Goal: Task Accomplishment & Management: Complete application form

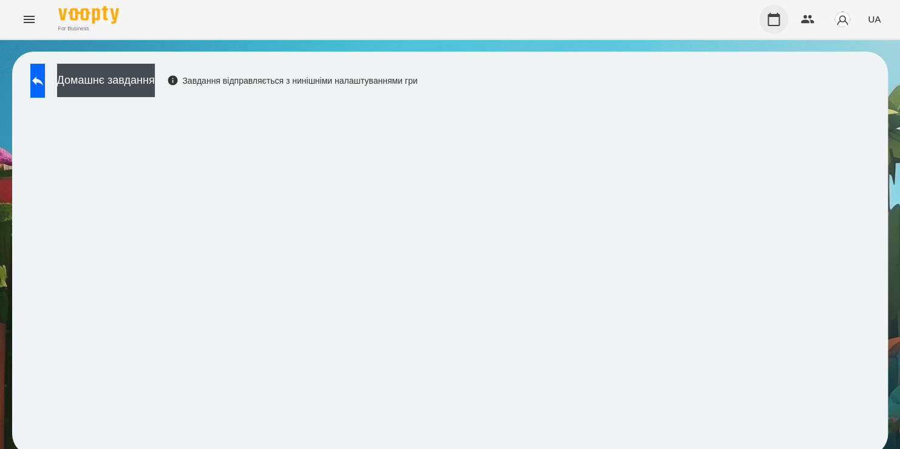
click at [774, 21] on icon "button" at bounding box center [773, 19] width 15 height 15
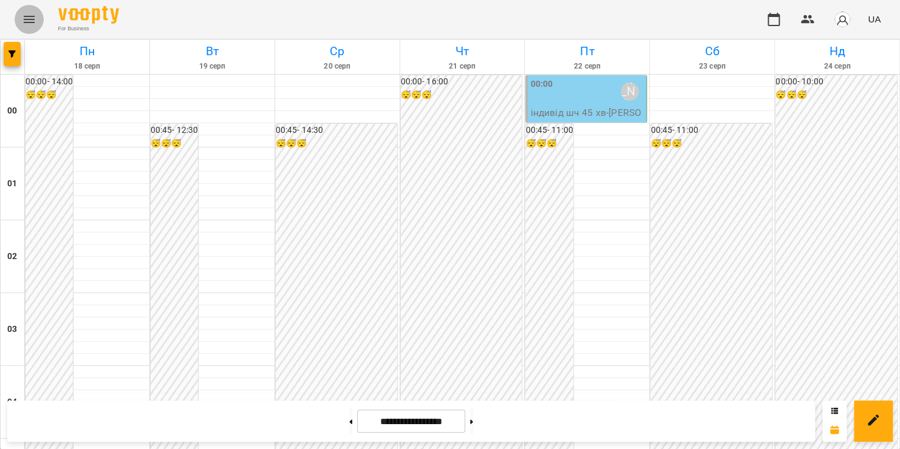
click at [29, 17] on icon "Menu" at bounding box center [29, 19] width 11 height 7
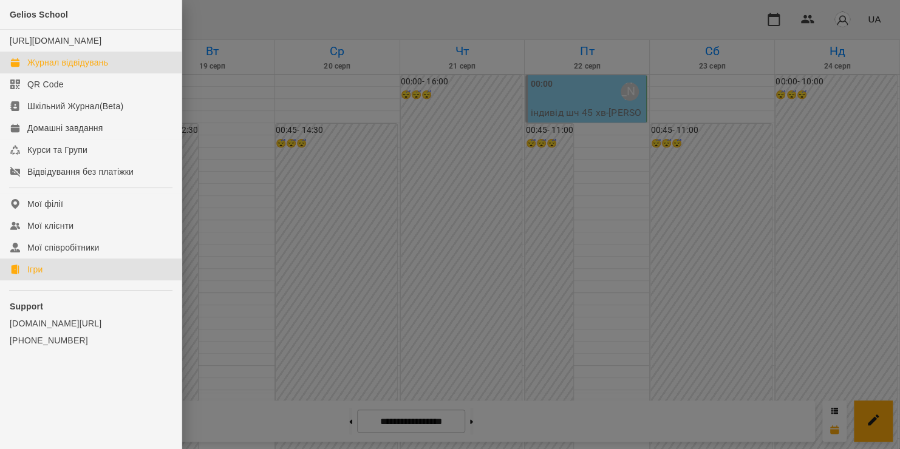
click at [58, 281] on link "Ігри" at bounding box center [91, 270] width 182 height 22
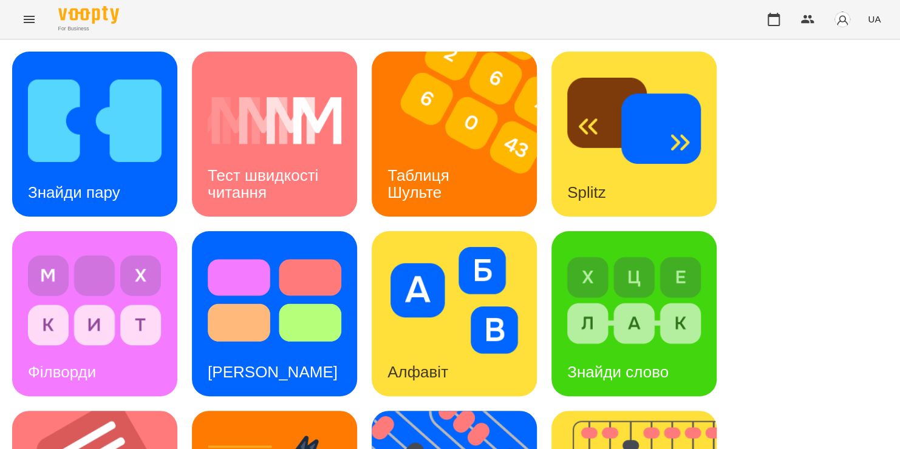
scroll to position [498, 0]
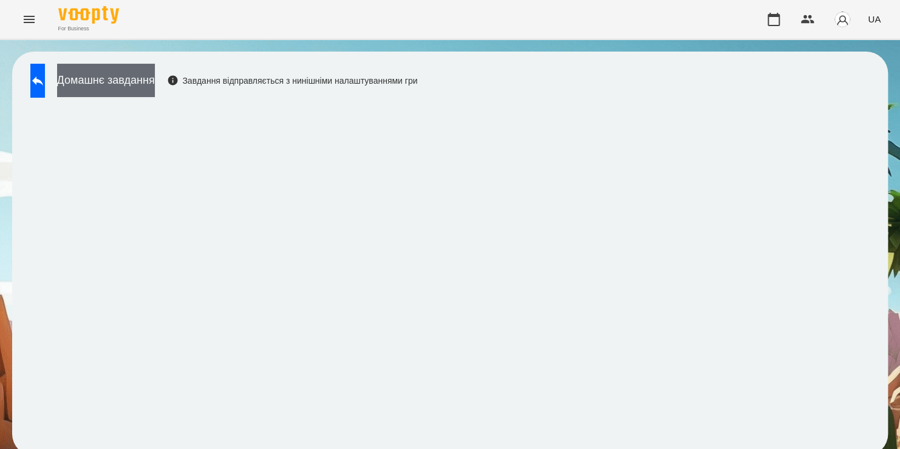
click at [125, 72] on button "Домашнє завдання" at bounding box center [106, 80] width 98 height 33
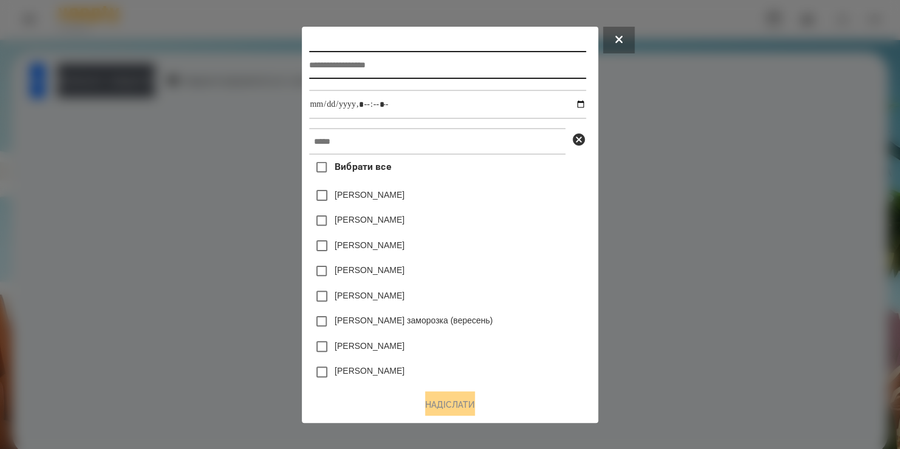
click at [347, 51] on input "text" at bounding box center [447, 65] width 276 height 28
type input "**********"
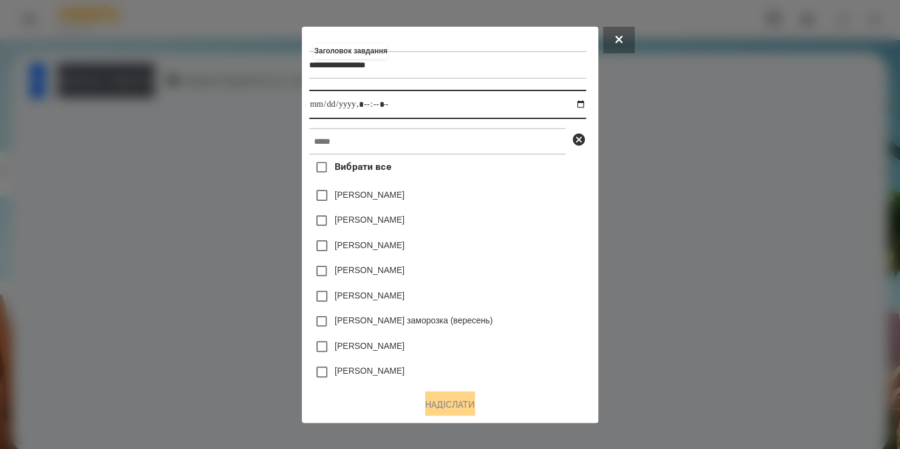
click at [438, 104] on input "datetime-local" at bounding box center [447, 104] width 276 height 29
click at [585, 105] on input "datetime-local" at bounding box center [447, 104] width 276 height 29
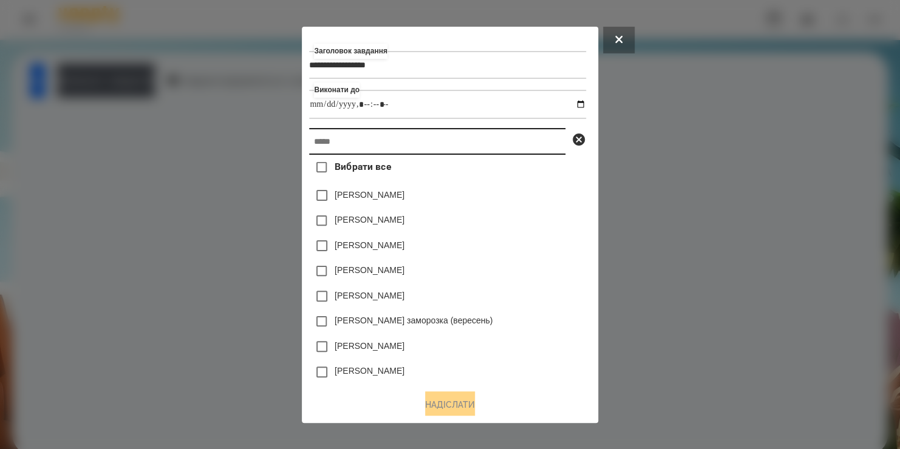
type input "**********"
click at [528, 149] on input "text" at bounding box center [437, 141] width 256 height 27
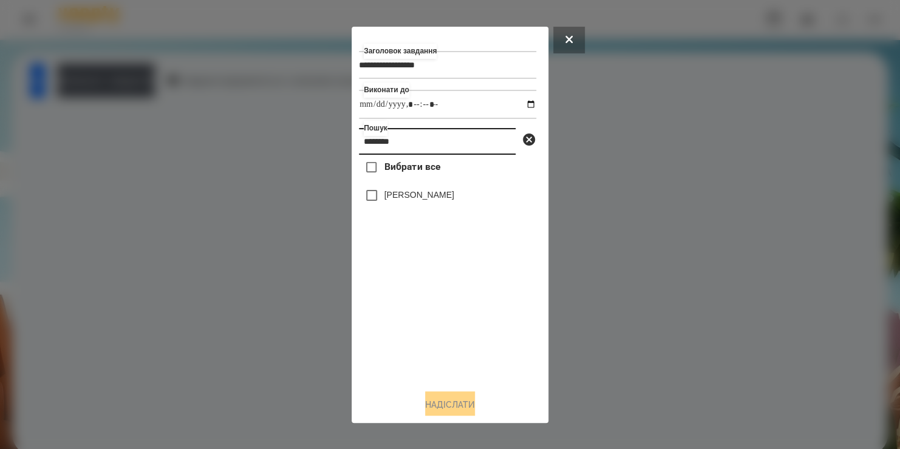
type input "********"
click at [415, 201] on label "[PERSON_NAME]" at bounding box center [419, 195] width 70 height 12
click at [446, 387] on div "**********" at bounding box center [450, 225] width 182 height 382
click at [446, 401] on button "Надіслати" at bounding box center [450, 405] width 50 height 27
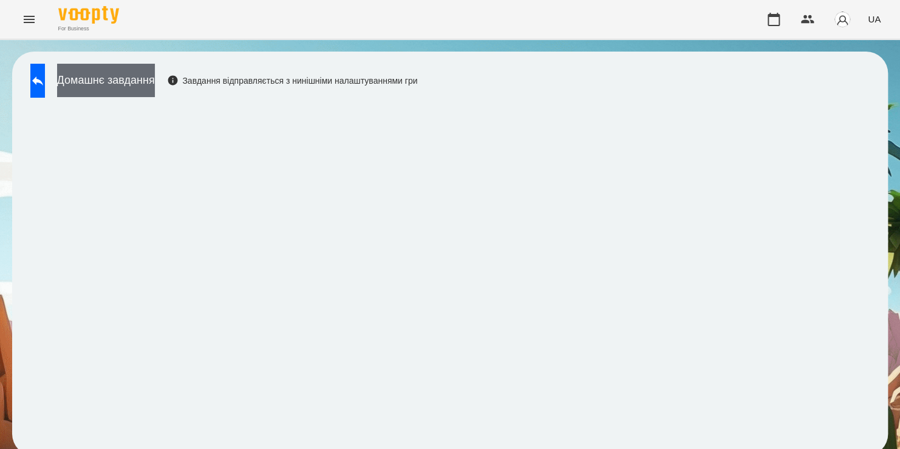
click at [133, 83] on button "Домашнє завдання" at bounding box center [106, 80] width 98 height 33
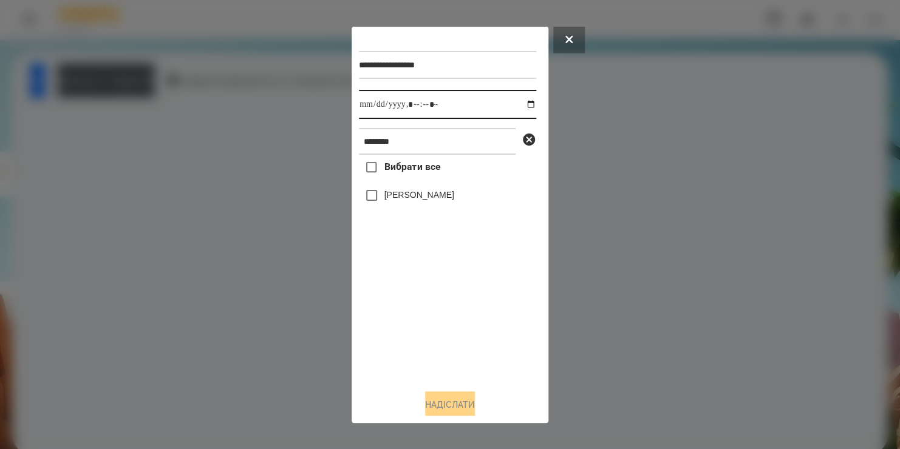
click at [519, 104] on input "datetime-local" at bounding box center [447, 104] width 177 height 29
type input "**********"
click at [414, 330] on div "Вибрати все Михайлуца Ніколь" at bounding box center [447, 267] width 177 height 225
click at [398, 199] on label "[PERSON_NAME]" at bounding box center [419, 195] width 70 height 12
click at [450, 395] on button "Надіслати" at bounding box center [450, 405] width 50 height 27
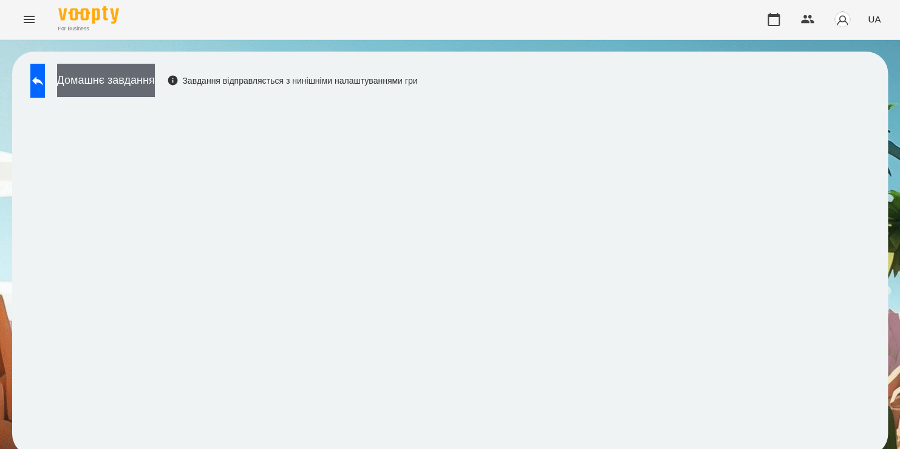
click at [129, 77] on button "Домашнє завдання" at bounding box center [106, 80] width 98 height 33
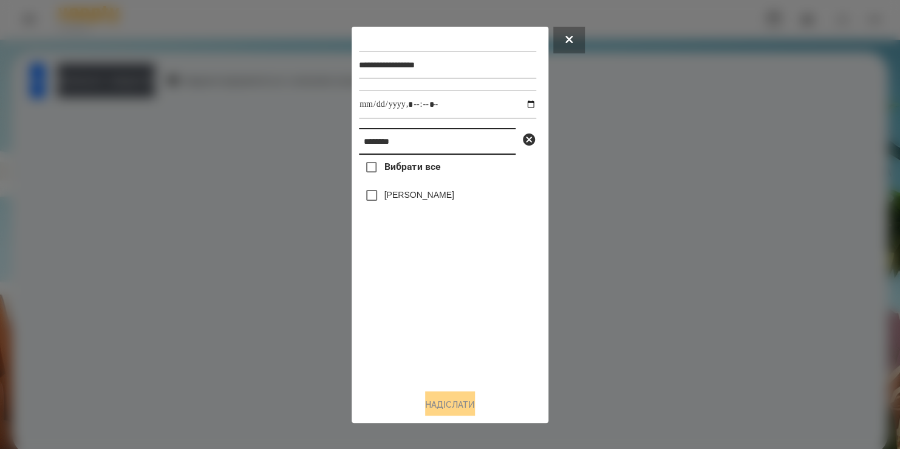
drag, startPoint x: 411, startPoint y: 145, endPoint x: 268, endPoint y: 154, distance: 143.1
click at [268, 154] on div "**********" at bounding box center [450, 224] width 900 height 449
type input "***"
click at [426, 197] on label "[PERSON_NAME]" at bounding box center [419, 195] width 70 height 12
click at [443, 406] on button "Надіслати" at bounding box center [450, 405] width 50 height 27
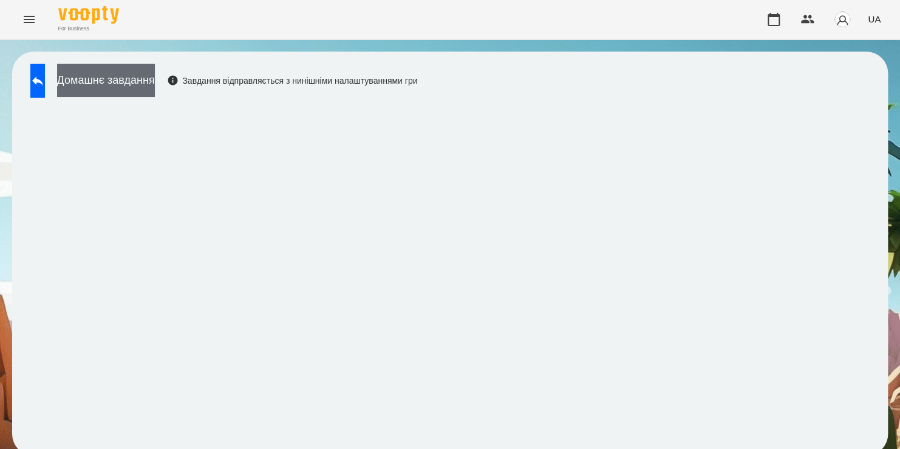
click at [155, 89] on button "Домашнє завдання" at bounding box center [106, 80] width 98 height 33
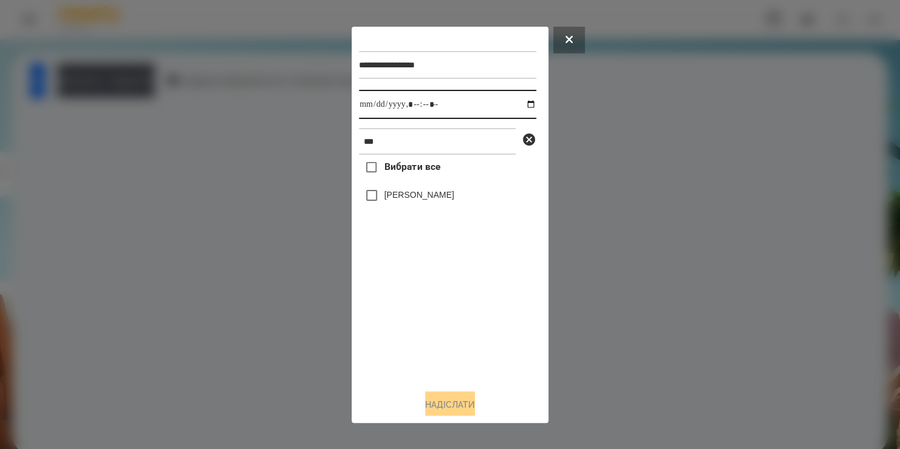
click at [426, 103] on input "datetime-local" at bounding box center [447, 104] width 177 height 29
type input "**********"
click at [418, 196] on label "[PERSON_NAME]" at bounding box center [419, 195] width 70 height 12
click at [452, 401] on button "Надіслати" at bounding box center [450, 405] width 50 height 27
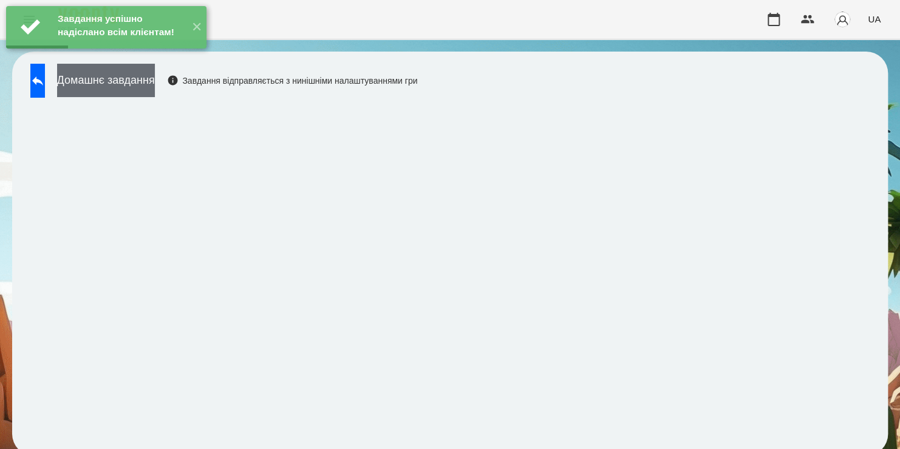
click at [155, 81] on button "Домашнє завдання" at bounding box center [106, 80] width 98 height 33
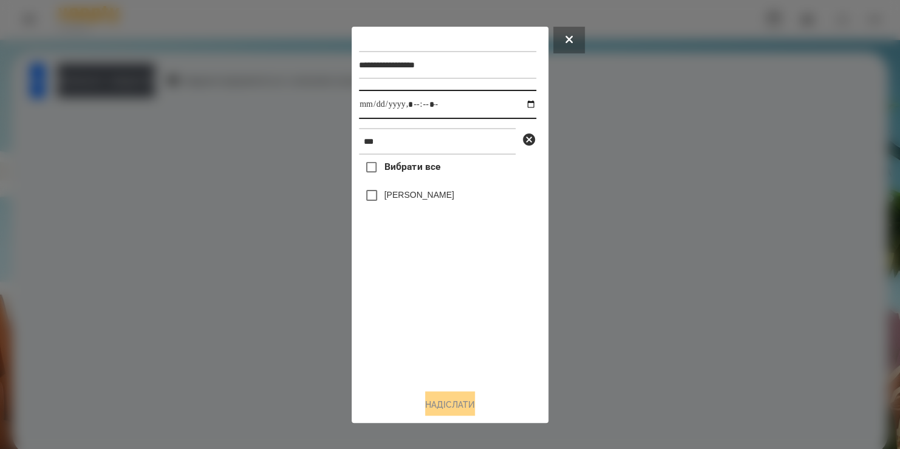
click at [525, 107] on input "datetime-local" at bounding box center [447, 104] width 177 height 29
type input "**********"
click at [431, 341] on div "Вибрати все Софія Гузетта" at bounding box center [447, 267] width 177 height 225
click at [396, 201] on label "[PERSON_NAME]" at bounding box center [419, 195] width 70 height 12
click at [446, 400] on button "Надіслати" at bounding box center [450, 405] width 50 height 27
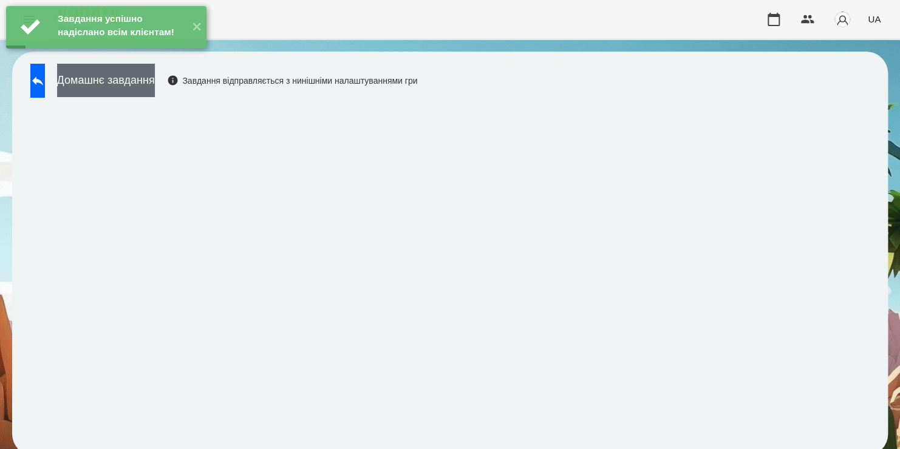
click at [155, 84] on button "Домашнє завдання" at bounding box center [106, 80] width 98 height 33
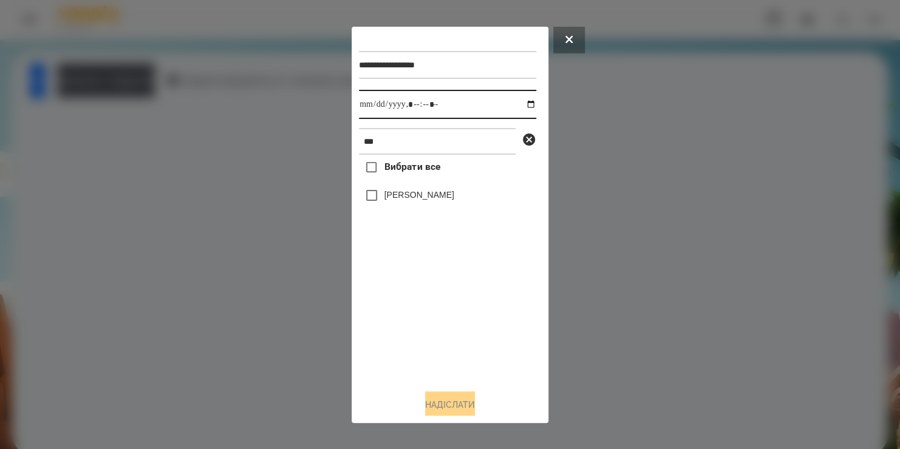
click at [524, 107] on input "datetime-local" at bounding box center [447, 104] width 177 height 29
type input "**********"
drag, startPoint x: 427, startPoint y: 318, endPoint x: 399, endPoint y: 199, distance: 122.9
click at [399, 199] on div "Вибрати все Софія Гузетта" at bounding box center [447, 267] width 177 height 225
click at [399, 199] on label "[PERSON_NAME]" at bounding box center [419, 195] width 70 height 12
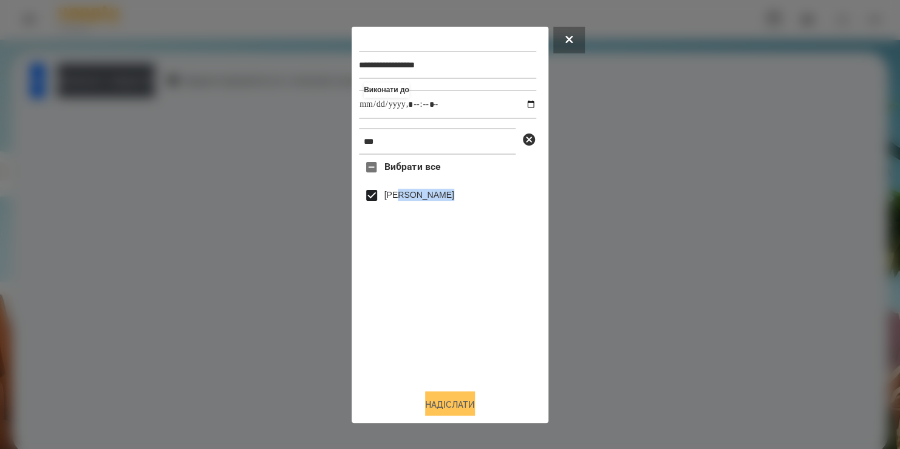
click at [429, 404] on button "Надіслати" at bounding box center [450, 405] width 50 height 27
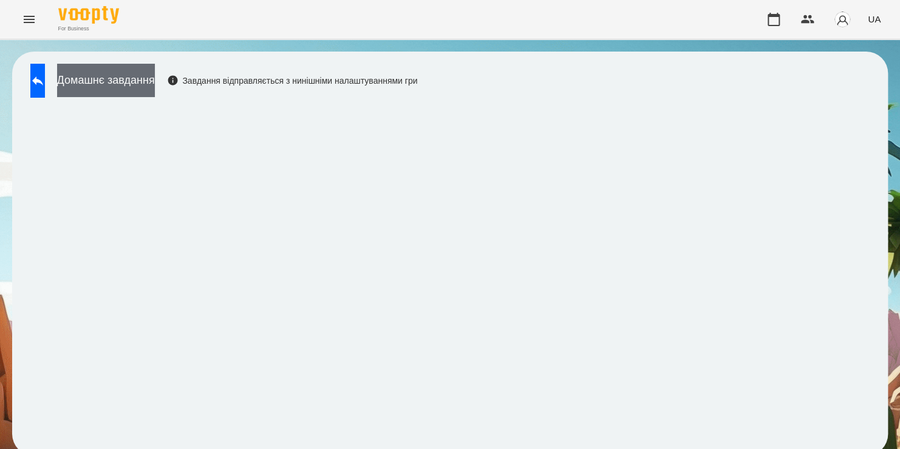
click at [136, 87] on button "Домашнє завдання" at bounding box center [106, 80] width 98 height 33
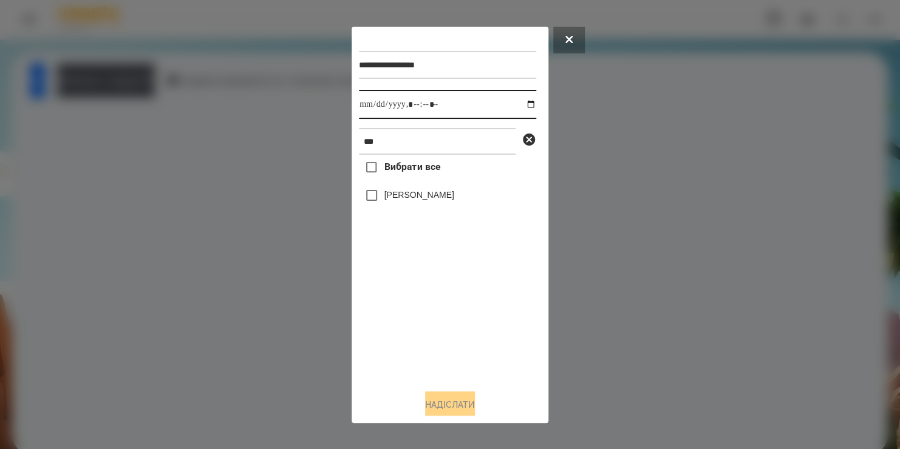
click at [523, 104] on input "datetime-local" at bounding box center [447, 104] width 177 height 29
type input "**********"
drag, startPoint x: 435, startPoint y: 323, endPoint x: 401, endPoint y: 197, distance: 130.1
click at [401, 197] on div "Вибрати все Софія Гузетта" at bounding box center [447, 267] width 177 height 225
click at [401, 197] on label "[PERSON_NAME]" at bounding box center [419, 195] width 70 height 12
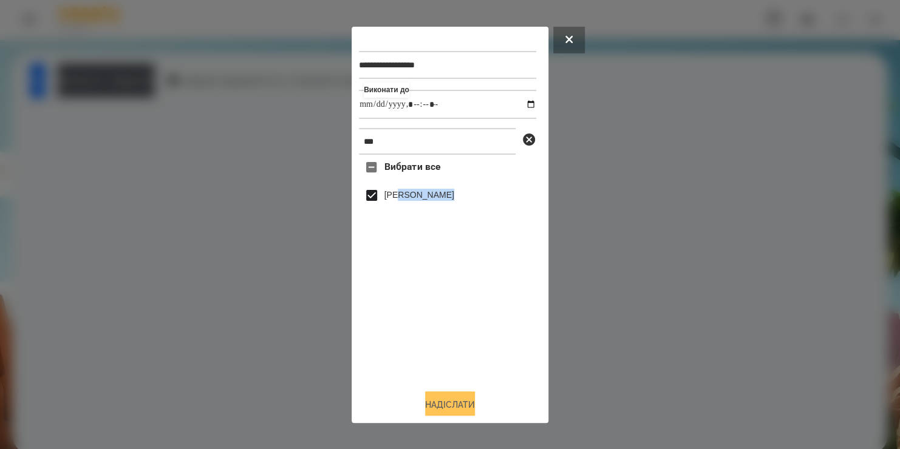
click at [428, 395] on button "Надіслати" at bounding box center [450, 405] width 50 height 27
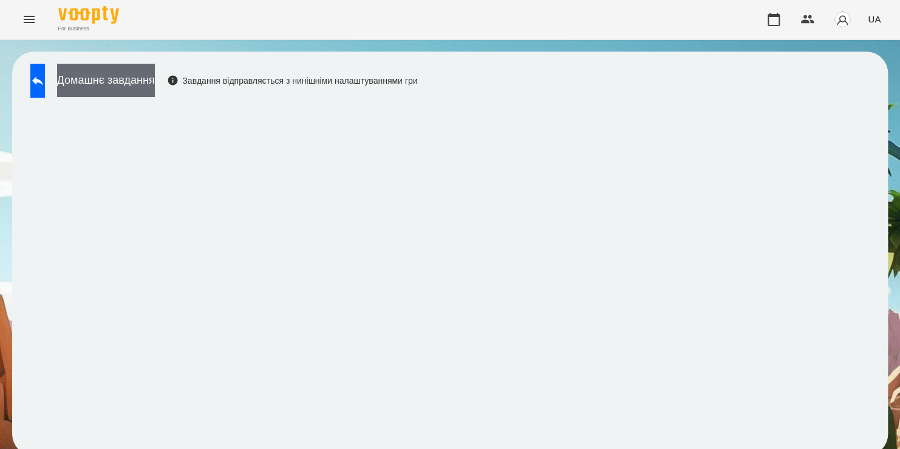
click at [155, 87] on button "Домашнє завдання" at bounding box center [106, 80] width 98 height 33
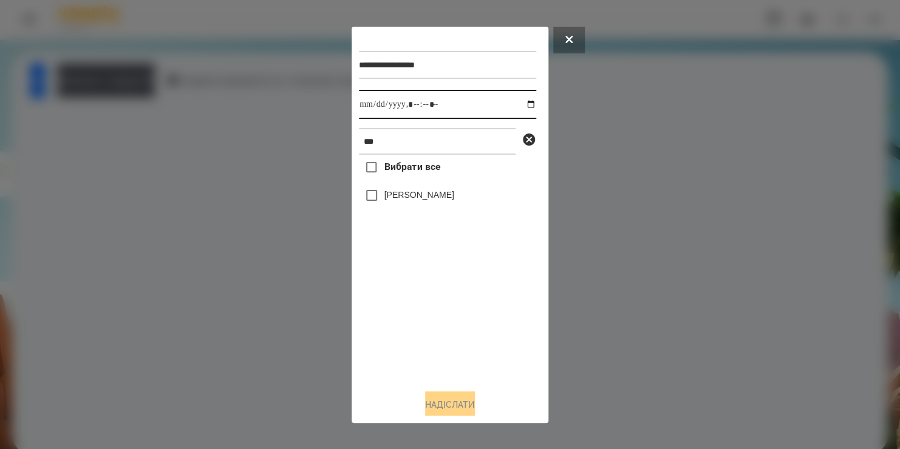
click at [521, 101] on input "datetime-local" at bounding box center [447, 104] width 177 height 29
type input "**********"
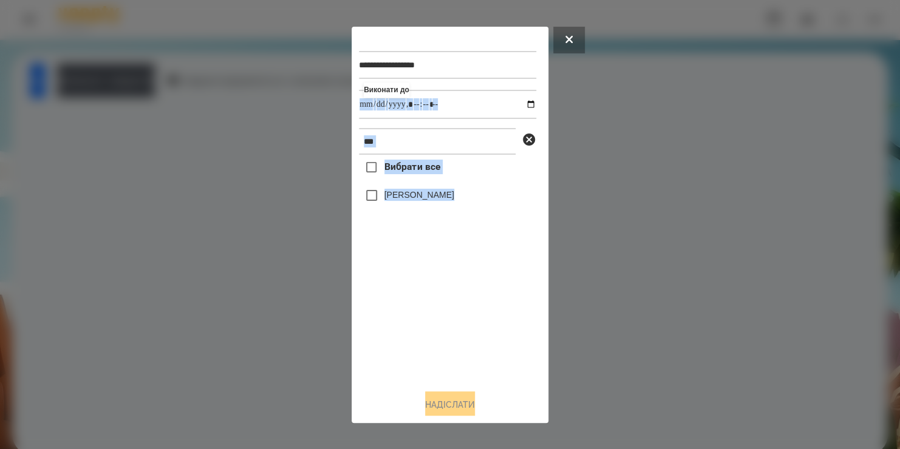
drag, startPoint x: 421, startPoint y: 338, endPoint x: 428, endPoint y: 106, distance: 232.1
click at [428, 106] on div "**********" at bounding box center [450, 207] width 182 height 346
click at [389, 148] on input "***" at bounding box center [437, 141] width 157 height 27
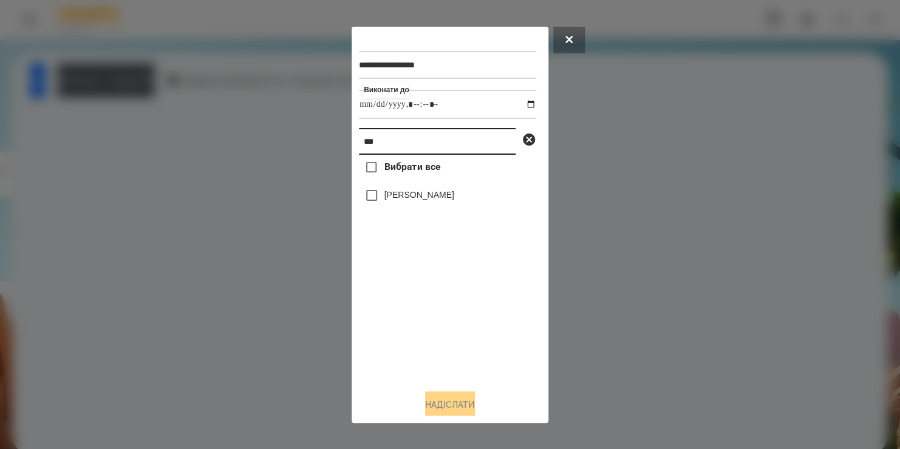
click at [389, 148] on input "***" at bounding box center [437, 141] width 157 height 27
type input "***"
click at [397, 201] on label "[PERSON_NAME]" at bounding box center [419, 195] width 70 height 12
click at [440, 403] on button "Надіслати" at bounding box center [450, 405] width 50 height 27
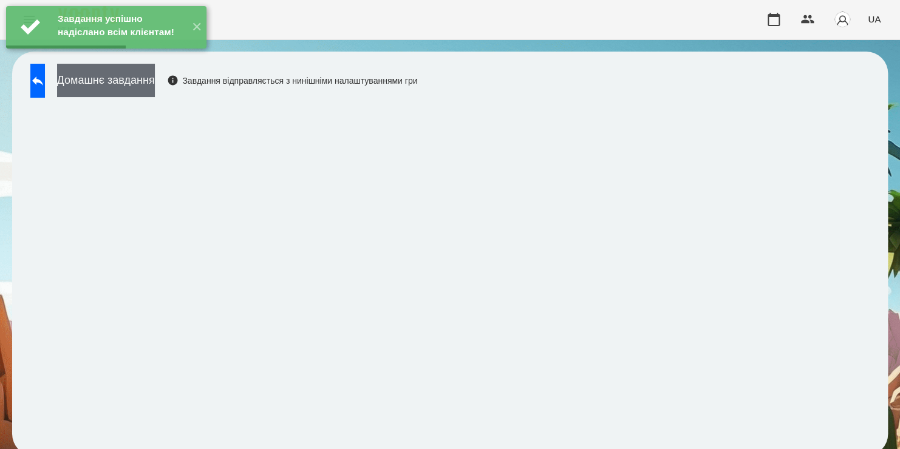
click at [155, 84] on button "Домашнє завдання" at bounding box center [106, 80] width 98 height 33
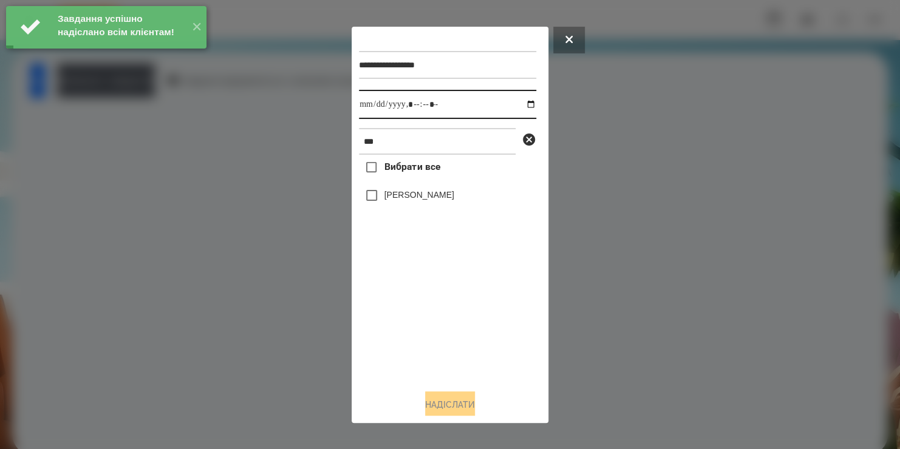
click at [426, 102] on input "datetime-local" at bounding box center [447, 104] width 177 height 29
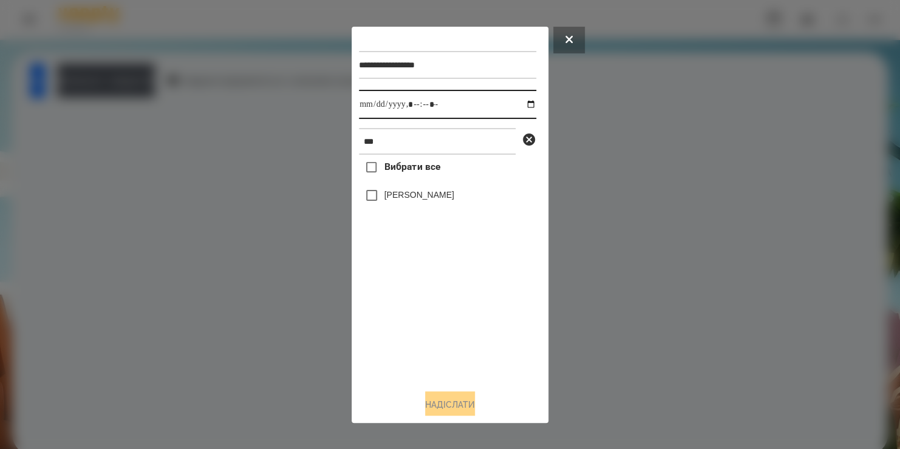
type input "**********"
click at [385, 199] on label "[PERSON_NAME]" at bounding box center [419, 195] width 70 height 12
click at [443, 406] on button "Надіслати" at bounding box center [450, 405] width 50 height 27
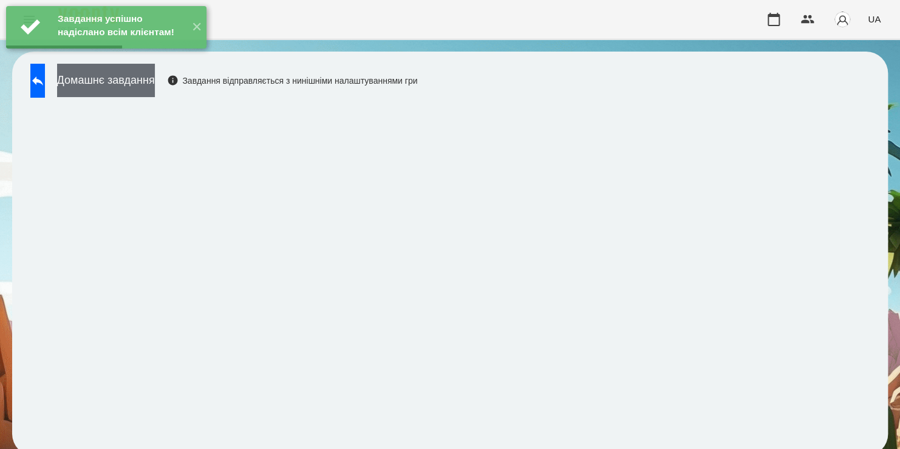
click at [155, 88] on button "Домашнє завдання" at bounding box center [106, 80] width 98 height 33
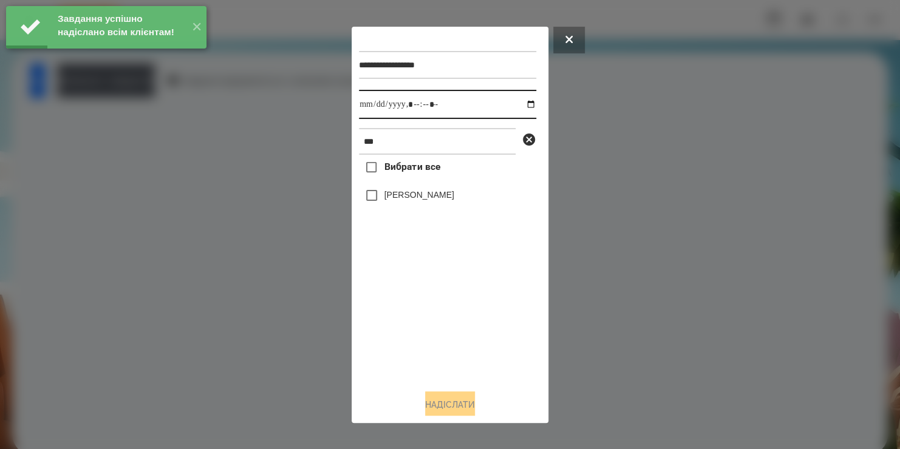
click at [520, 104] on input "datetime-local" at bounding box center [447, 104] width 177 height 29
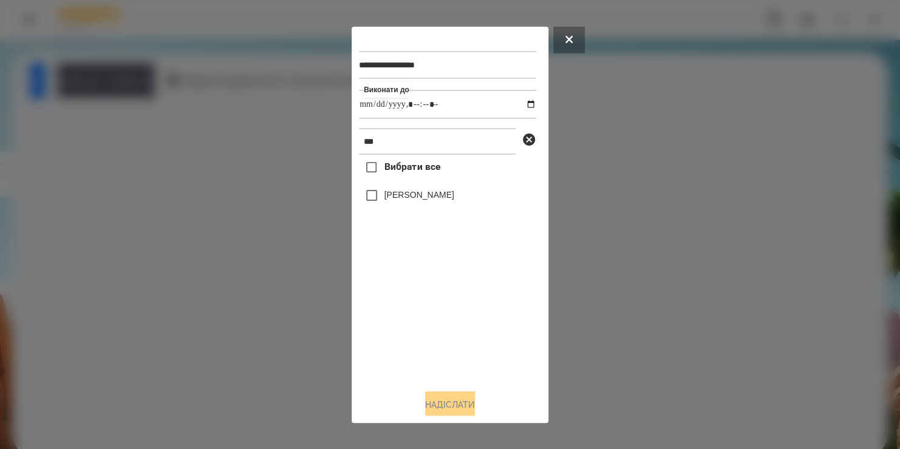
type input "**********"
drag, startPoint x: 422, startPoint y: 323, endPoint x: 382, endPoint y: 197, distance: 132.5
click at [382, 197] on div "Вибрати все Bogdan Sukhomlynov" at bounding box center [447, 267] width 177 height 225
click at [382, 197] on div "[PERSON_NAME]" at bounding box center [447, 196] width 177 height 26
click at [431, 400] on button "Надіслати" at bounding box center [450, 405] width 50 height 27
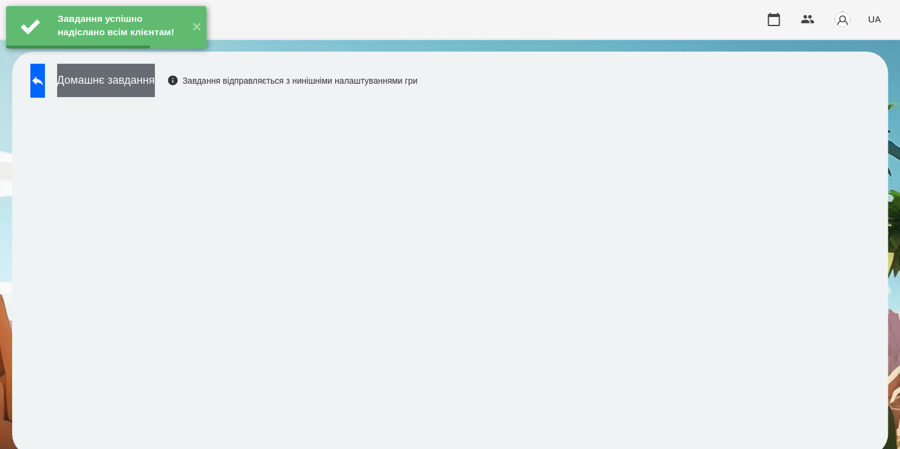
click at [155, 92] on button "Домашнє завдання" at bounding box center [106, 80] width 98 height 33
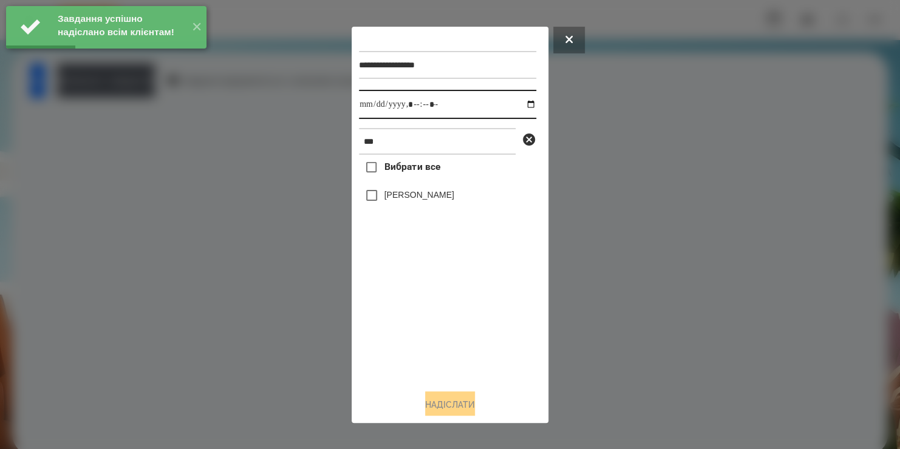
click at [520, 105] on input "datetime-local" at bounding box center [447, 104] width 177 height 29
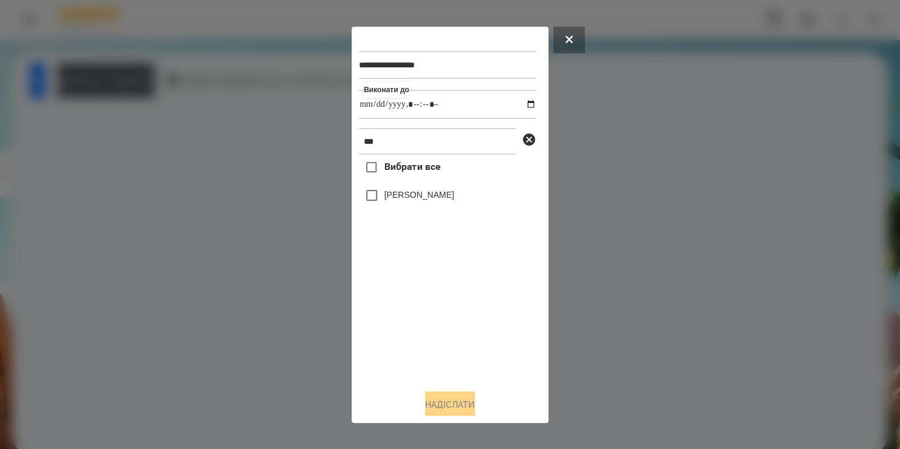
type input "**********"
drag, startPoint x: 432, startPoint y: 326, endPoint x: 394, endPoint y: 197, distance: 133.7
click at [394, 197] on div "Вибрати все Bogdan Sukhomlynov" at bounding box center [447, 267] width 177 height 225
click at [394, 197] on label "[PERSON_NAME]" at bounding box center [419, 195] width 70 height 12
click at [433, 408] on button "Надіслати" at bounding box center [450, 405] width 50 height 27
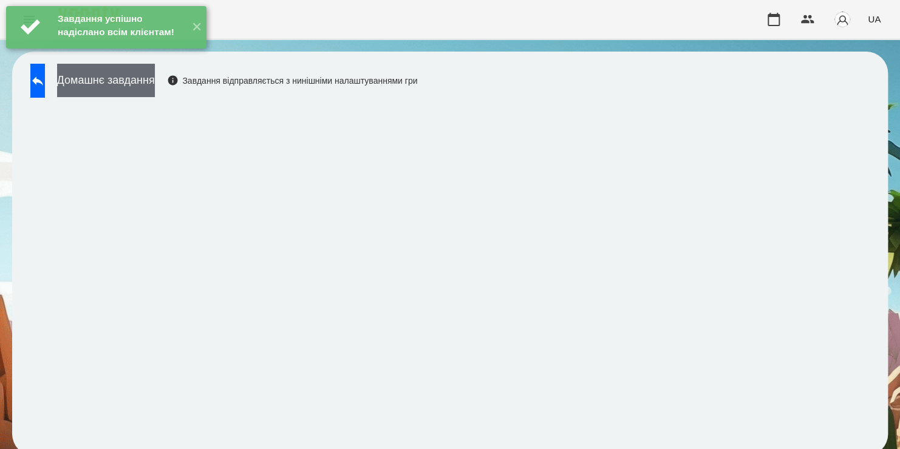
click at [155, 87] on button "Домашнє завдання" at bounding box center [106, 80] width 98 height 33
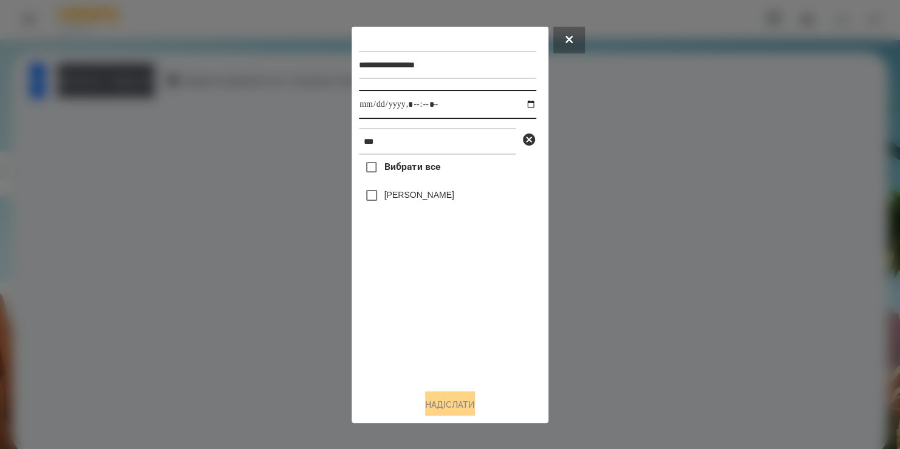
click at [521, 107] on input "datetime-local" at bounding box center [447, 104] width 177 height 29
type input "**********"
drag, startPoint x: 443, startPoint y: 318, endPoint x: 416, endPoint y: 202, distance: 119.2
click at [416, 202] on div "Вибрати все Bogdan Sukhomlynov" at bounding box center [447, 267] width 177 height 225
click at [416, 201] on label "[PERSON_NAME]" at bounding box center [419, 195] width 70 height 12
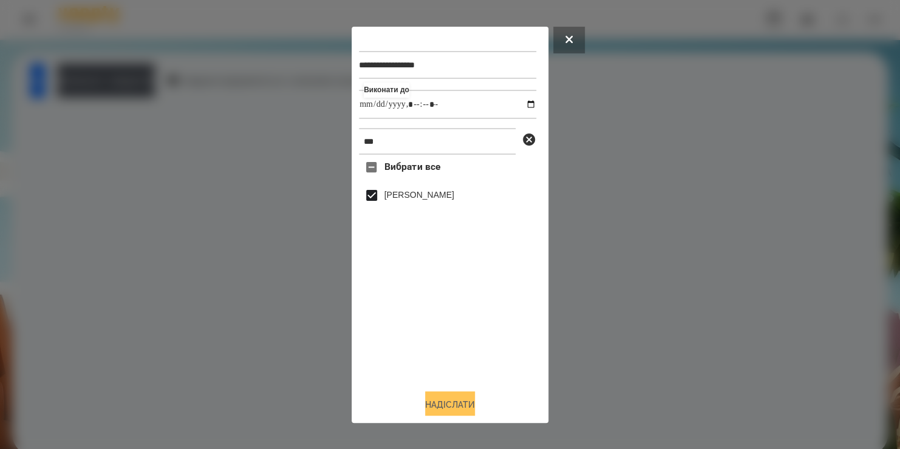
click at [425, 401] on button "Надіслати" at bounding box center [450, 405] width 50 height 27
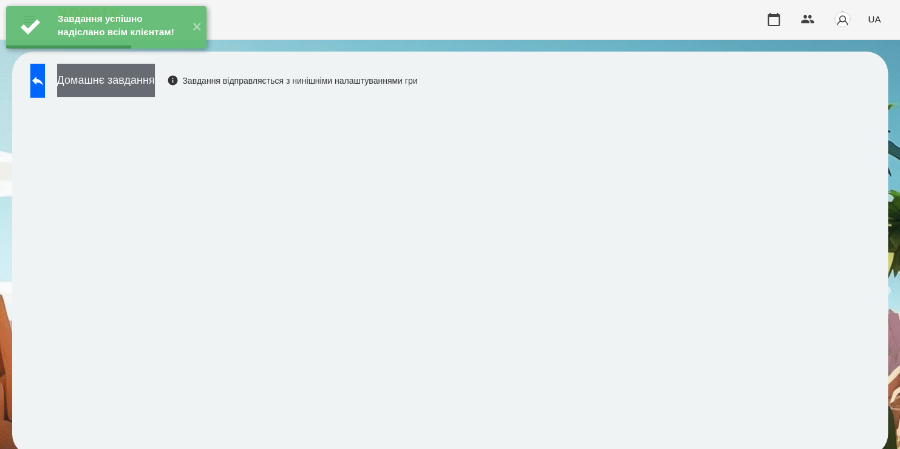
click at [155, 90] on button "Домашнє завдання" at bounding box center [106, 80] width 98 height 33
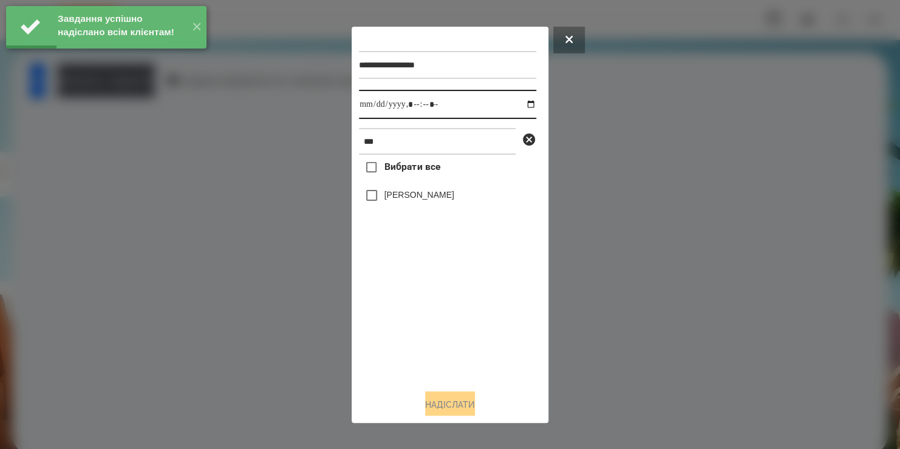
click at [519, 109] on input "datetime-local" at bounding box center [447, 104] width 177 height 29
type input "**********"
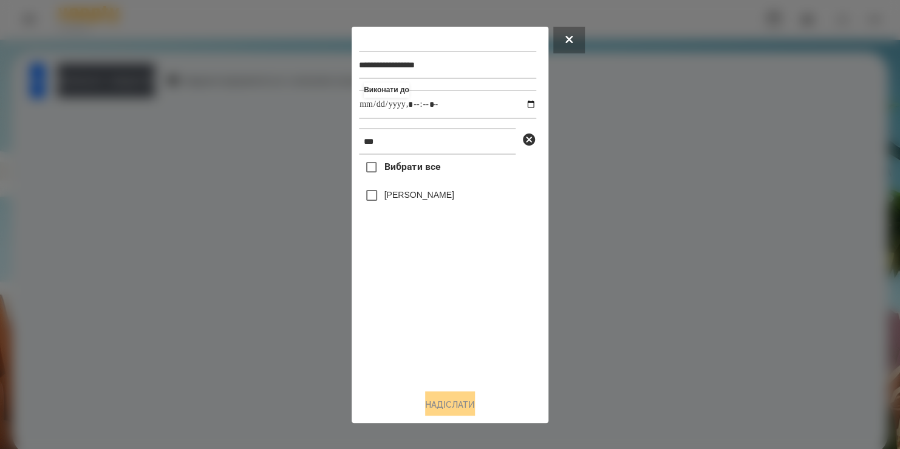
drag, startPoint x: 449, startPoint y: 341, endPoint x: 401, endPoint y: 199, distance: 150.0
click at [401, 199] on div "Вибрати все Bogdan Sukhomlynov" at bounding box center [447, 267] width 177 height 225
click at [401, 199] on label "[PERSON_NAME]" at bounding box center [419, 195] width 70 height 12
click at [428, 406] on button "Надіслати" at bounding box center [450, 405] width 50 height 27
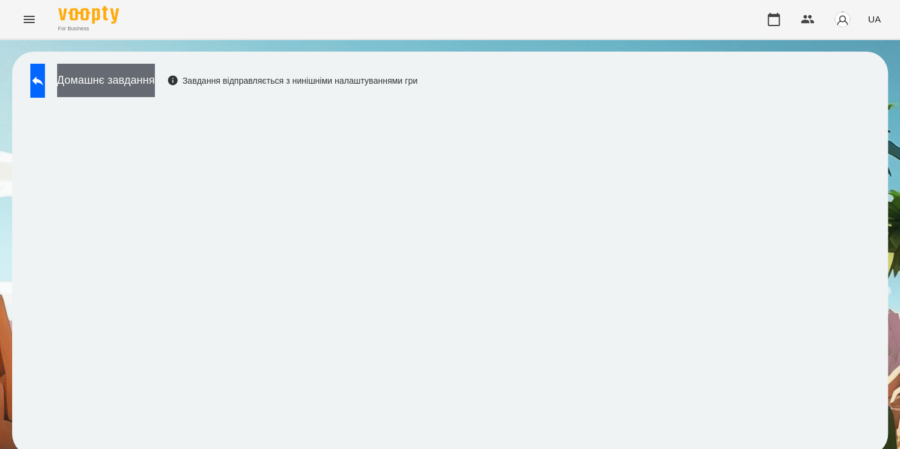
click at [155, 90] on button "Домашнє завдання" at bounding box center [106, 80] width 98 height 33
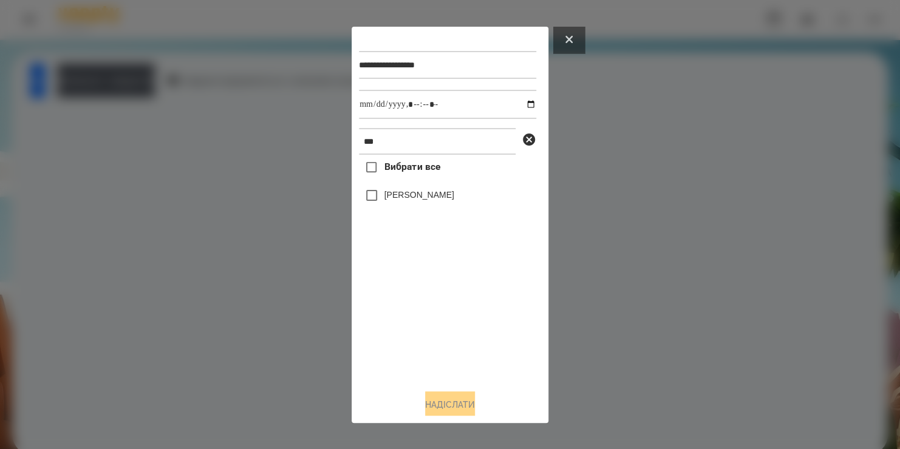
click at [575, 38] on button at bounding box center [569, 40] width 32 height 27
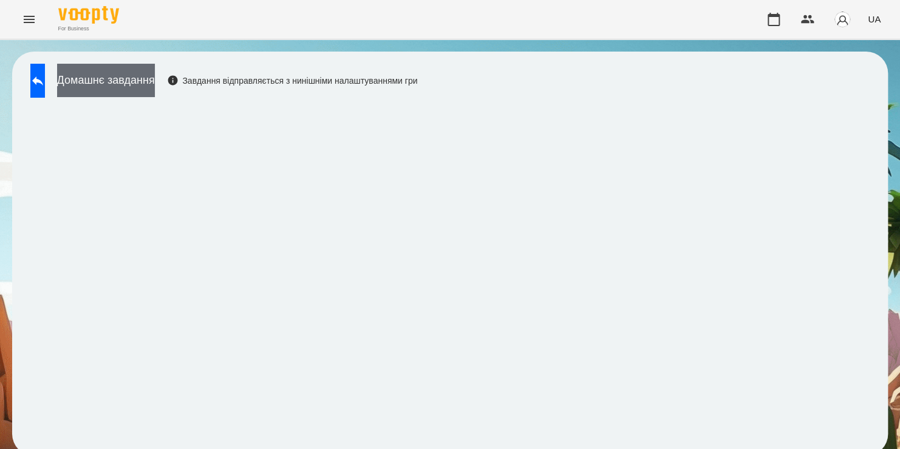
click at [155, 90] on button "Домашнє завдання" at bounding box center [106, 80] width 98 height 33
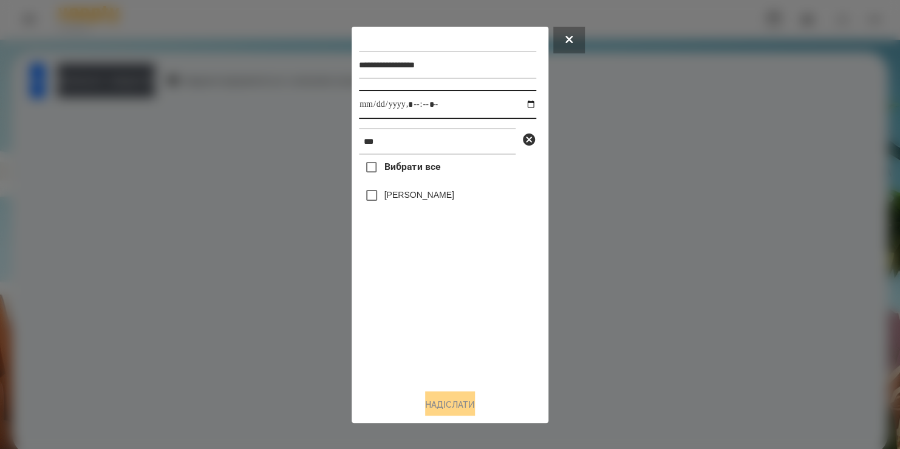
click at [521, 109] on input "datetime-local" at bounding box center [447, 104] width 177 height 29
click at [420, 336] on div "Вибрати все Bogdan Sukhomlynov" at bounding box center [447, 267] width 177 height 225
click at [426, 107] on input "datetime-local" at bounding box center [447, 104] width 177 height 29
type input "**********"
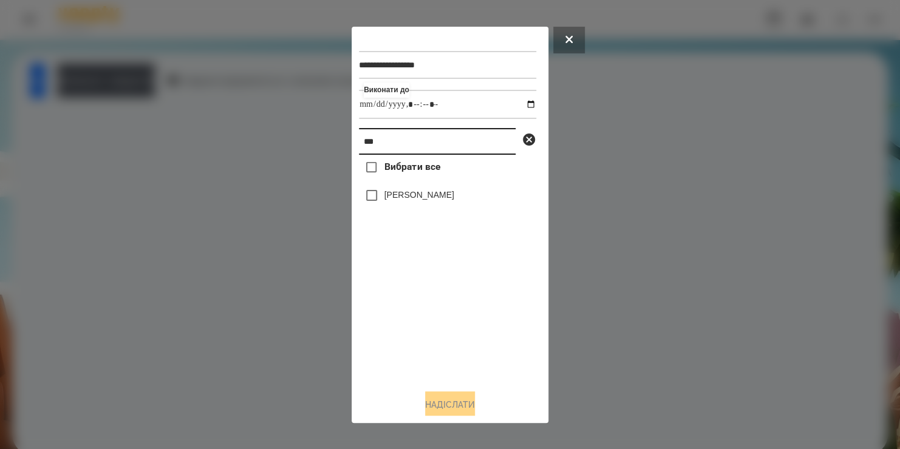
click at [404, 146] on input "***" at bounding box center [437, 141] width 157 height 27
drag, startPoint x: 404, startPoint y: 146, endPoint x: 319, endPoint y: 157, distance: 85.8
click at [319, 157] on div "**********" at bounding box center [450, 224] width 900 height 449
type input "*****"
click at [401, 194] on label "[PERSON_NAME]" at bounding box center [419, 195] width 70 height 12
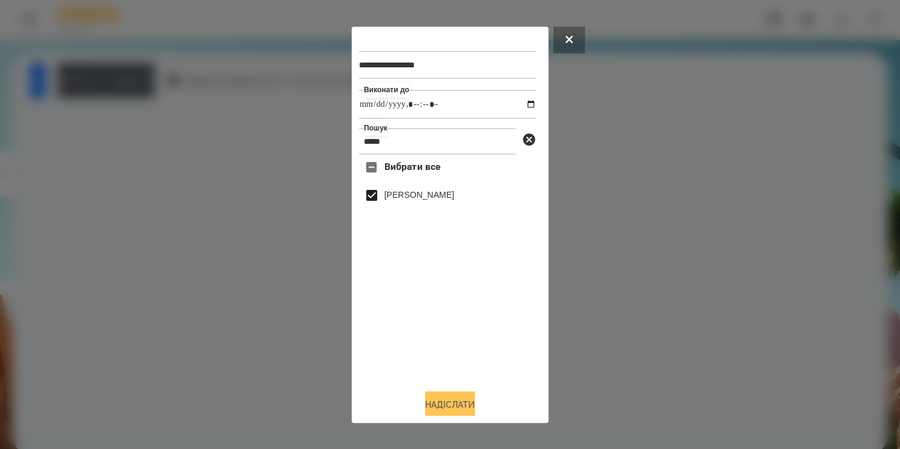
click at [429, 404] on button "Надіслати" at bounding box center [450, 405] width 50 height 27
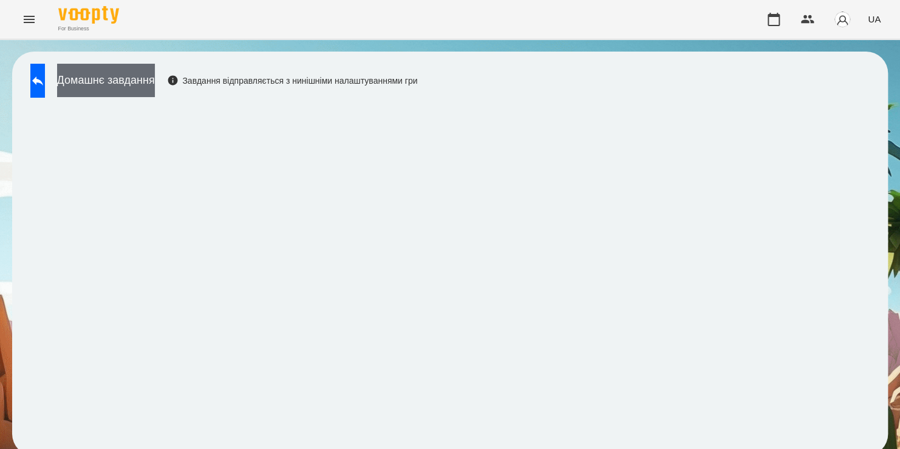
click at [155, 76] on button "Домашнє завдання" at bounding box center [106, 80] width 98 height 33
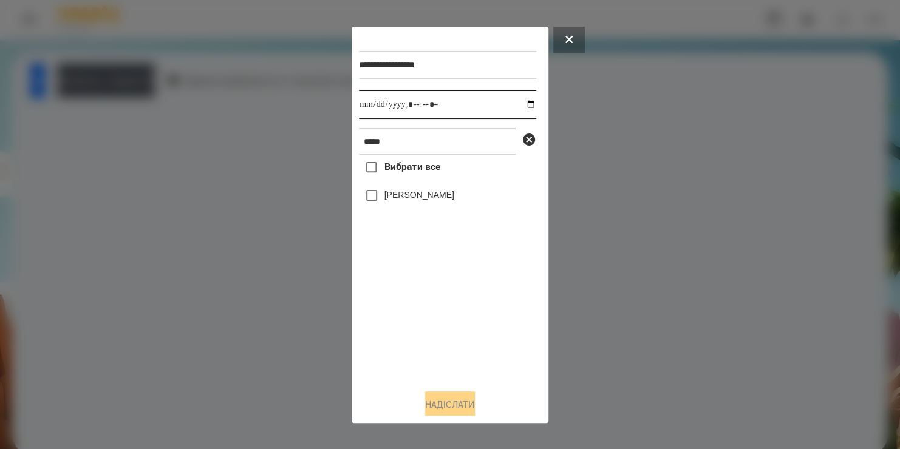
click at [525, 103] on input "datetime-local" at bounding box center [447, 104] width 177 height 29
type input "**********"
drag, startPoint x: 429, startPoint y: 318, endPoint x: 384, endPoint y: 202, distance: 125.2
click at [384, 202] on div "Вибрати все Матвій Івченко" at bounding box center [447, 267] width 177 height 225
click at [384, 201] on label "[PERSON_NAME]" at bounding box center [419, 195] width 70 height 12
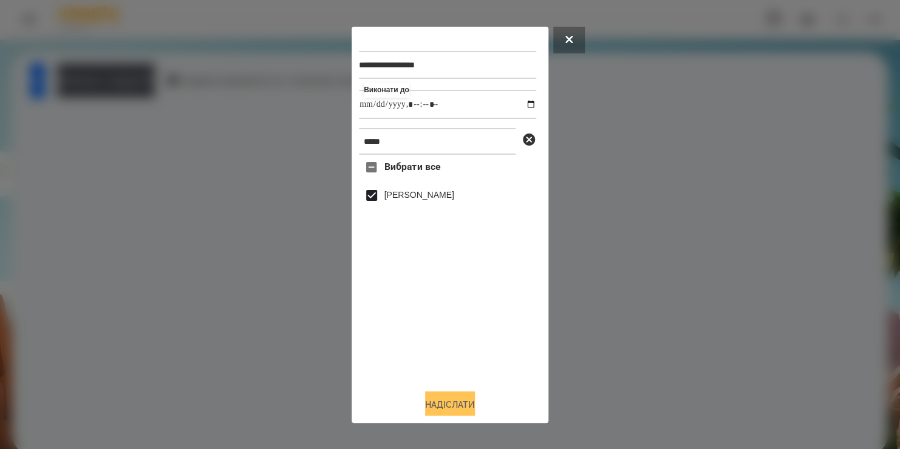
click at [440, 401] on button "Надіслати" at bounding box center [450, 405] width 50 height 27
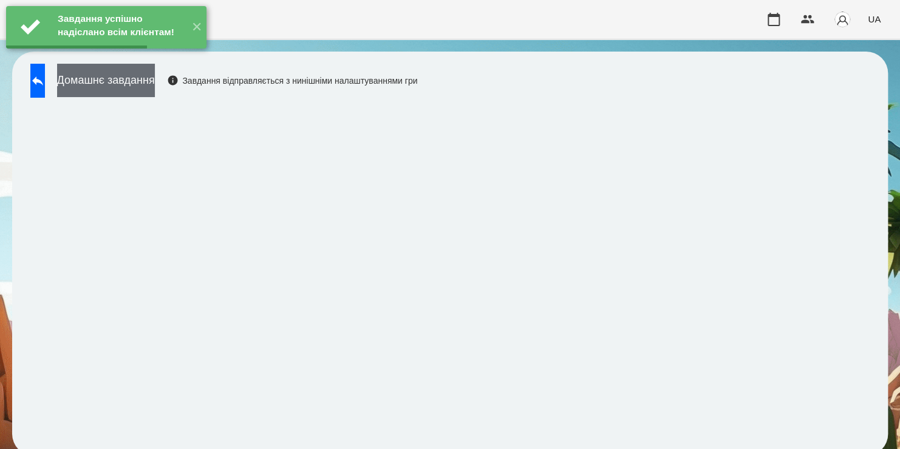
click at [155, 87] on button "Домашнє завдання" at bounding box center [106, 80] width 98 height 33
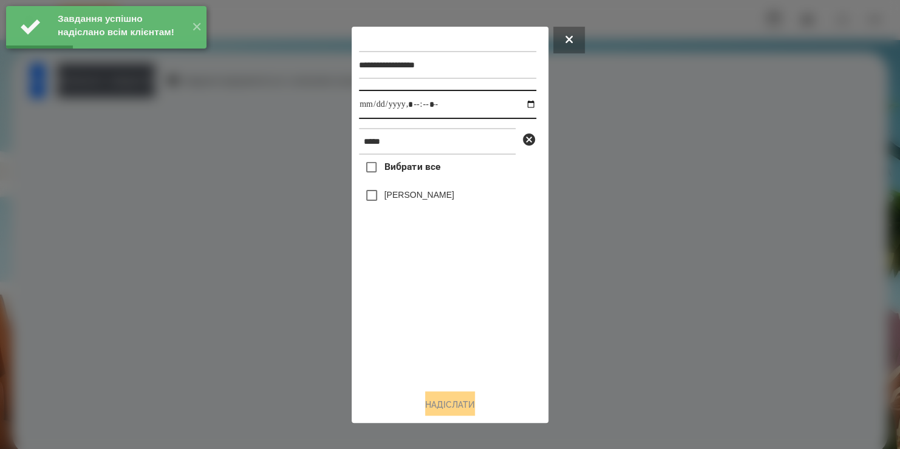
click at [519, 106] on input "datetime-local" at bounding box center [447, 104] width 177 height 29
type input "**********"
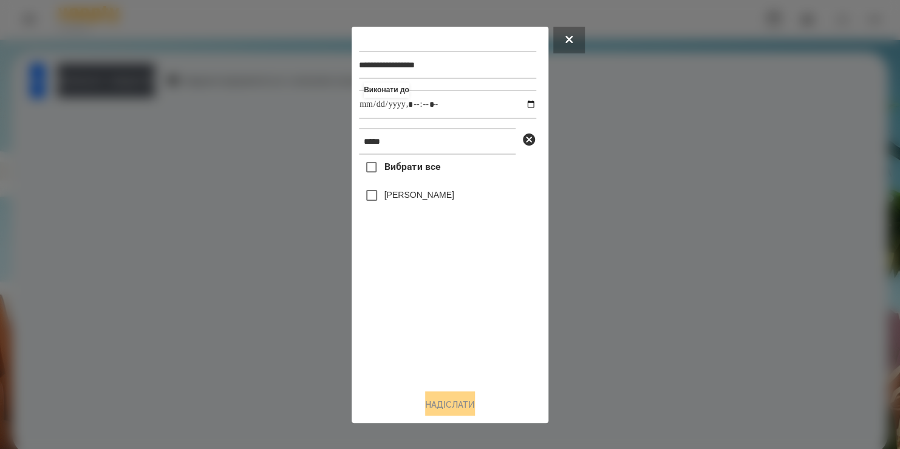
drag, startPoint x: 443, startPoint y: 332, endPoint x: 398, endPoint y: 197, distance: 142.7
click at [398, 197] on div "Вибрати все Матвій Івченко" at bounding box center [447, 267] width 177 height 225
click at [398, 197] on label "[PERSON_NAME]" at bounding box center [419, 195] width 70 height 12
click at [429, 400] on button "Надіслати" at bounding box center [450, 405] width 50 height 27
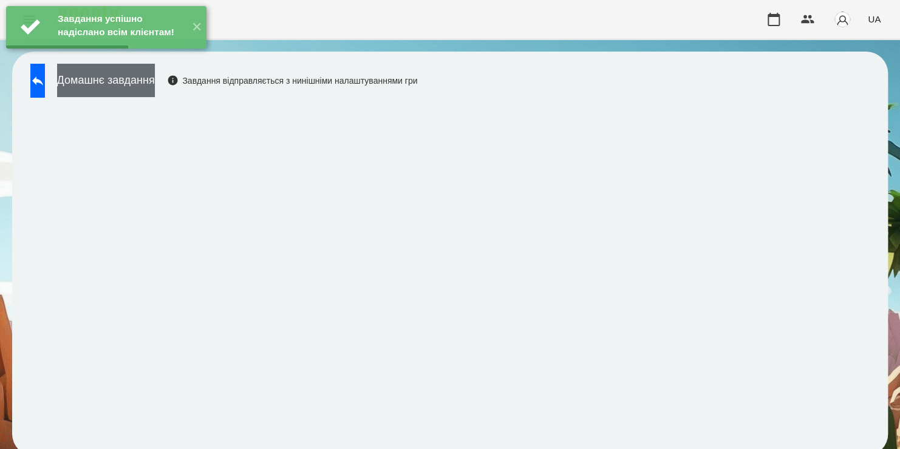
click at [155, 87] on button "Домашнє завдання" at bounding box center [106, 80] width 98 height 33
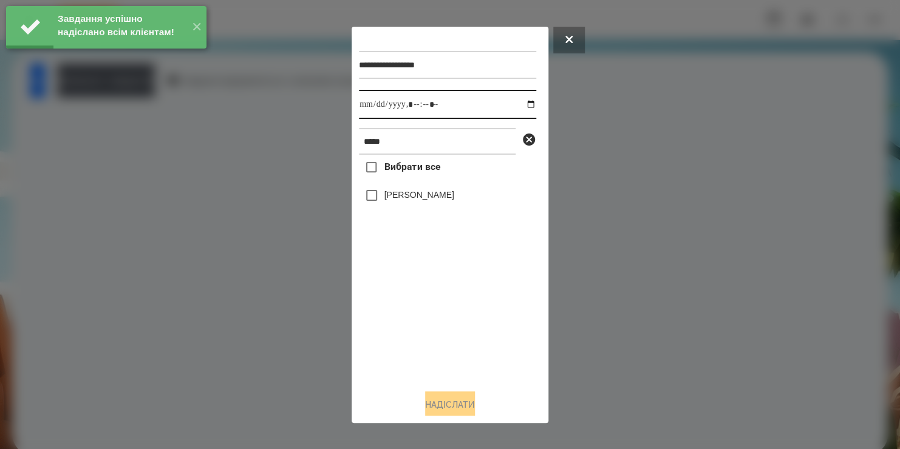
click at [520, 104] on input "datetime-local" at bounding box center [447, 104] width 177 height 29
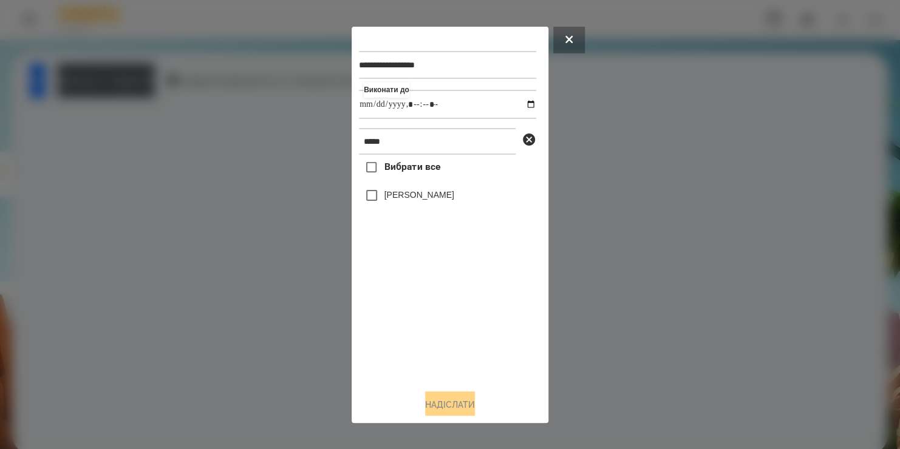
type input "**********"
drag, startPoint x: 449, startPoint y: 334, endPoint x: 398, endPoint y: 194, distance: 149.5
click at [398, 194] on div "Вибрати все Матвій Івченко" at bounding box center [447, 267] width 177 height 225
click at [398, 194] on label "[PERSON_NAME]" at bounding box center [419, 195] width 70 height 12
click at [433, 403] on button "Надіслати" at bounding box center [450, 405] width 50 height 27
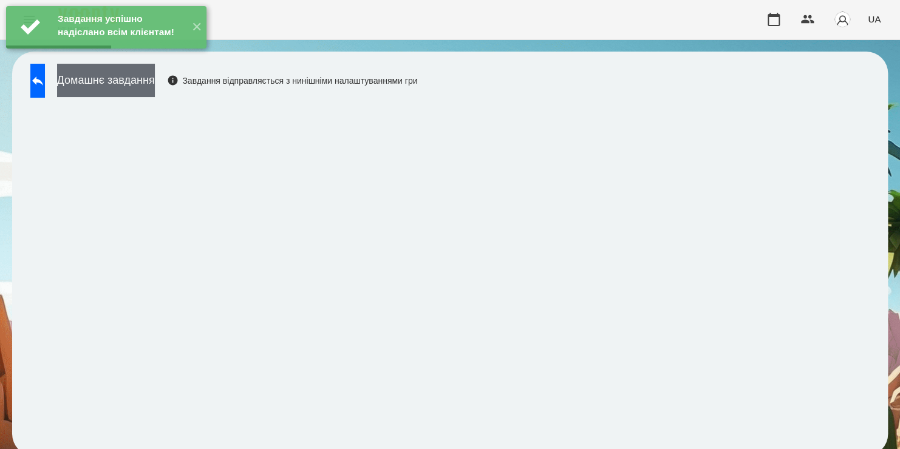
click at [155, 89] on button "Домашнє завдання" at bounding box center [106, 80] width 98 height 33
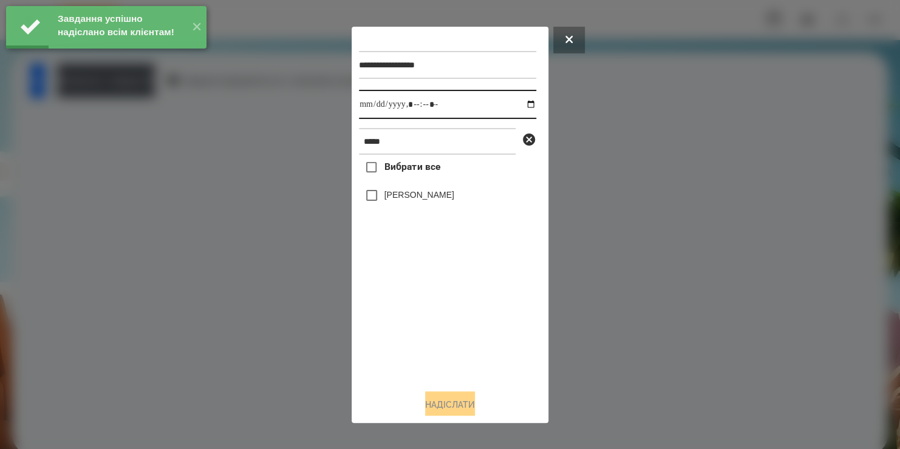
click at [520, 105] on input "datetime-local" at bounding box center [447, 104] width 177 height 29
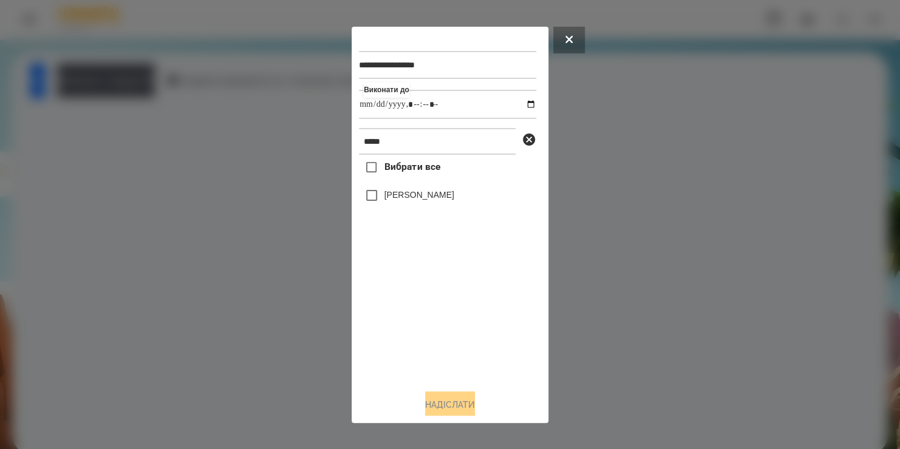
type input "**********"
click at [456, 347] on div "Вибрати все Матвій Івченко" at bounding box center [447, 267] width 177 height 225
click at [430, 200] on label "[PERSON_NAME]" at bounding box center [419, 195] width 70 height 12
click at [435, 403] on button "Надіслати" at bounding box center [450, 405] width 50 height 27
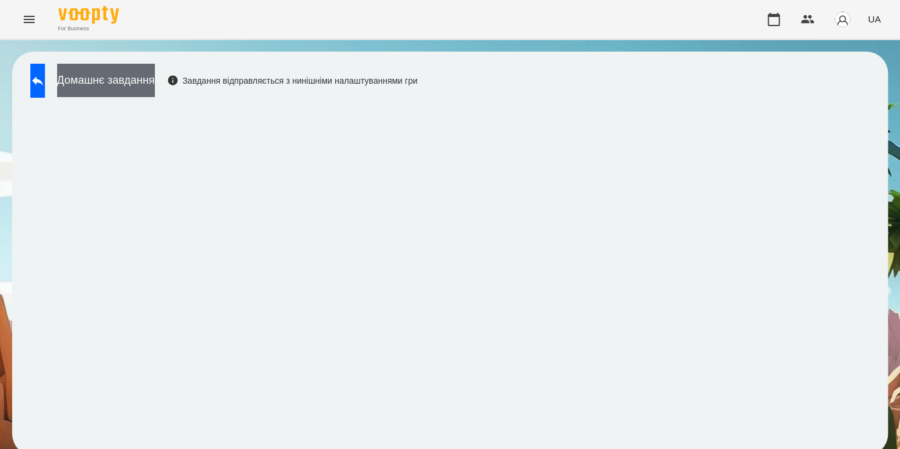
click at [155, 84] on button "Домашнє завдання" at bounding box center [106, 80] width 98 height 33
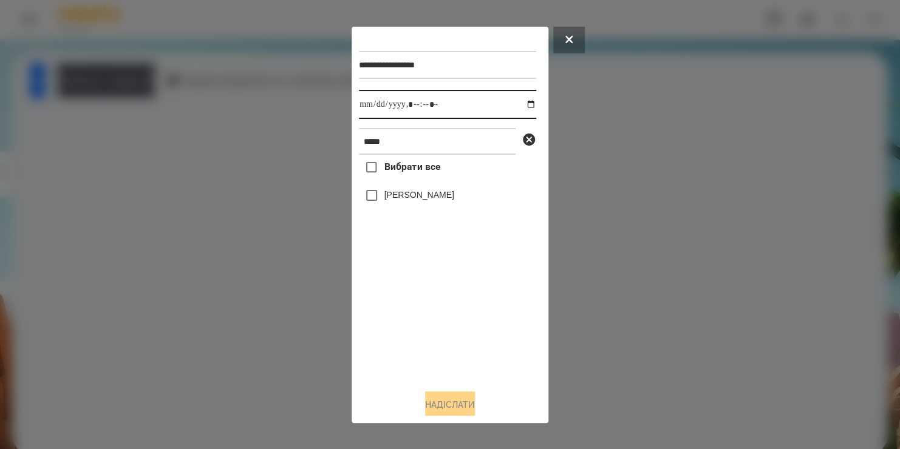
click at [516, 104] on input "datetime-local" at bounding box center [447, 104] width 177 height 29
type input "**********"
drag, startPoint x: 414, startPoint y: 305, endPoint x: 398, endPoint y: 140, distance: 166.0
click at [398, 140] on div "**********" at bounding box center [450, 207] width 182 height 346
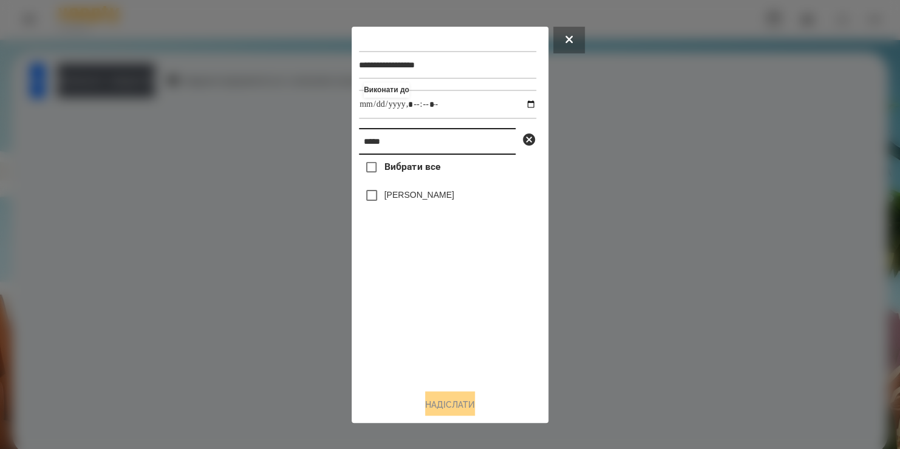
drag, startPoint x: 398, startPoint y: 140, endPoint x: 232, endPoint y: 171, distance: 168.6
click at [232, 171] on div "**********" at bounding box center [450, 224] width 900 height 449
type input "******"
click at [434, 398] on button "Надіслати" at bounding box center [450, 405] width 50 height 27
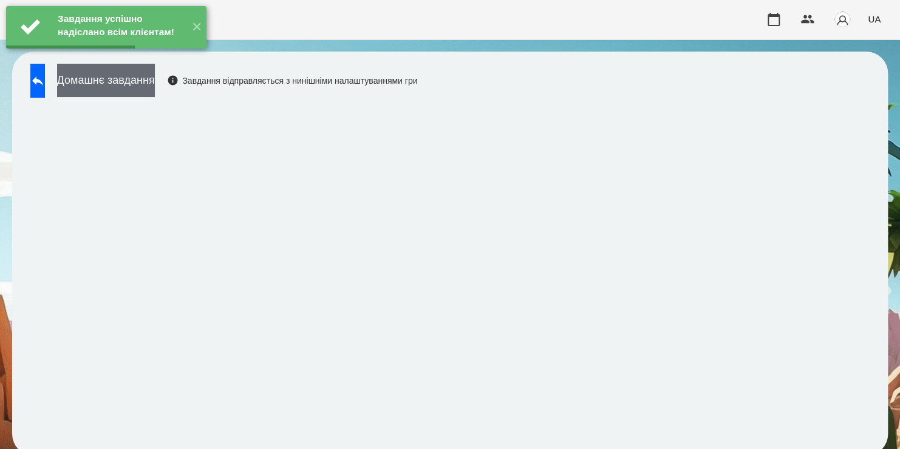
click at [155, 86] on button "Домашнє завдання" at bounding box center [106, 80] width 98 height 33
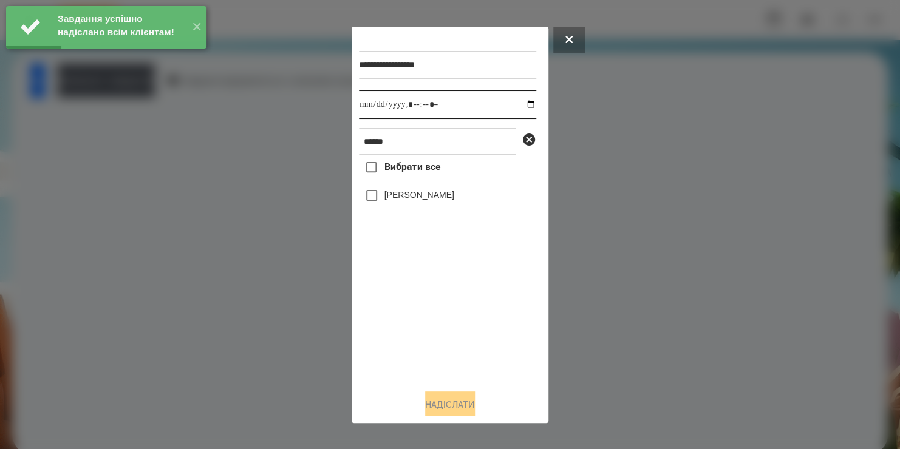
click at [524, 108] on input "datetime-local" at bounding box center [447, 104] width 177 height 29
type input "**********"
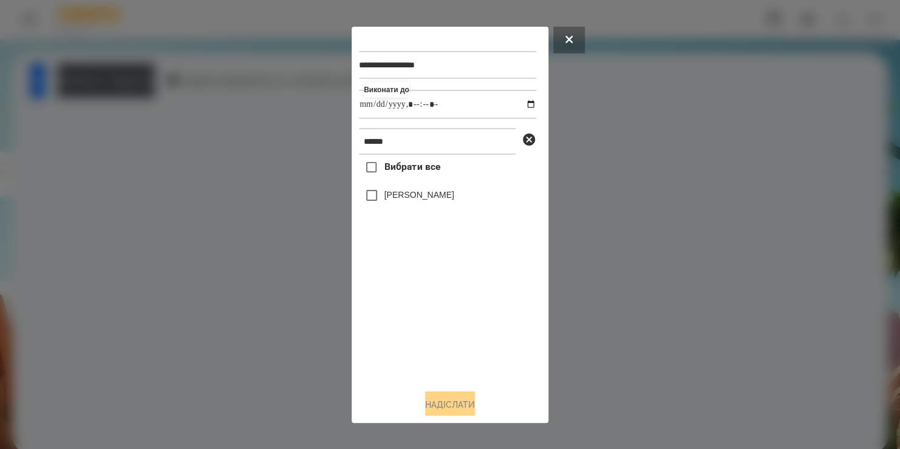
drag, startPoint x: 422, startPoint y: 316, endPoint x: 399, endPoint y: 194, distance: 124.2
click at [399, 194] on div "Вибрати все Кліманов Лука Сергійович" at bounding box center [447, 267] width 177 height 225
click at [399, 194] on label "Кліманов Лука Сергійович" at bounding box center [419, 195] width 70 height 12
click at [438, 410] on button "Надіслати" at bounding box center [450, 405] width 50 height 27
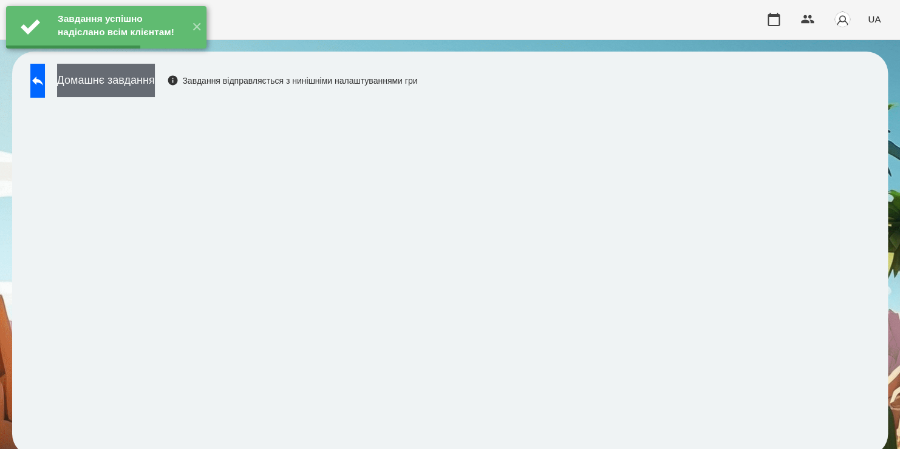
click at [155, 85] on button "Домашнє завдання" at bounding box center [106, 80] width 98 height 33
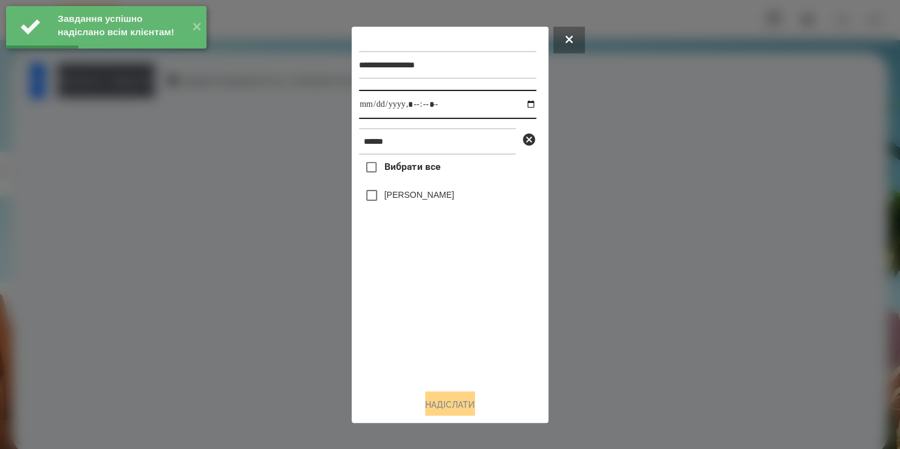
click at [519, 106] on input "datetime-local" at bounding box center [447, 104] width 177 height 29
type input "**********"
click at [448, 333] on div "Вибрати все Кліманов Лука Сергійович" at bounding box center [447, 267] width 177 height 225
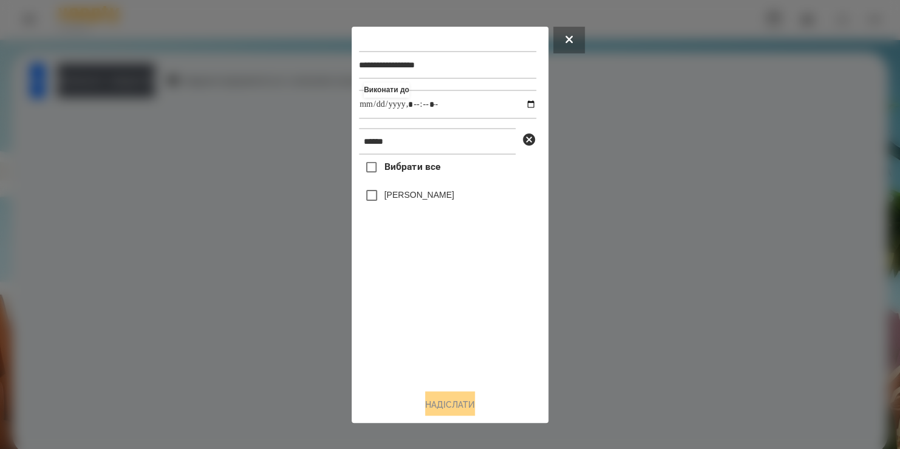
click at [411, 200] on label "Кліманов Лука Сергійович" at bounding box center [419, 195] width 70 height 12
click at [452, 403] on button "Надіслати" at bounding box center [450, 405] width 50 height 27
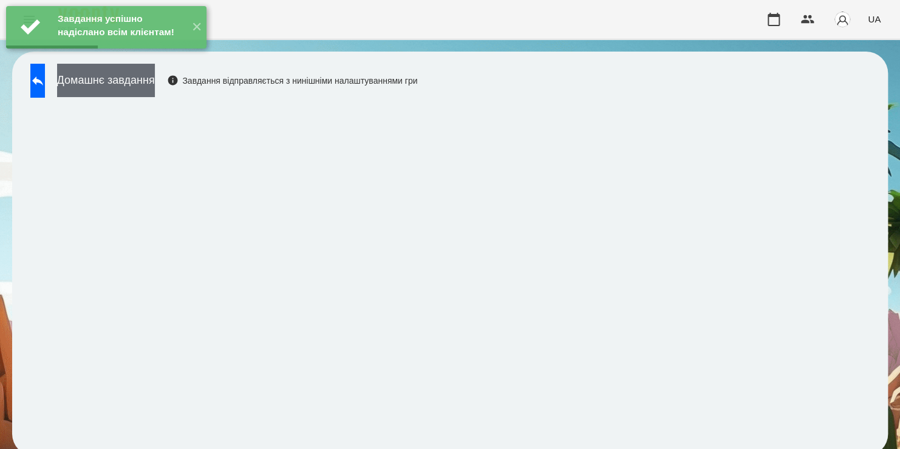
click at [155, 83] on button "Домашнє завдання" at bounding box center [106, 80] width 98 height 33
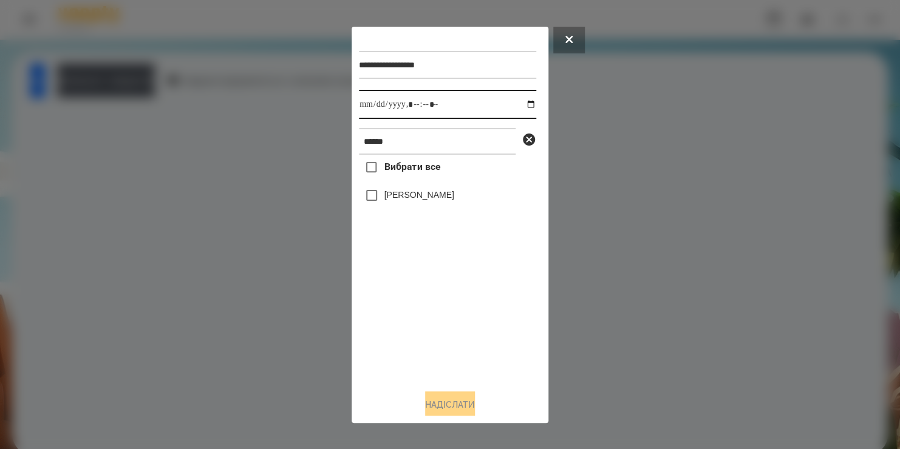
click at [522, 104] on input "datetime-local" at bounding box center [447, 104] width 177 height 29
type input "**********"
drag, startPoint x: 452, startPoint y: 327, endPoint x: 421, endPoint y: 202, distance: 129.5
click at [421, 202] on div "Вибрати все Кліманов Лука Сергійович" at bounding box center [447, 267] width 177 height 225
click at [421, 201] on label "Кліманов Лука Сергійович" at bounding box center [419, 195] width 70 height 12
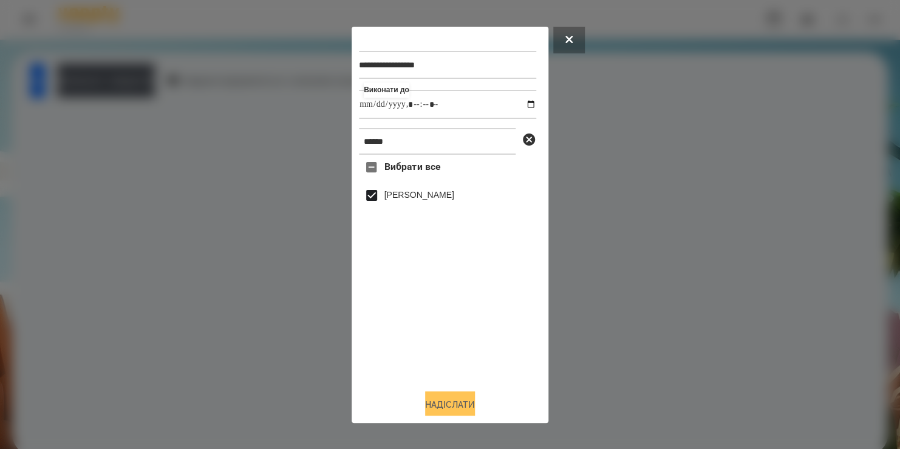
click at [446, 396] on button "Надіслати" at bounding box center [450, 405] width 50 height 27
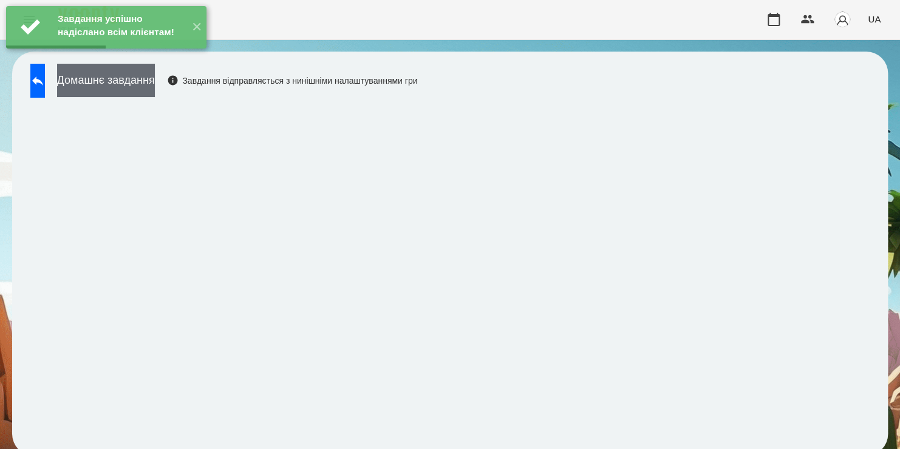
click at [155, 91] on button "Домашнє завдання" at bounding box center [106, 80] width 98 height 33
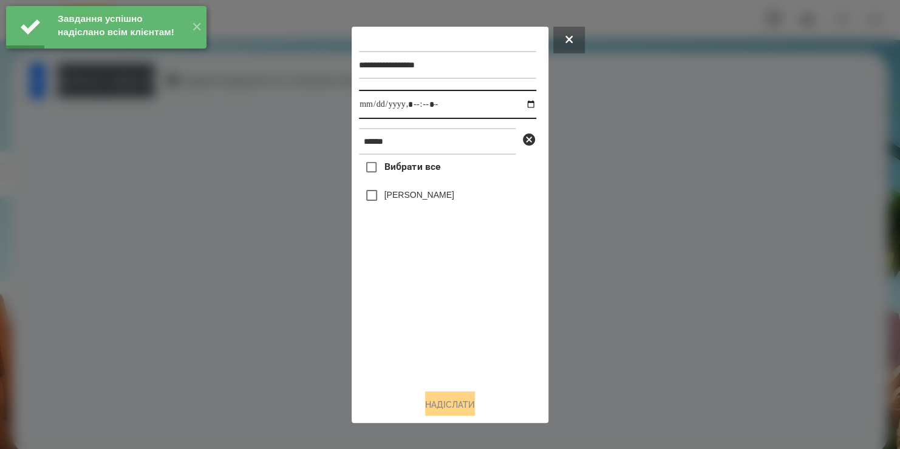
click at [524, 106] on input "datetime-local" at bounding box center [447, 104] width 177 height 29
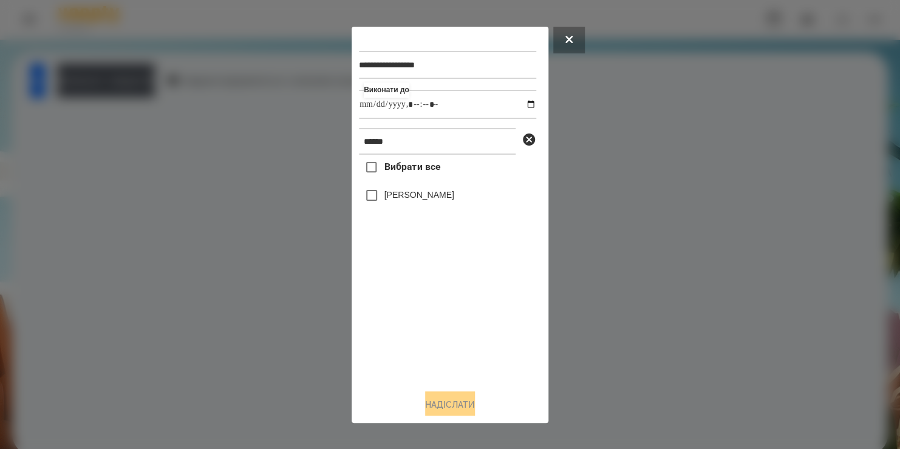
type input "**********"
drag, startPoint x: 459, startPoint y: 304, endPoint x: 412, endPoint y: 203, distance: 111.4
click at [412, 203] on div "Вибрати все Кліманов Лука Сергійович" at bounding box center [447, 267] width 177 height 225
click at [412, 201] on label "Кліманов Лука Сергійович" at bounding box center [419, 195] width 70 height 12
click at [431, 405] on button "Надіслати" at bounding box center [450, 405] width 50 height 27
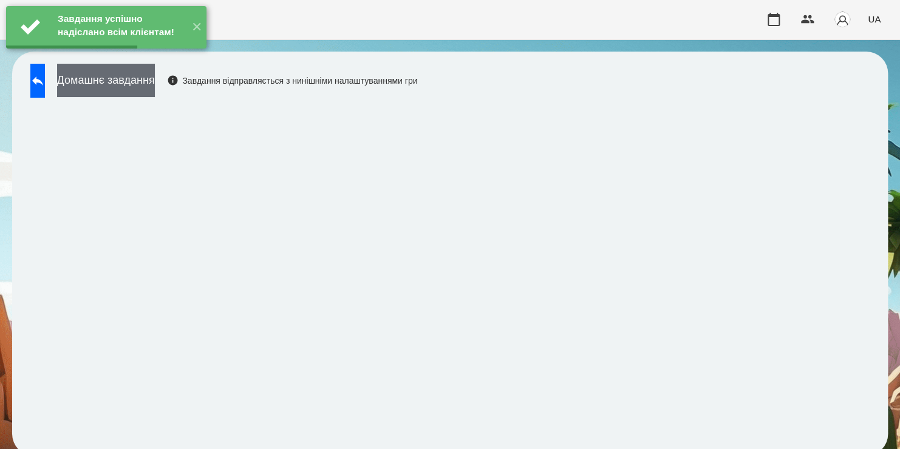
click at [155, 87] on button "Домашнє завдання" at bounding box center [106, 80] width 98 height 33
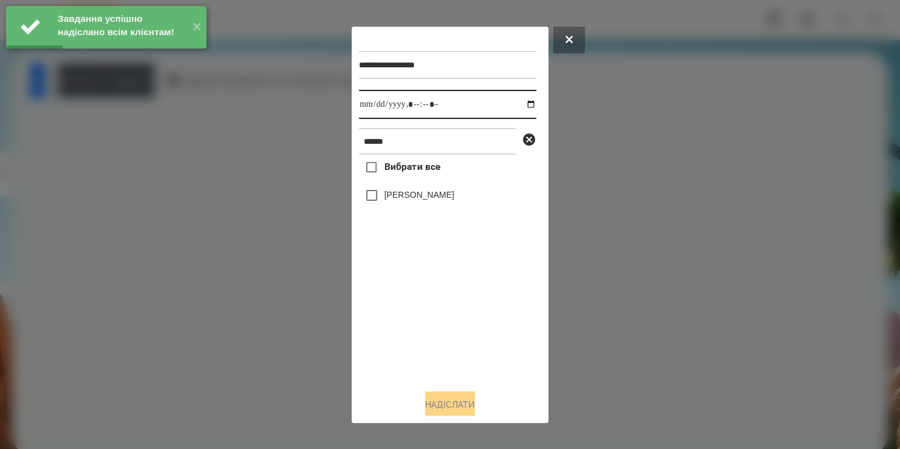
click at [518, 104] on input "datetime-local" at bounding box center [447, 104] width 177 height 29
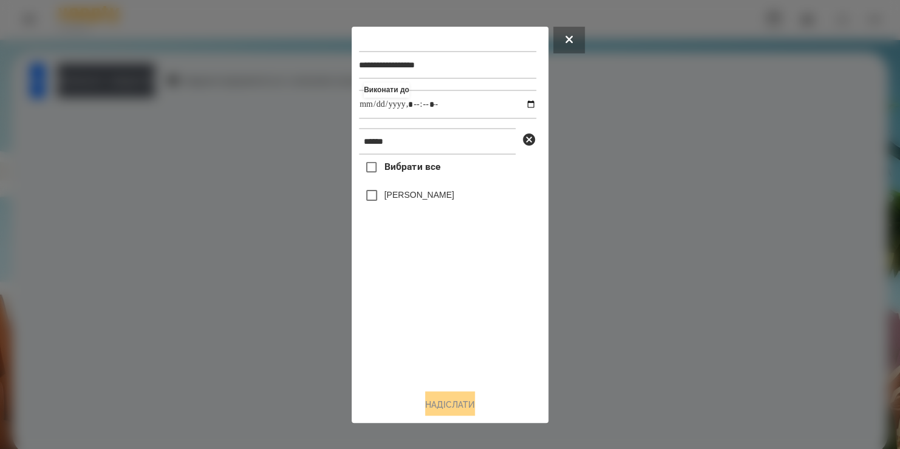
type input "**********"
drag, startPoint x: 386, startPoint y: 326, endPoint x: 401, endPoint y: 193, distance: 133.9
click at [401, 193] on div "Вибрати все Кліманов Лука Сергійович" at bounding box center [447, 267] width 177 height 225
click at [401, 193] on label "Кліманов Лука Сергійович" at bounding box center [419, 195] width 70 height 12
click at [431, 409] on button "Надіслати" at bounding box center [450, 405] width 50 height 27
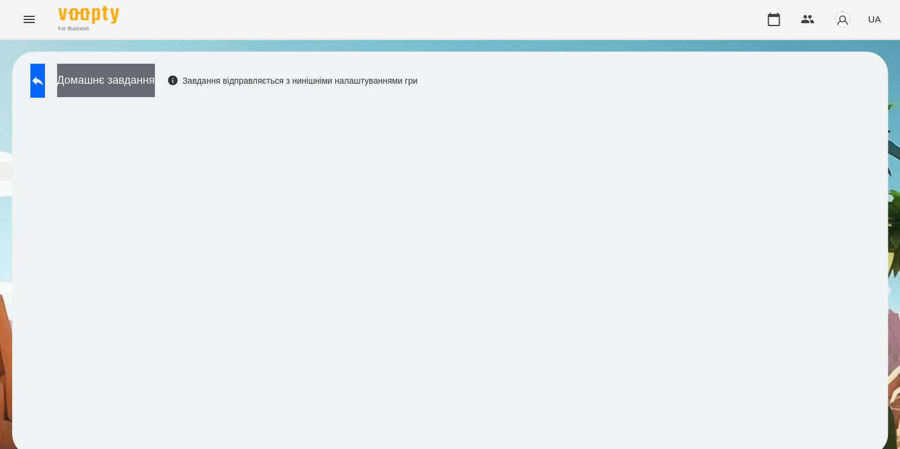
click at [155, 77] on button "Домашнє завдання" at bounding box center [106, 80] width 98 height 33
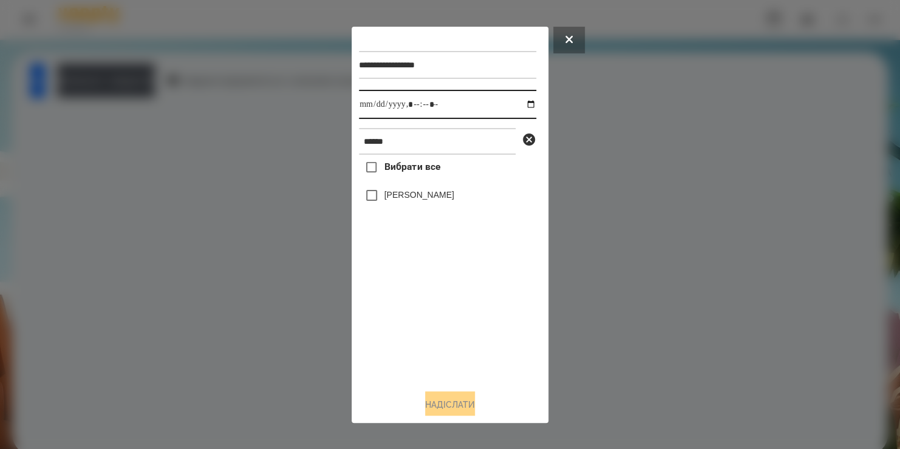
click at [518, 107] on input "datetime-local" at bounding box center [447, 104] width 177 height 29
type input "**********"
drag, startPoint x: 483, startPoint y: 322, endPoint x: 432, endPoint y: 141, distance: 188.0
click at [432, 141] on div "**********" at bounding box center [450, 207] width 182 height 346
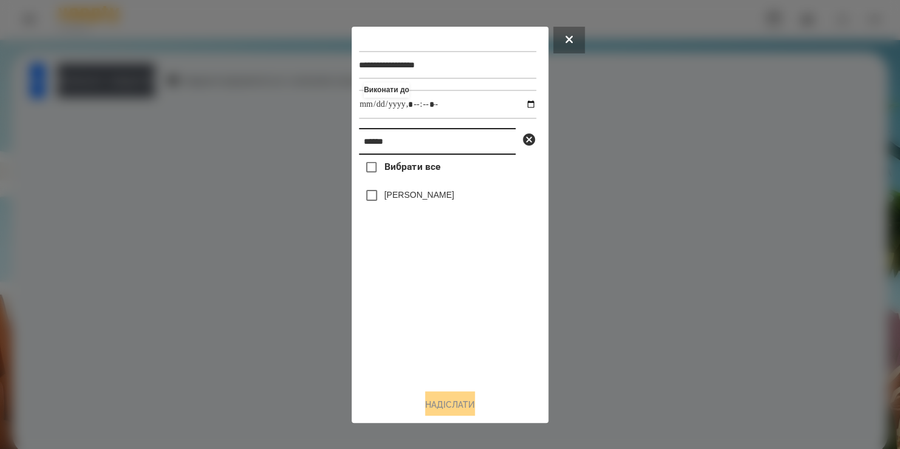
drag, startPoint x: 432, startPoint y: 141, endPoint x: 184, endPoint y: 207, distance: 257.1
click at [184, 207] on div "**********" at bounding box center [450, 224] width 900 height 449
type input "**********"
click at [394, 199] on label "[PERSON_NAME]" at bounding box center [419, 195] width 70 height 12
click at [446, 396] on button "Надіслати" at bounding box center [450, 405] width 50 height 27
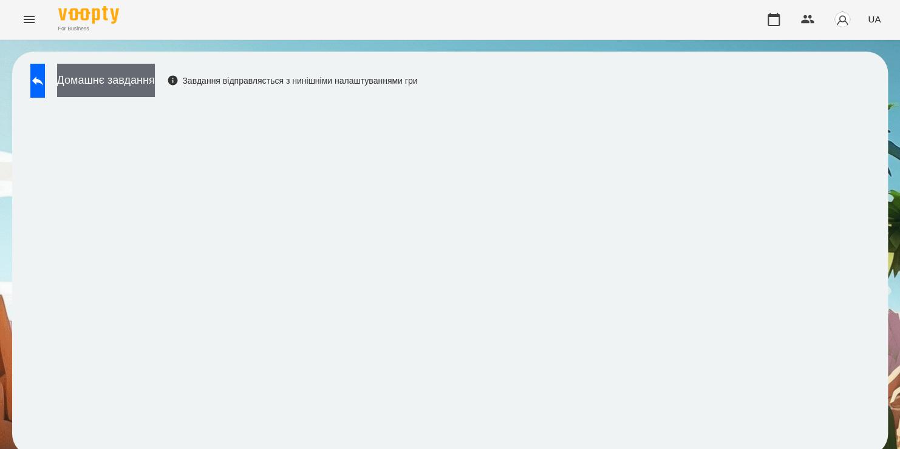
click at [155, 86] on button "Домашнє завдання" at bounding box center [106, 80] width 98 height 33
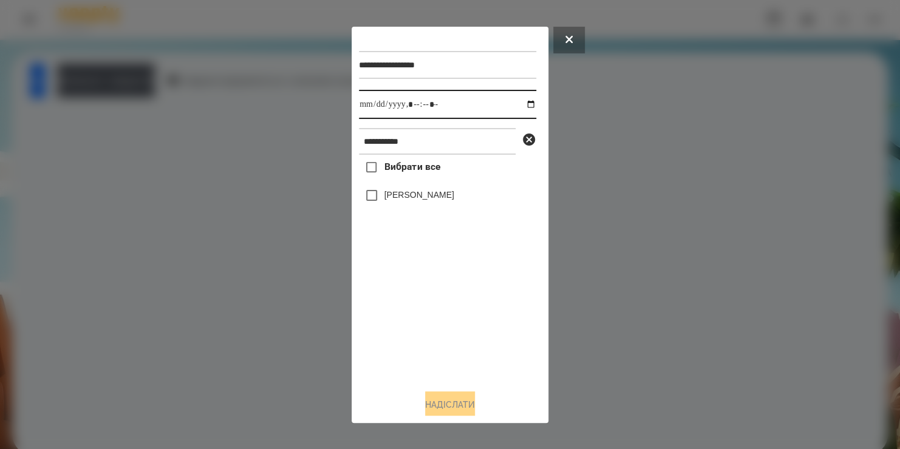
click at [522, 104] on input "datetime-local" at bounding box center [447, 104] width 177 height 29
type input "**********"
drag, startPoint x: 420, startPoint y: 333, endPoint x: 397, endPoint y: 197, distance: 138.7
click at [397, 197] on div "Вибрати все Матвійчук Ніколь" at bounding box center [447, 267] width 177 height 225
click at [397, 197] on label "[PERSON_NAME]" at bounding box center [419, 195] width 70 height 12
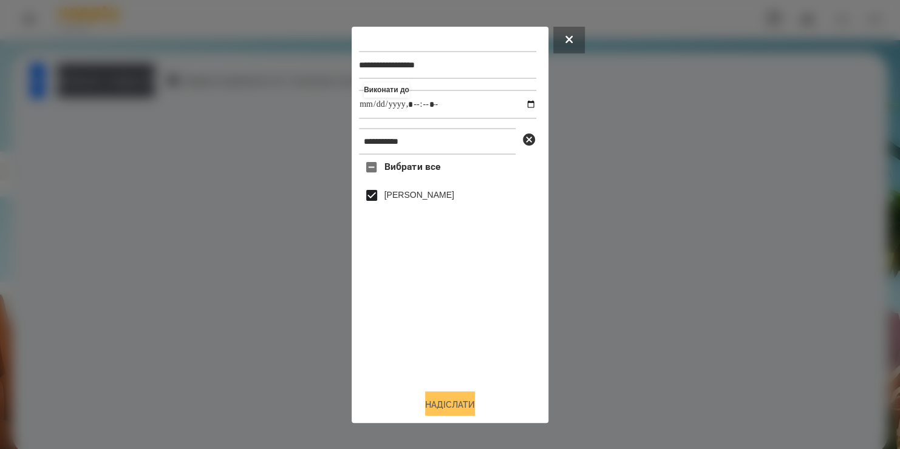
click at [440, 410] on button "Надіслати" at bounding box center [450, 405] width 50 height 27
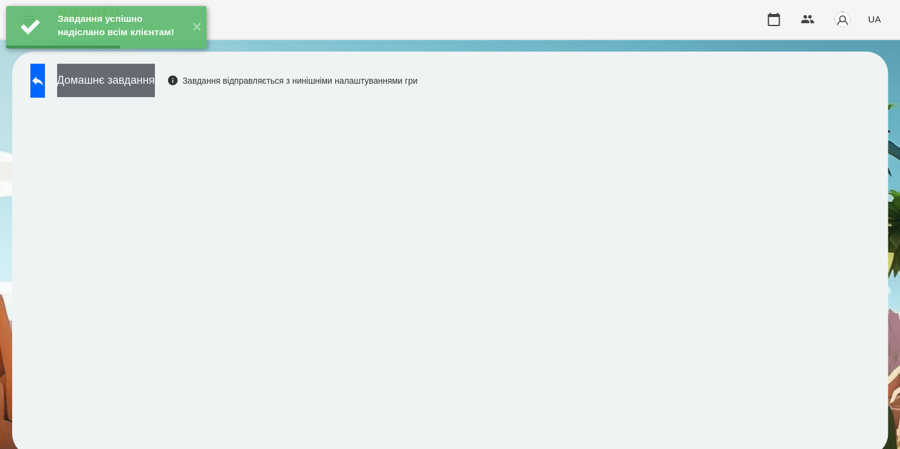
click at [155, 95] on button "Домашнє завдання" at bounding box center [106, 80] width 98 height 33
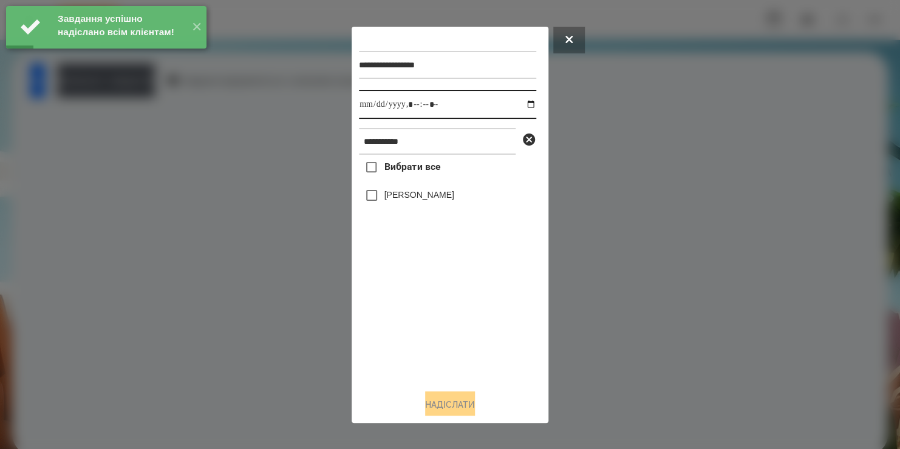
click at [516, 108] on input "datetime-local" at bounding box center [447, 104] width 177 height 29
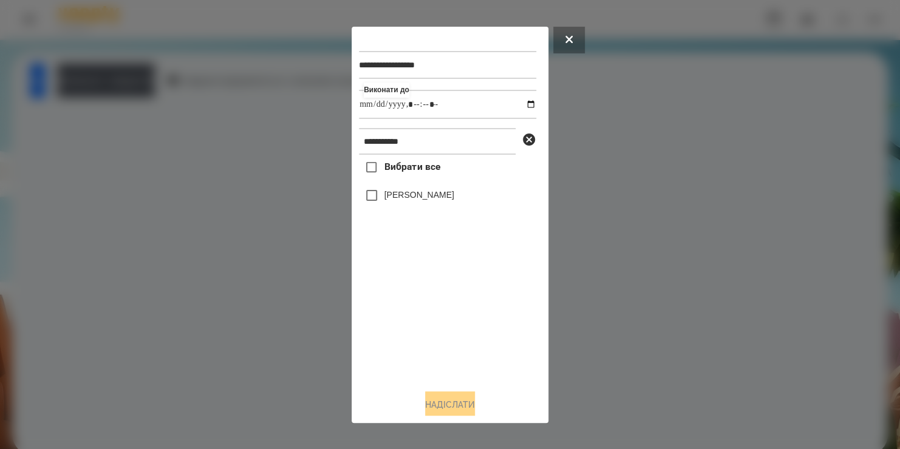
type input "**********"
drag, startPoint x: 447, startPoint y: 327, endPoint x: 420, endPoint y: 201, distance: 129.3
click at [420, 201] on div "Вибрати все Матвійчук Ніколь" at bounding box center [447, 267] width 177 height 225
click at [420, 201] on label "[PERSON_NAME]" at bounding box center [419, 195] width 70 height 12
click at [437, 403] on button "Надіслати" at bounding box center [450, 405] width 50 height 27
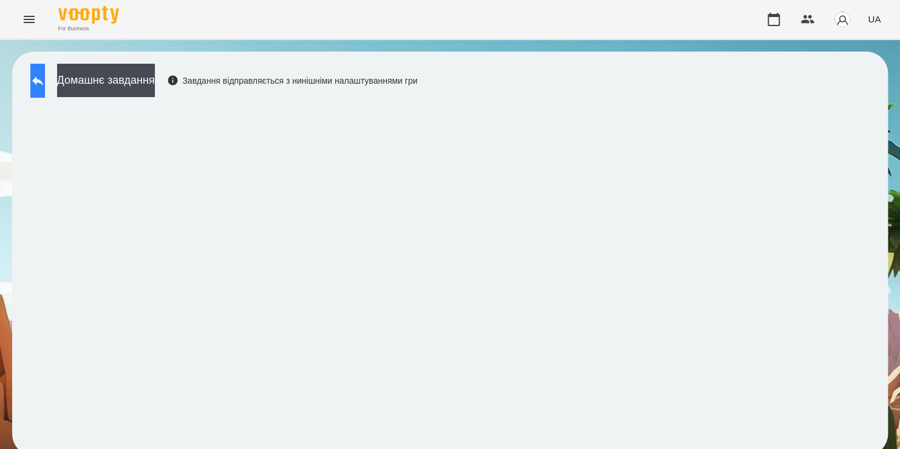
click at [45, 68] on button at bounding box center [37, 81] width 15 height 34
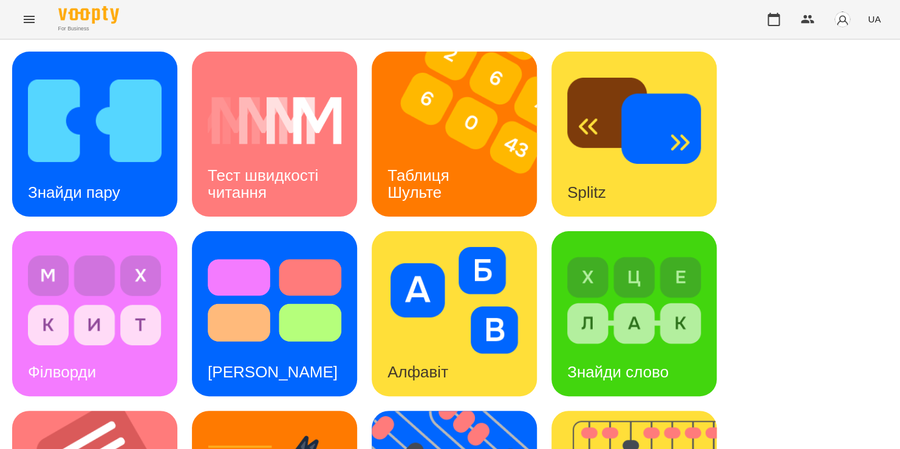
scroll to position [420, 0]
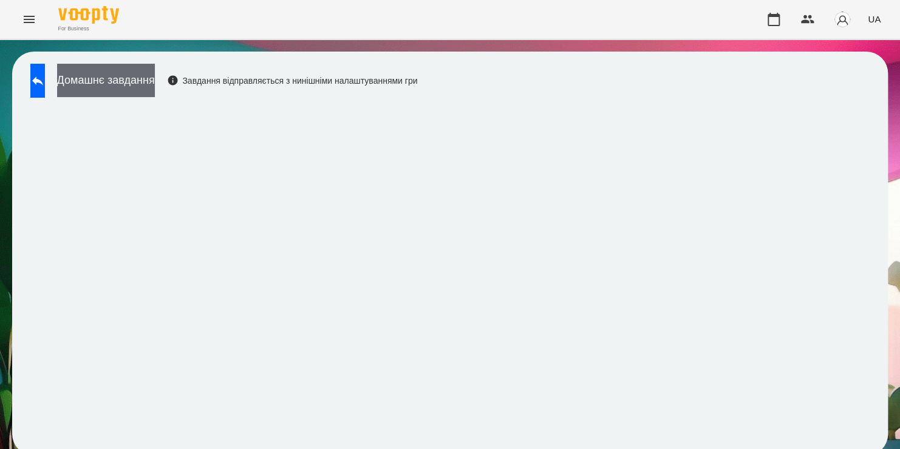
click at [155, 80] on button "Домашнє завдання" at bounding box center [106, 80] width 98 height 33
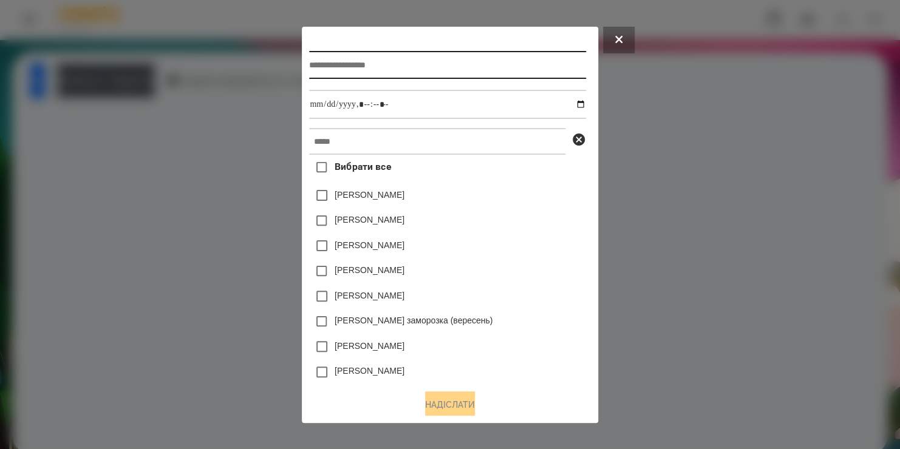
click at [448, 66] on input "text" at bounding box center [447, 65] width 276 height 28
type input "*"
type input "*******"
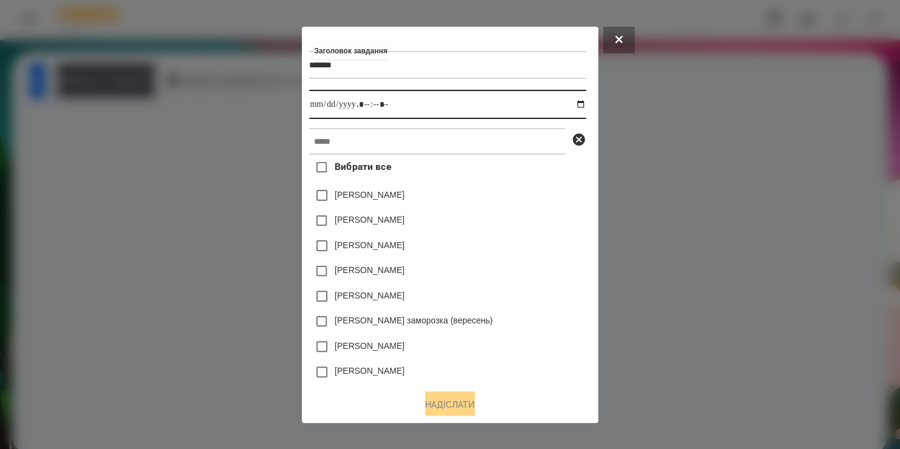
click at [581, 104] on input "datetime-local" at bounding box center [447, 104] width 276 height 29
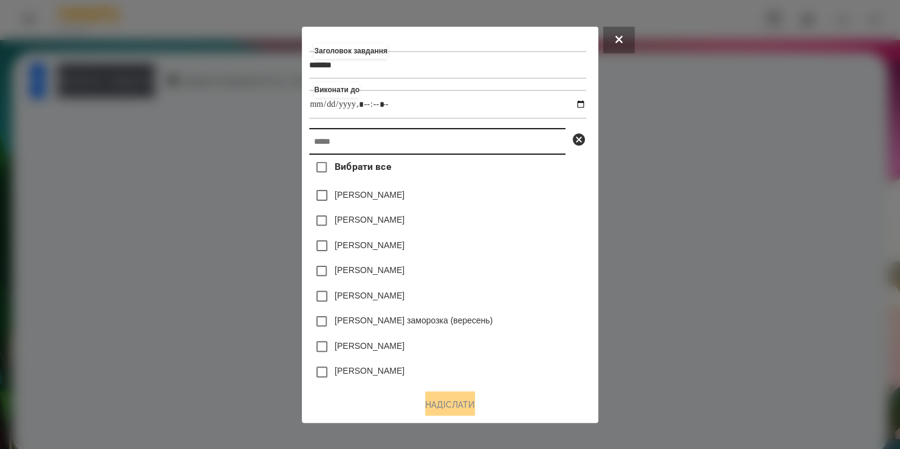
type input "**********"
click at [516, 148] on input "text" at bounding box center [437, 141] width 256 height 27
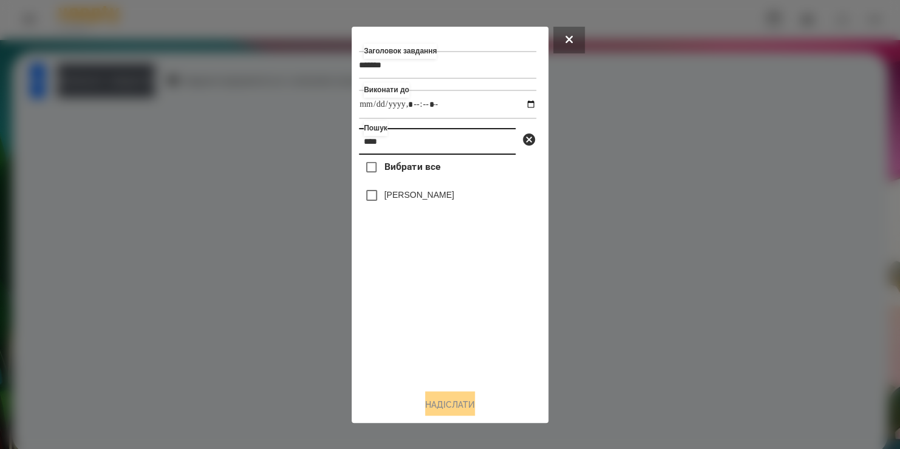
type input "****"
click at [391, 200] on label "[PERSON_NAME]" at bounding box center [419, 195] width 70 height 12
click at [435, 396] on button "Надіслати" at bounding box center [450, 405] width 50 height 27
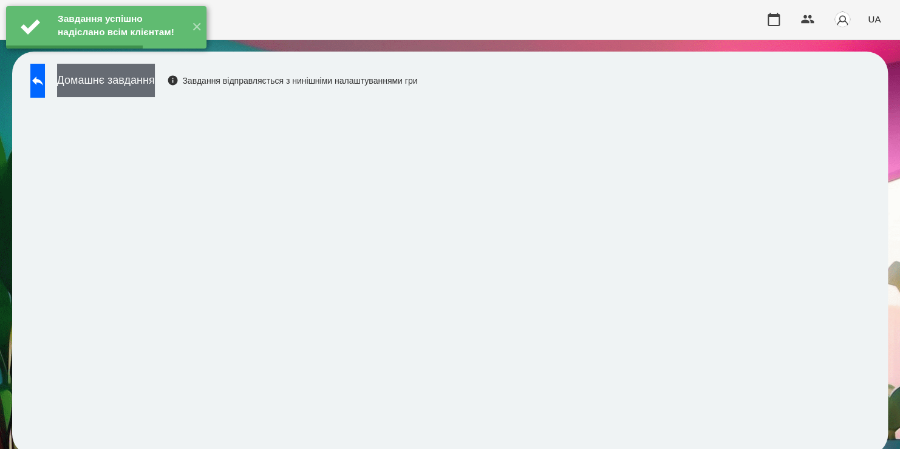
click at [155, 83] on button "Домашнє завдання" at bounding box center [106, 80] width 98 height 33
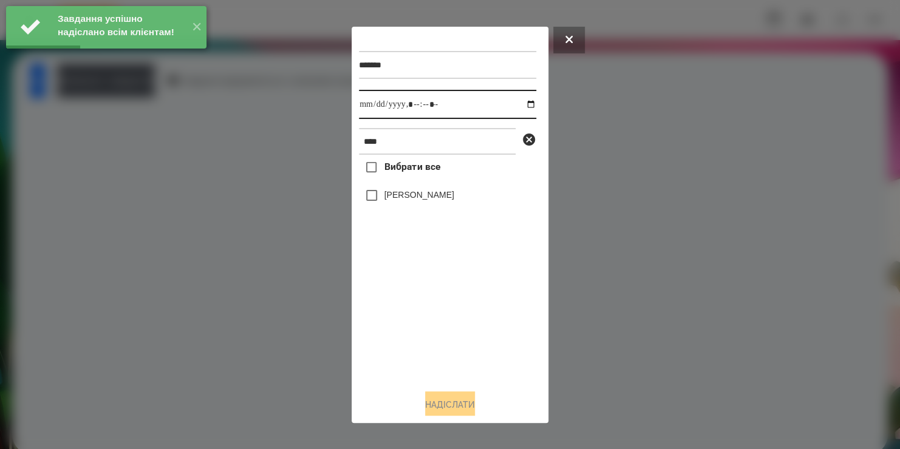
click at [515, 110] on input "datetime-local" at bounding box center [447, 104] width 177 height 29
type input "**********"
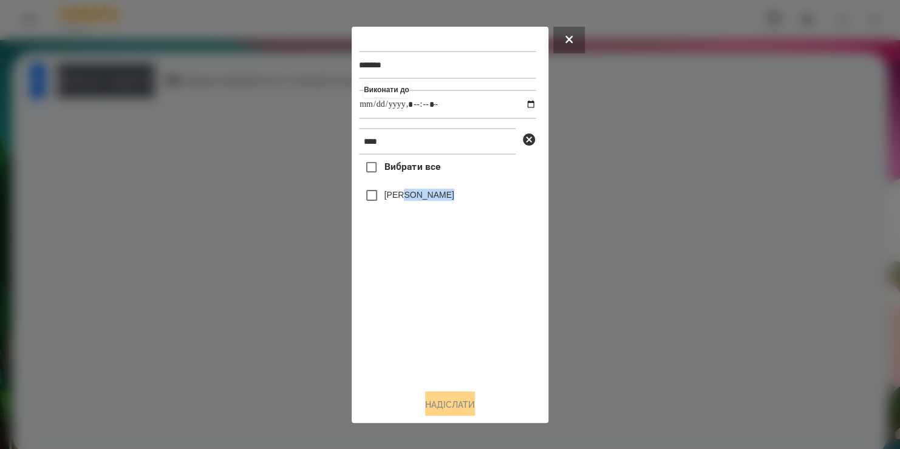
drag, startPoint x: 429, startPoint y: 315, endPoint x: 402, endPoint y: 200, distance: 118.0
click at [402, 200] on div "Вибрати все Софія Гузетта" at bounding box center [447, 267] width 177 height 225
click at [402, 200] on label "[PERSON_NAME]" at bounding box center [419, 195] width 70 height 12
click at [401, 198] on label "[PERSON_NAME]" at bounding box center [419, 195] width 70 height 12
click at [440, 408] on button "Надіслати" at bounding box center [450, 405] width 50 height 27
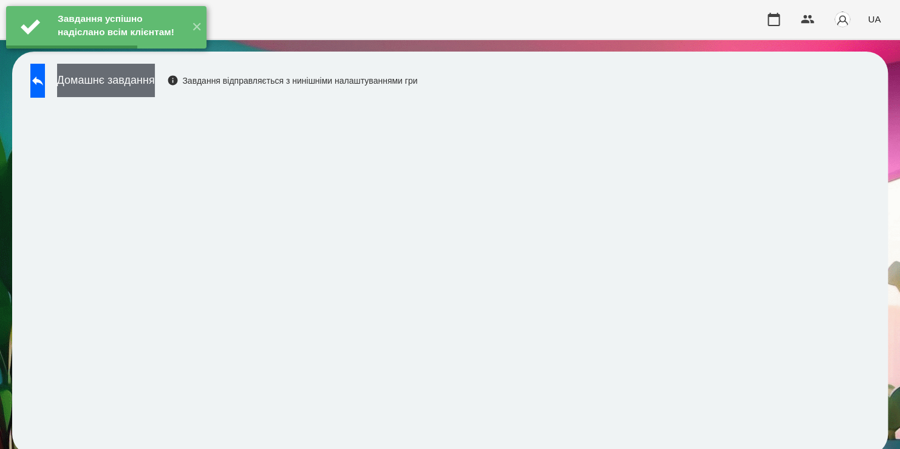
click at [155, 75] on button "Домашнє завдання" at bounding box center [106, 80] width 98 height 33
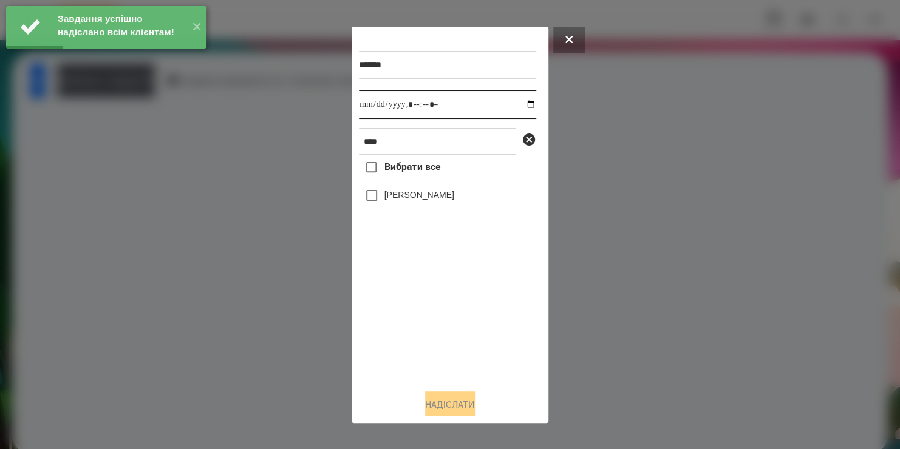
click at [521, 106] on input "datetime-local" at bounding box center [447, 104] width 177 height 29
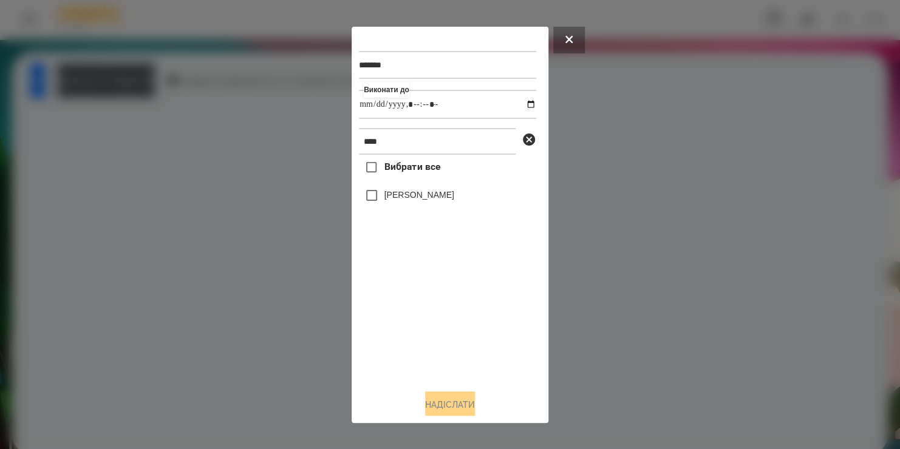
type input "**********"
click at [439, 327] on div "Вибрати все Софія Гузетта" at bounding box center [447, 267] width 177 height 225
click at [398, 197] on label "[PERSON_NAME]" at bounding box center [419, 195] width 70 height 12
click at [429, 398] on button "Надіслати" at bounding box center [450, 405] width 50 height 27
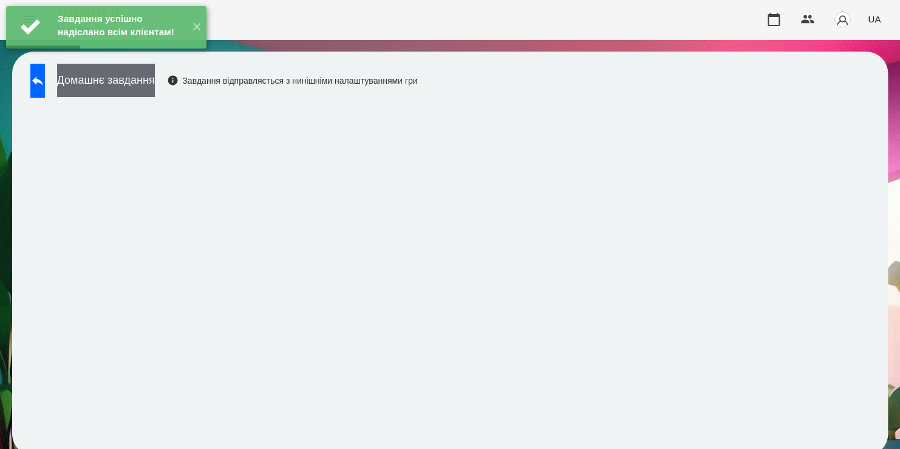
click at [155, 87] on button "Домашнє завдання" at bounding box center [106, 80] width 98 height 33
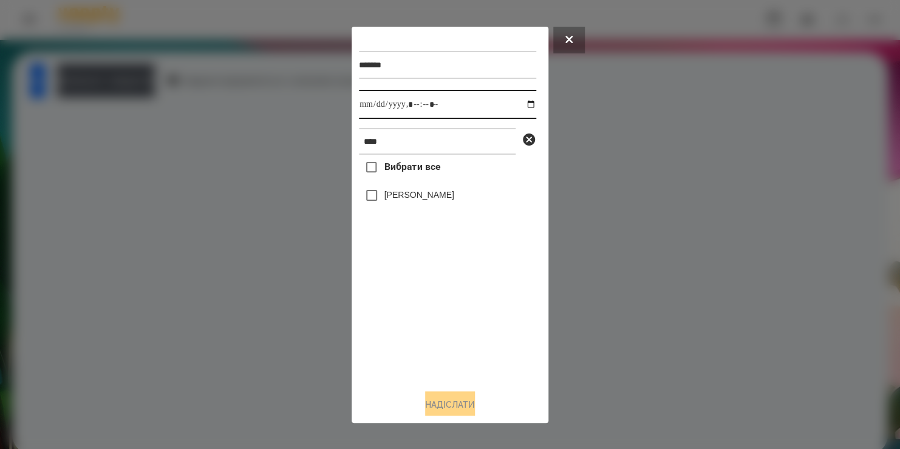
click at [517, 104] on input "datetime-local" at bounding box center [447, 104] width 177 height 29
click at [581, 26] on div at bounding box center [450, 224] width 900 height 449
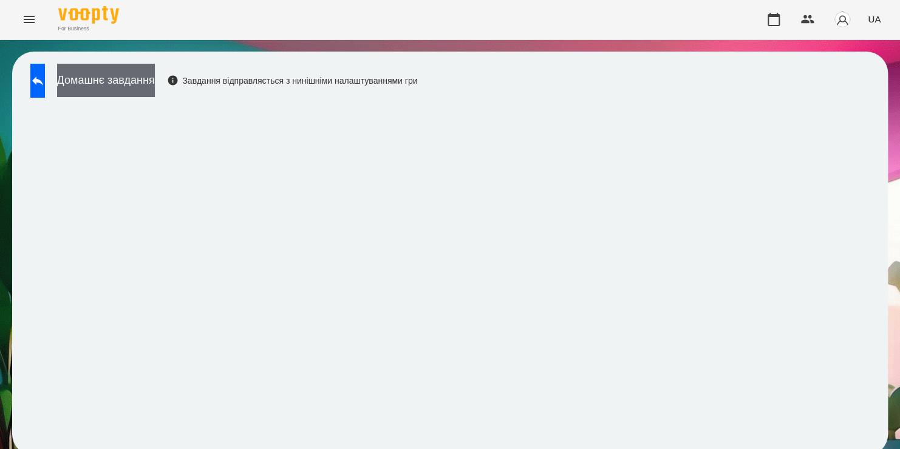
click at [152, 85] on button "Домашнє завдання" at bounding box center [106, 80] width 98 height 33
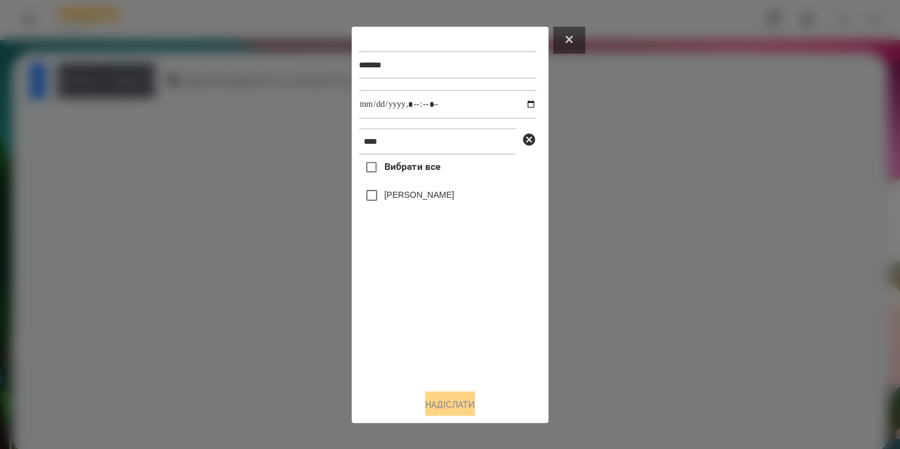
click at [565, 38] on button at bounding box center [569, 40] width 32 height 27
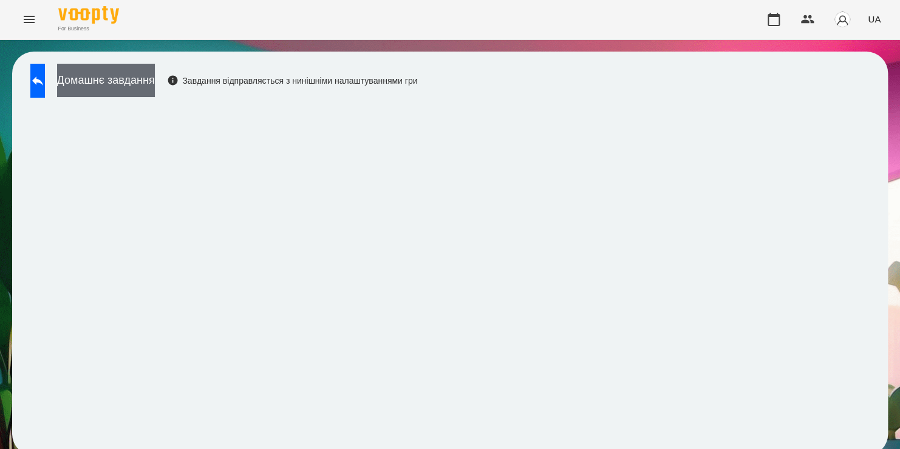
click at [155, 75] on button "Домашнє завдання" at bounding box center [106, 80] width 98 height 33
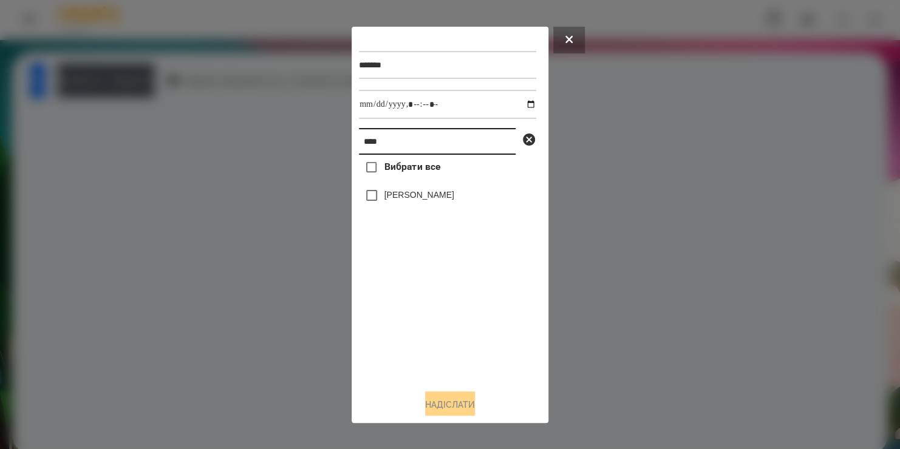
drag, startPoint x: 414, startPoint y: 138, endPoint x: 288, endPoint y: 163, distance: 128.2
click at [288, 163] on div "******* **** Вибрати все Софія Гузетта Надіслати" at bounding box center [450, 224] width 900 height 449
type input "***"
click at [420, 196] on label "[PERSON_NAME]" at bounding box center [419, 195] width 70 height 12
click at [446, 401] on button "Надіслати" at bounding box center [450, 405] width 50 height 27
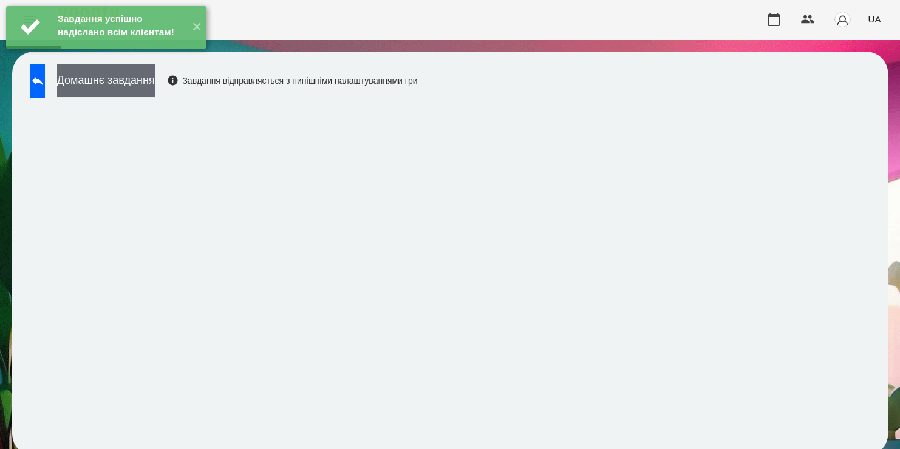
click at [155, 87] on button "Домашнє завдання" at bounding box center [106, 80] width 98 height 33
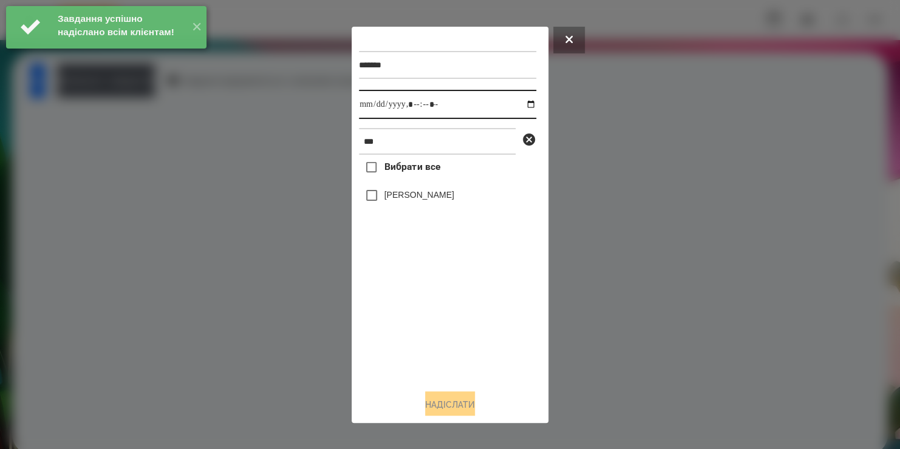
click at [518, 106] on input "datetime-local" at bounding box center [447, 104] width 177 height 29
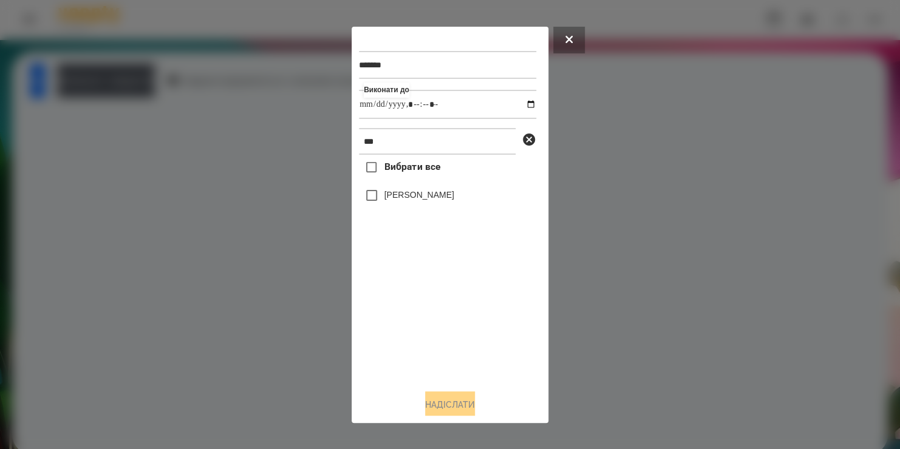
type input "**********"
drag, startPoint x: 423, startPoint y: 330, endPoint x: 395, endPoint y: 202, distance: 131.9
click at [395, 202] on div "Вибрати все Bogdan Sukhomlynov" at bounding box center [447, 267] width 177 height 225
click at [395, 201] on label "[PERSON_NAME]" at bounding box center [419, 195] width 70 height 12
click at [426, 408] on button "Надіслати" at bounding box center [450, 405] width 50 height 27
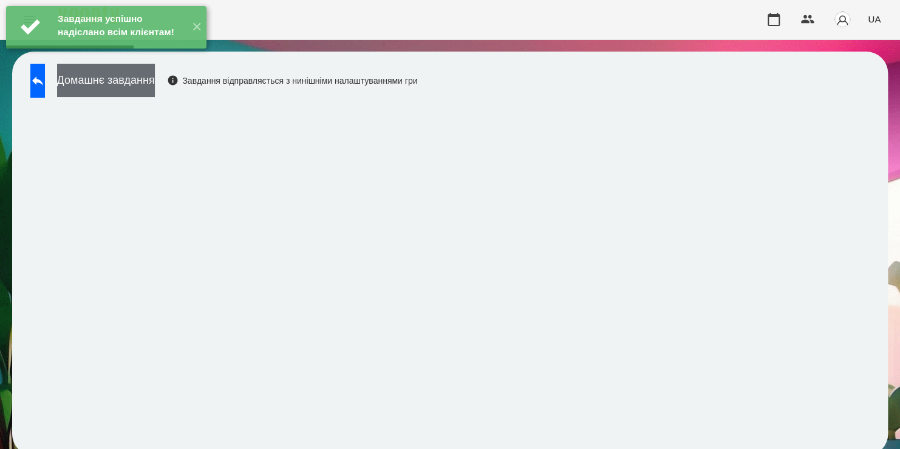
click at [155, 85] on button "Домашнє завдання" at bounding box center [106, 80] width 98 height 33
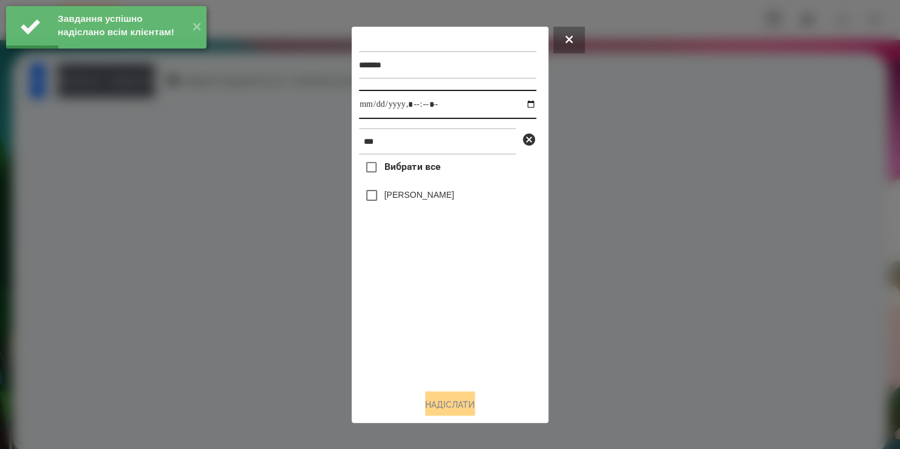
click at [519, 106] on input "datetime-local" at bounding box center [447, 104] width 177 height 29
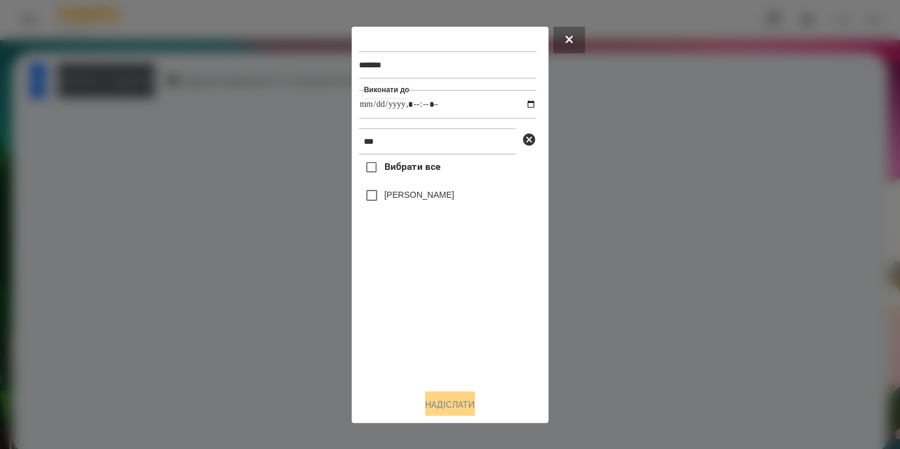
type input "**********"
drag, startPoint x: 407, startPoint y: 336, endPoint x: 387, endPoint y: 205, distance: 132.1
click at [387, 205] on div "Вибрати все Bogdan Sukhomlynov" at bounding box center [447, 267] width 177 height 225
click at [387, 201] on label "[PERSON_NAME]" at bounding box center [419, 195] width 70 height 12
click at [433, 400] on button "Надіслати" at bounding box center [450, 405] width 50 height 27
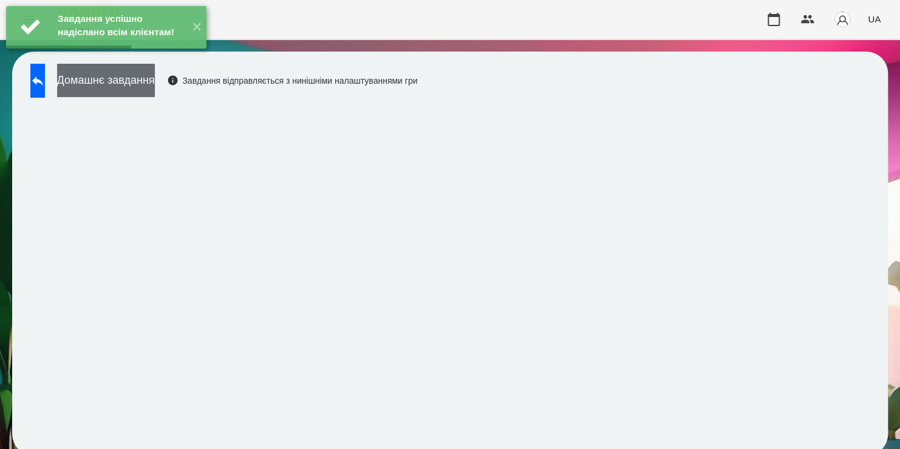
click at [155, 77] on button "Домашнє завдання" at bounding box center [106, 80] width 98 height 33
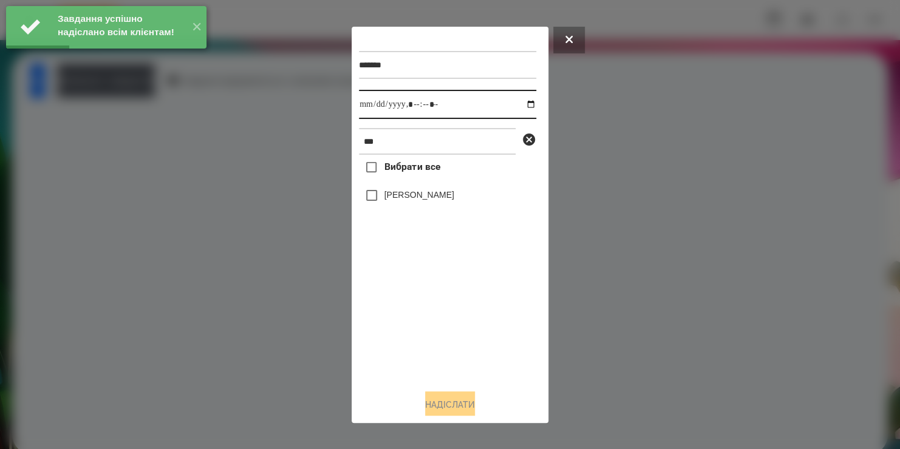
click at [524, 104] on input "datetime-local" at bounding box center [447, 104] width 177 height 29
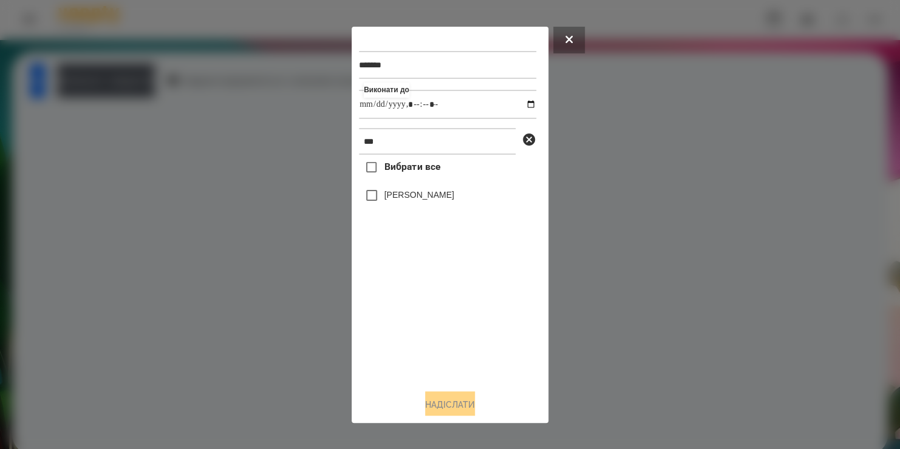
type input "**********"
drag, startPoint x: 439, startPoint y: 347, endPoint x: 415, endPoint y: 199, distance: 150.1
click at [415, 199] on div "Вибрати все Bogdan Sukhomlynov" at bounding box center [447, 267] width 177 height 225
click at [415, 199] on label "[PERSON_NAME]" at bounding box center [419, 195] width 70 height 12
click at [435, 403] on button "Надіслати" at bounding box center [450, 405] width 50 height 27
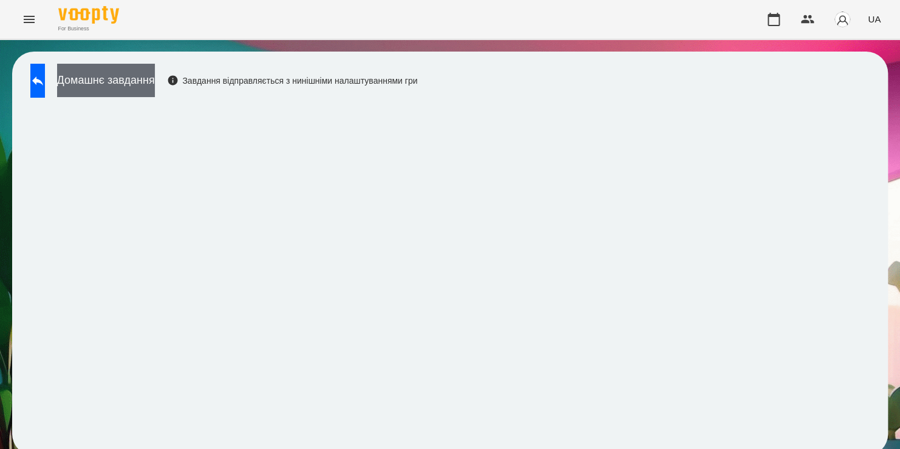
click at [155, 81] on button "Домашнє завдання" at bounding box center [106, 80] width 98 height 33
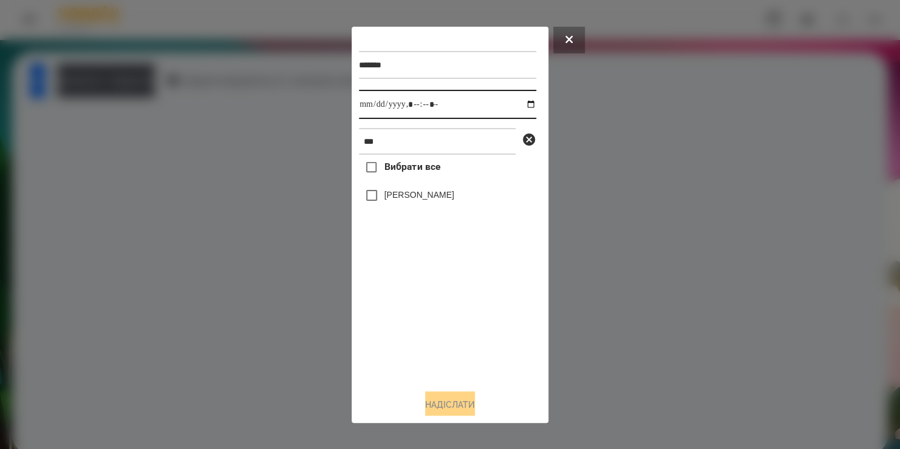
click at [524, 109] on input "datetime-local" at bounding box center [447, 104] width 177 height 29
click at [408, 313] on div "Вибрати все Bogdan Sukhomlynov" at bounding box center [447, 267] width 177 height 225
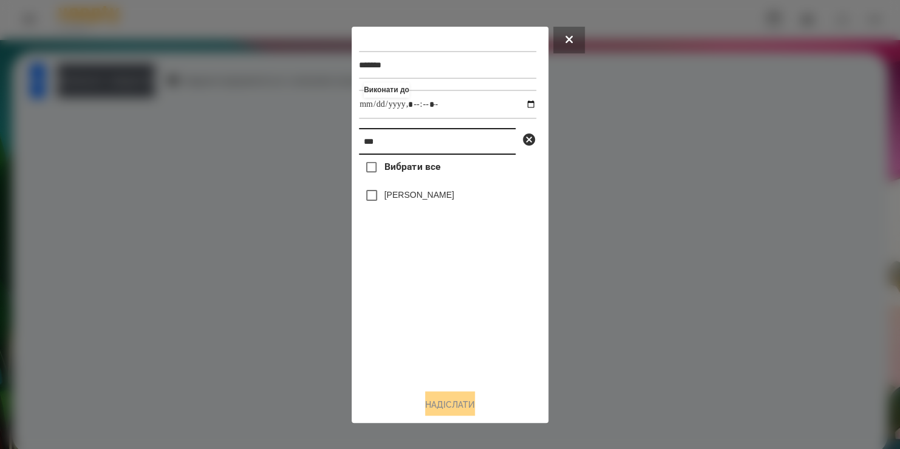
click at [384, 145] on input "***" at bounding box center [437, 141] width 157 height 27
click at [436, 106] on input "datetime-local" at bounding box center [447, 104] width 177 height 29
click at [428, 107] on input "datetime-local" at bounding box center [447, 104] width 177 height 29
type input "**********"
click at [389, 201] on label "[PERSON_NAME]" at bounding box center [419, 195] width 70 height 12
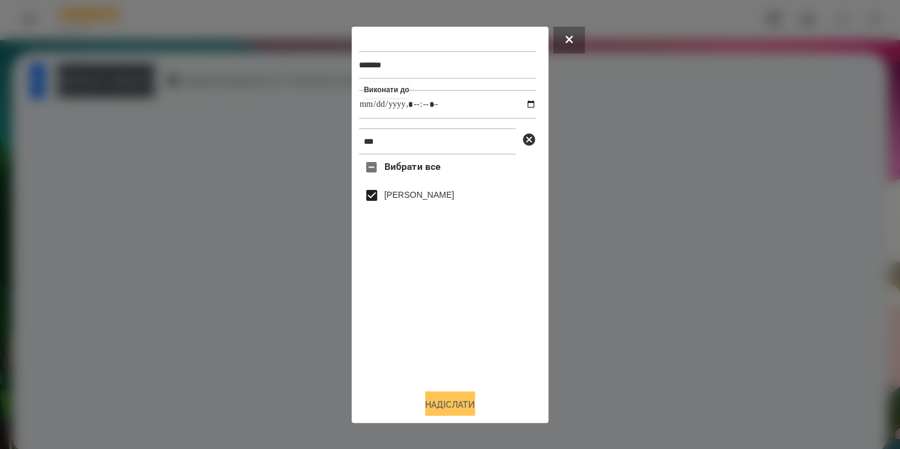
click at [435, 401] on button "Надіслати" at bounding box center [450, 405] width 50 height 27
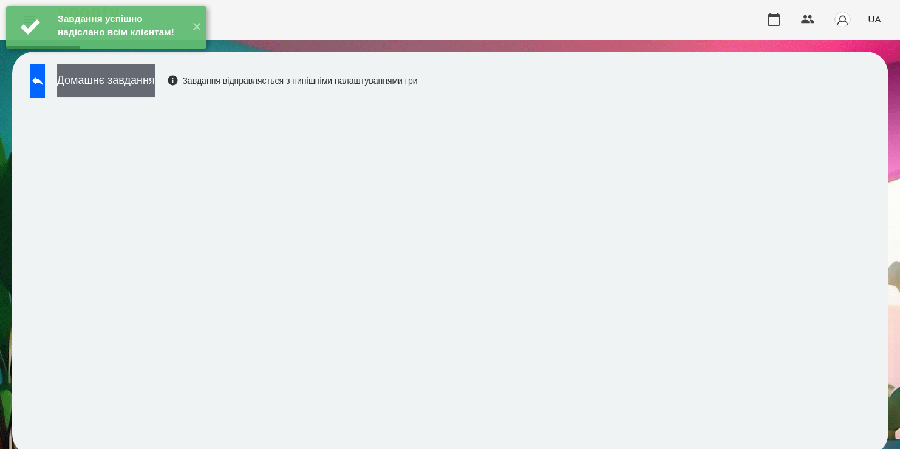
click at [155, 91] on button "Домашнє завдання" at bounding box center [106, 80] width 98 height 33
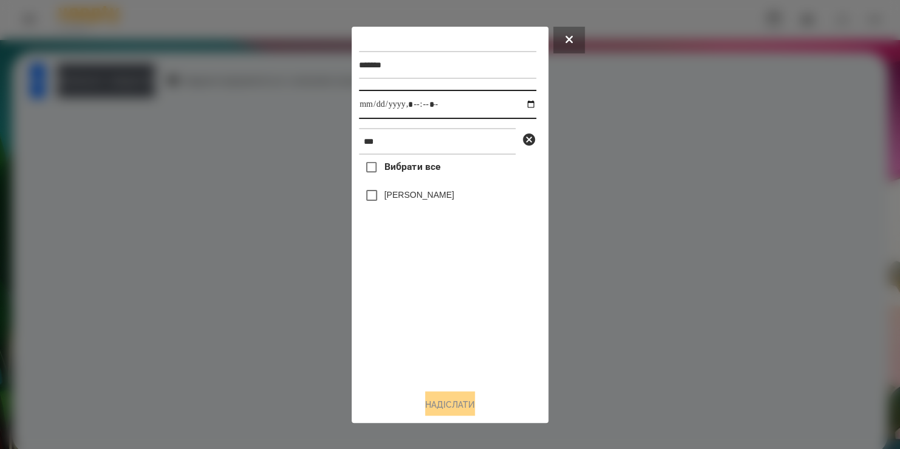
click at [520, 103] on input "datetime-local" at bounding box center [447, 104] width 177 height 29
type input "**********"
drag, startPoint x: 428, startPoint y: 326, endPoint x: 404, endPoint y: 202, distance: 126.9
click at [404, 202] on div "Вибрати все Bogdan Sukhomlynov" at bounding box center [447, 267] width 177 height 225
click at [404, 201] on label "[PERSON_NAME]" at bounding box center [419, 195] width 70 height 12
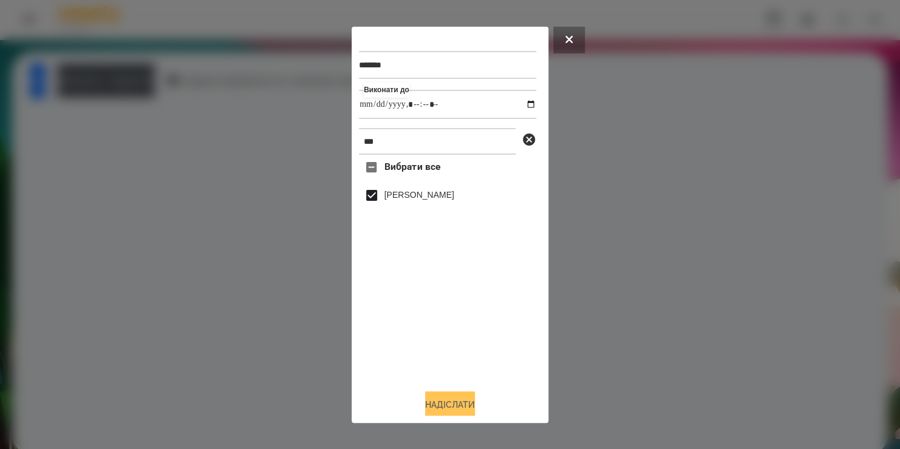
click at [425, 404] on button "Надіслати" at bounding box center [450, 405] width 50 height 27
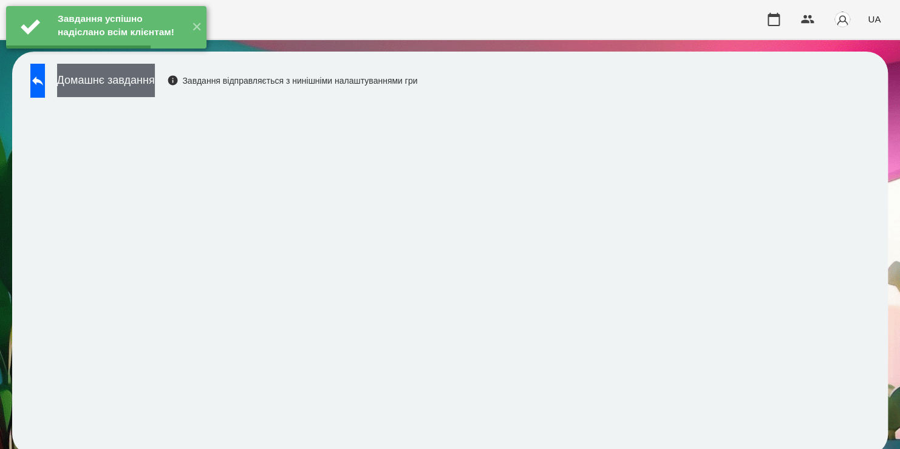
click at [155, 90] on button "Домашнє завдання" at bounding box center [106, 80] width 98 height 33
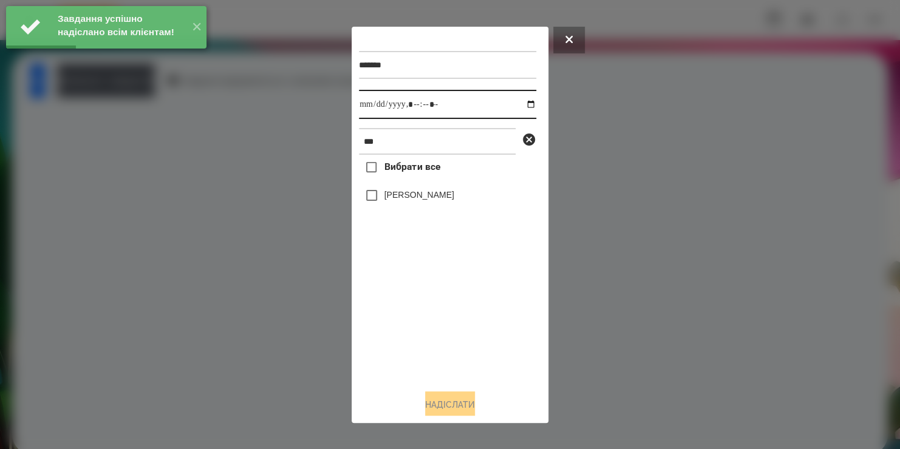
click at [524, 104] on input "datetime-local" at bounding box center [447, 104] width 177 height 29
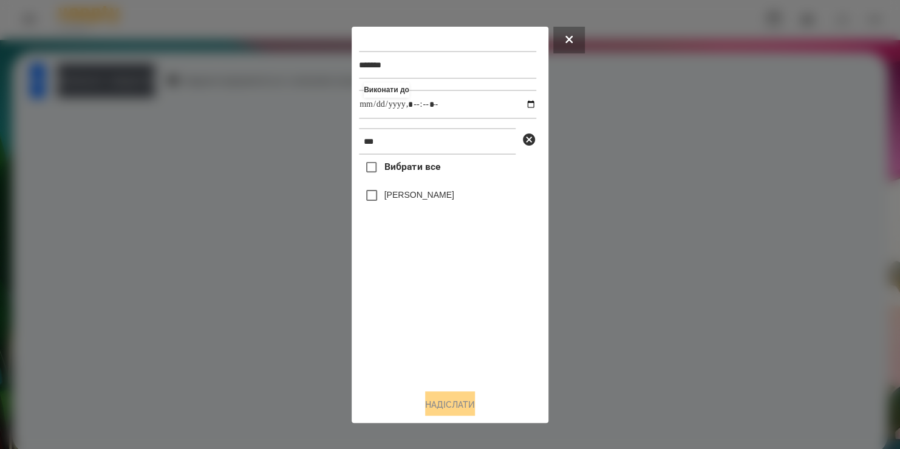
type input "**********"
drag, startPoint x: 432, startPoint y: 309, endPoint x: 406, endPoint y: 200, distance: 111.7
click at [406, 200] on div "Вибрати все Bogdan Sukhomlynov" at bounding box center [447, 267] width 177 height 225
click at [406, 200] on label "[PERSON_NAME]" at bounding box center [419, 195] width 70 height 12
click at [435, 406] on button "Надіслати" at bounding box center [450, 405] width 50 height 27
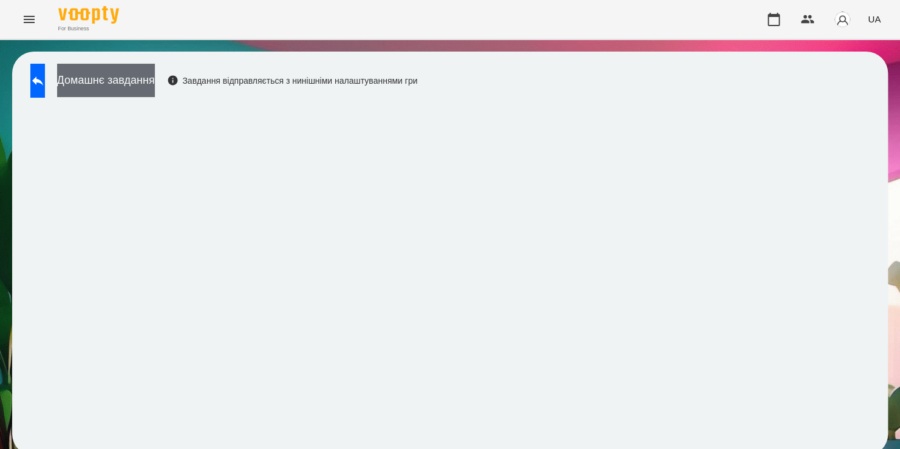
click at [155, 86] on button "Домашнє завдання" at bounding box center [106, 80] width 98 height 33
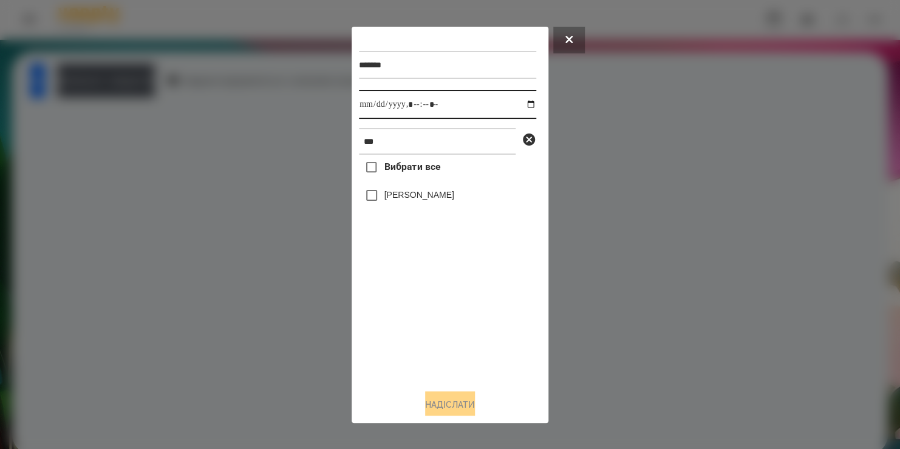
click at [522, 106] on input "datetime-local" at bounding box center [447, 104] width 177 height 29
type input "**********"
click at [411, 311] on div "Вибрати все Bogdan Sukhomlynov" at bounding box center [447, 267] width 177 height 225
click at [457, 403] on button "Надіслати" at bounding box center [450, 405] width 50 height 27
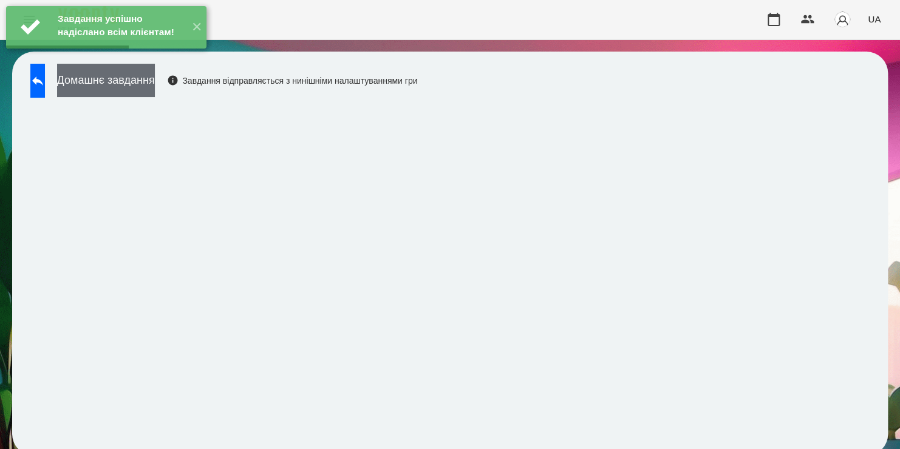
click at [155, 86] on button "Домашнє завдання" at bounding box center [106, 80] width 98 height 33
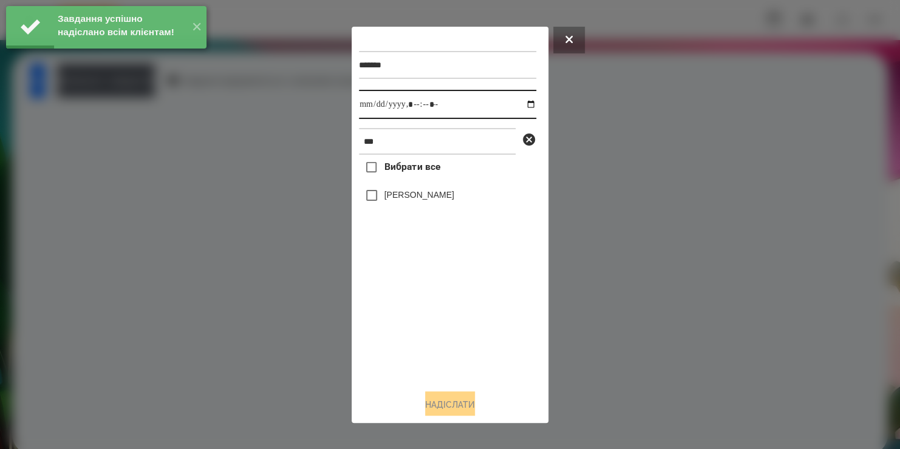
click at [522, 108] on input "datetime-local" at bounding box center [447, 104] width 177 height 29
type input "**********"
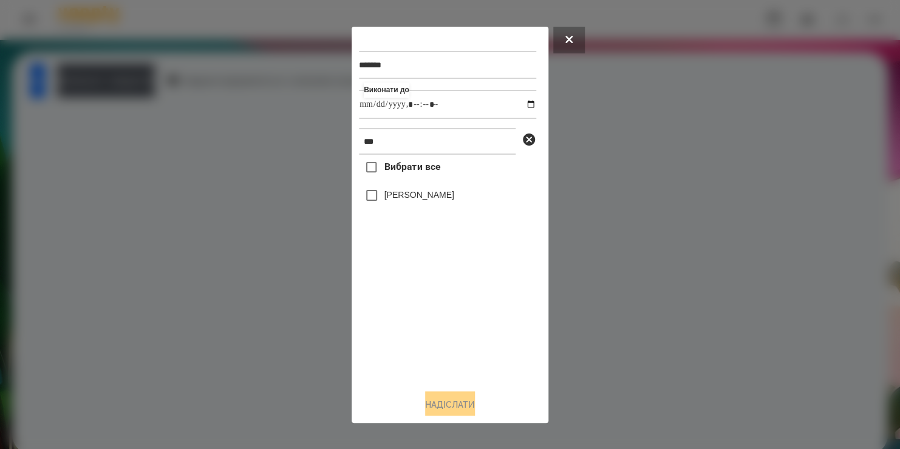
drag, startPoint x: 428, startPoint y: 321, endPoint x: 391, endPoint y: 193, distance: 133.6
click at [391, 193] on div "Вибрати все Bogdan Sukhomlynov" at bounding box center [447, 267] width 177 height 225
click at [391, 193] on label "[PERSON_NAME]" at bounding box center [419, 195] width 70 height 12
click at [431, 398] on button "Надіслати" at bounding box center [450, 405] width 50 height 27
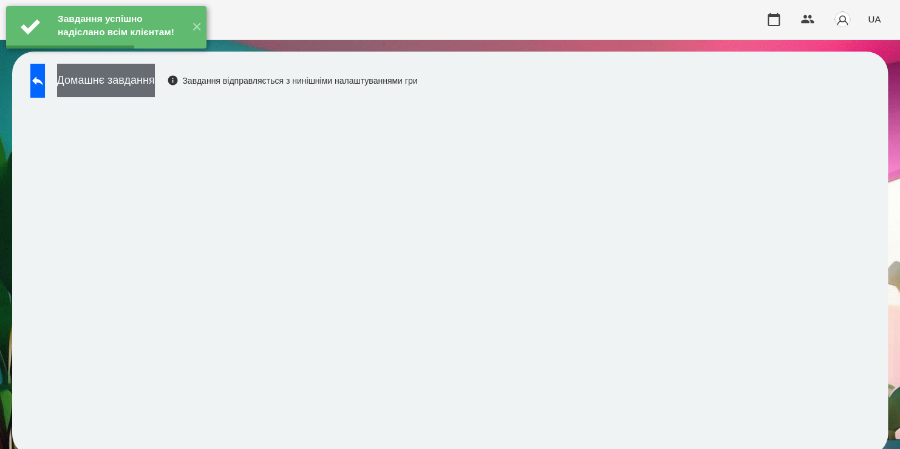
click at [155, 86] on button "Домашнє завдання" at bounding box center [106, 80] width 98 height 33
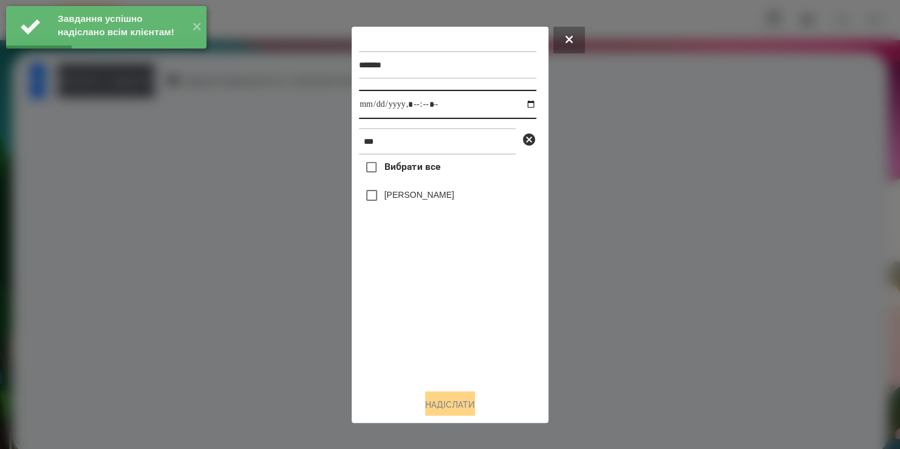
click at [524, 111] on input "datetime-local" at bounding box center [447, 104] width 177 height 29
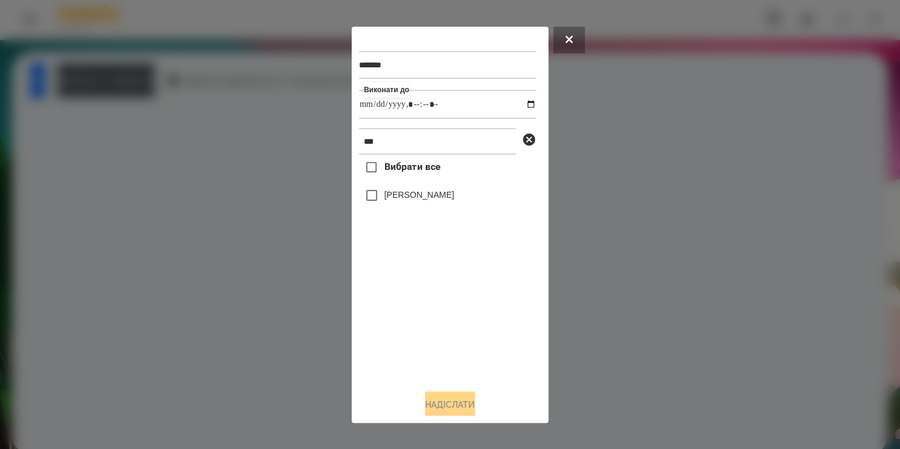
type input "**********"
drag, startPoint x: 433, startPoint y: 324, endPoint x: 418, endPoint y: 197, distance: 127.8
click at [418, 197] on div "Вибрати все Bogdan Sukhomlynov" at bounding box center [447, 267] width 177 height 225
click at [418, 197] on label "[PERSON_NAME]" at bounding box center [419, 195] width 70 height 12
click at [444, 403] on button "Надіслати" at bounding box center [450, 405] width 50 height 27
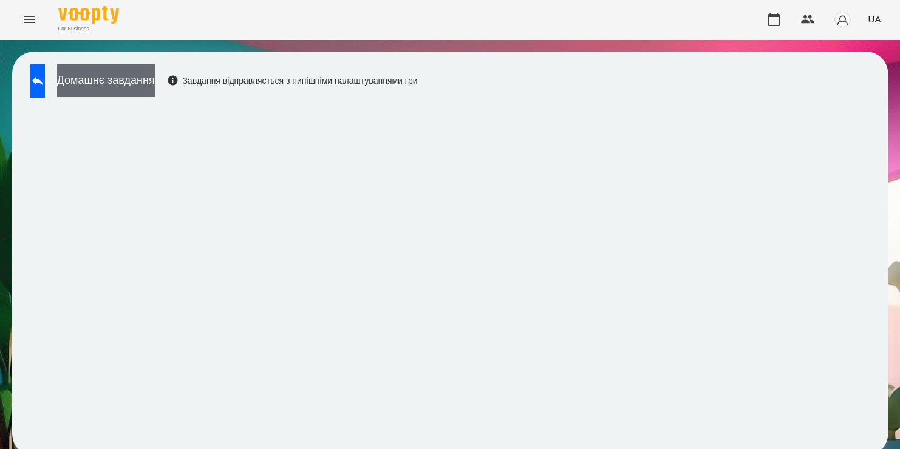
click at [155, 81] on button "Домашнє завдання" at bounding box center [106, 80] width 98 height 33
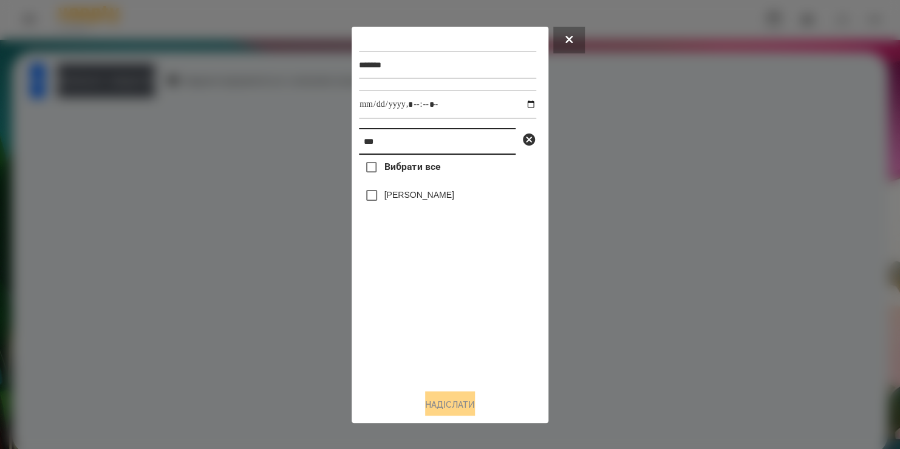
drag, startPoint x: 397, startPoint y: 139, endPoint x: 299, endPoint y: 146, distance: 98.6
click at [299, 146] on div "******* *** Вибрати все Bogdan Sukhomlynov Надіслати" at bounding box center [450, 224] width 900 height 449
type input "*****"
click at [406, 201] on label "[PERSON_NAME]" at bounding box center [419, 195] width 70 height 12
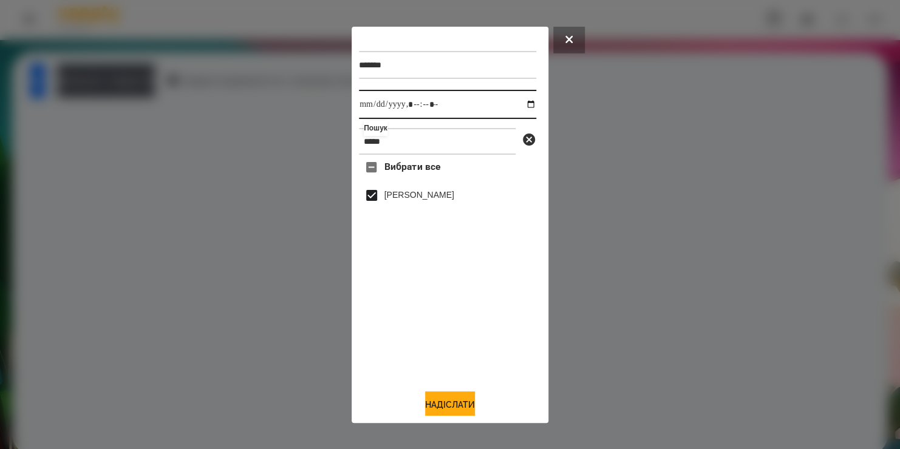
click at [430, 108] on input "datetime-local" at bounding box center [447, 104] width 177 height 29
type input "**********"
click at [434, 403] on button "Надіслати" at bounding box center [450, 405] width 50 height 27
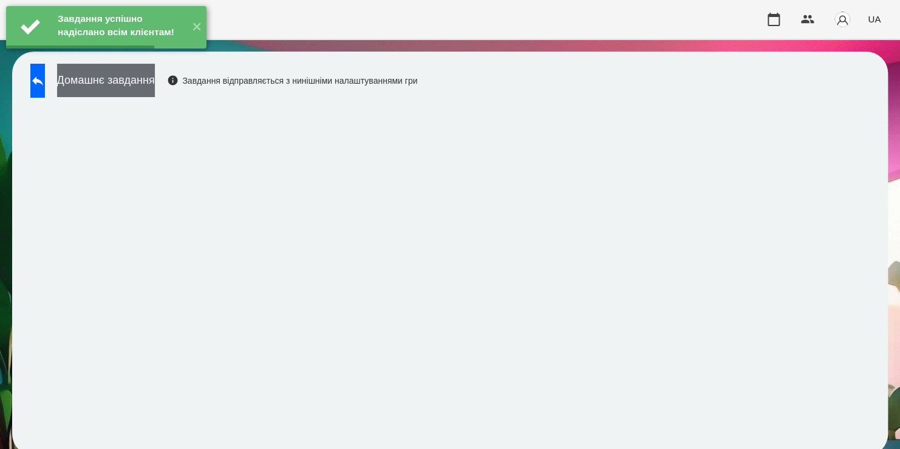
click at [155, 84] on button "Домашнє завдання" at bounding box center [106, 80] width 98 height 33
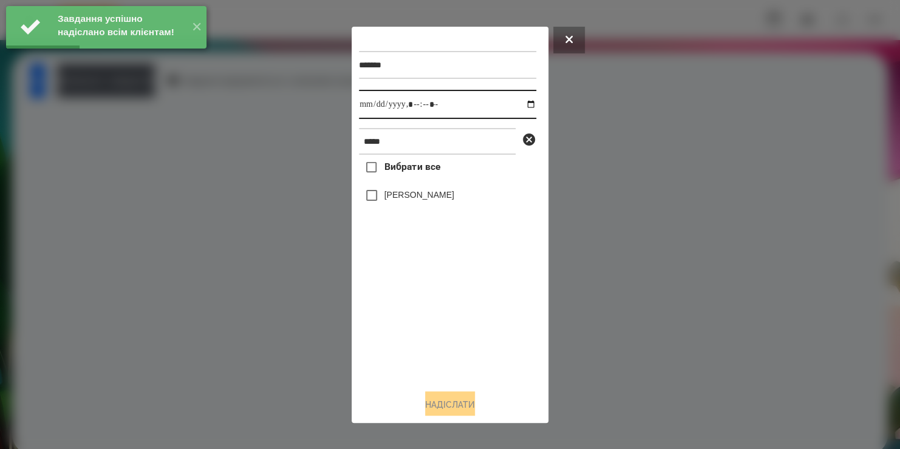
click at [523, 104] on input "datetime-local" at bounding box center [447, 104] width 177 height 29
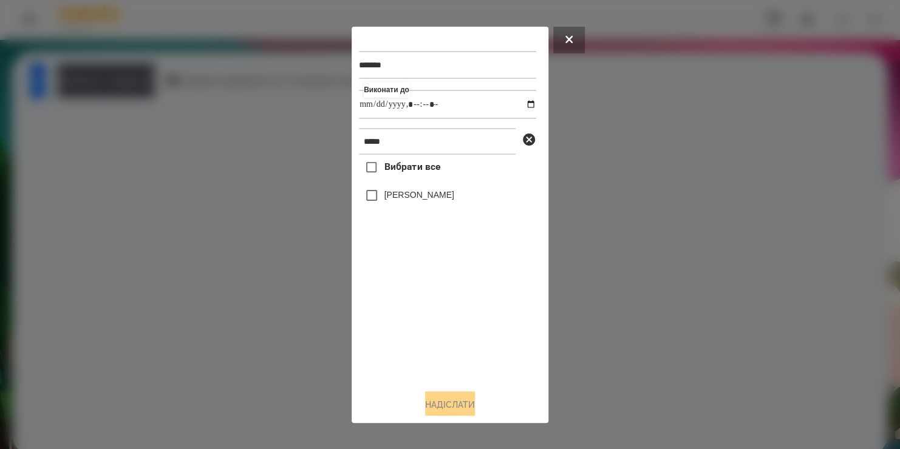
type input "**********"
click at [421, 337] on div "Вибрати все Матвій Івченко" at bounding box center [447, 267] width 177 height 225
click at [387, 200] on label "[PERSON_NAME]" at bounding box center [419, 195] width 70 height 12
click at [434, 401] on button "Надіслати" at bounding box center [450, 405] width 50 height 27
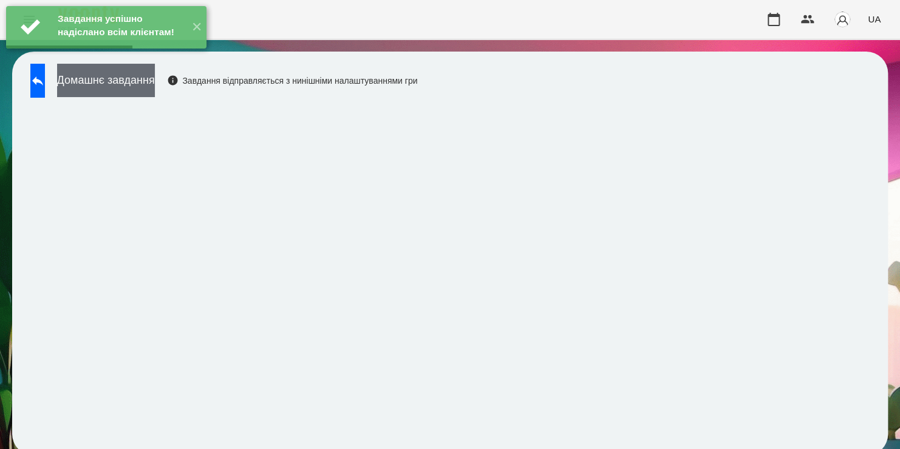
click at [155, 81] on button "Домашнє завдання" at bounding box center [106, 80] width 98 height 33
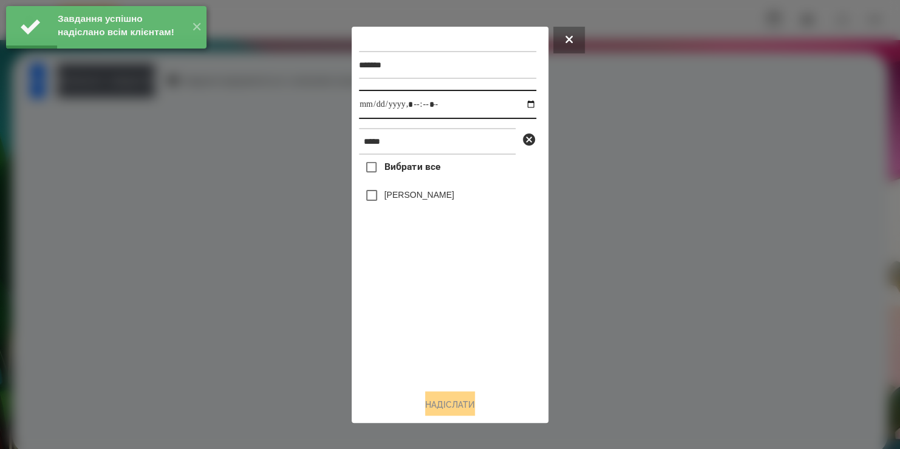
click at [522, 108] on input "datetime-local" at bounding box center [447, 104] width 177 height 29
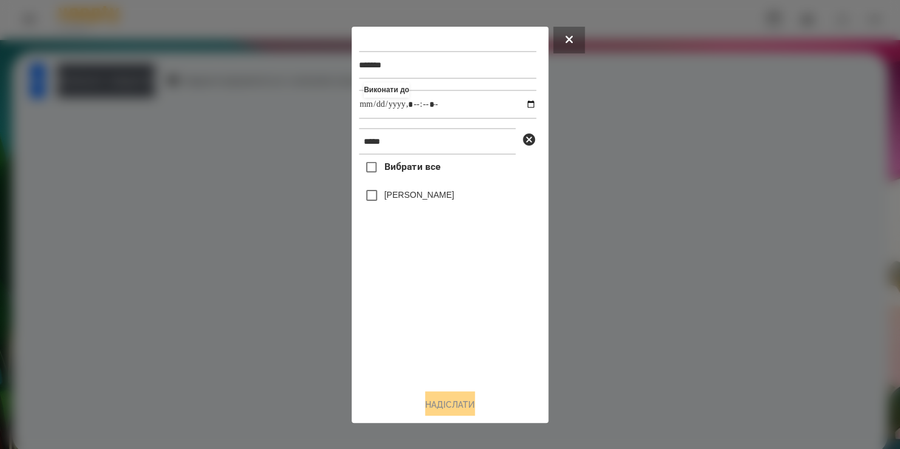
type input "**********"
click at [414, 324] on div "Вибрати все Матвій Івченко" at bounding box center [447, 267] width 177 height 225
click at [454, 401] on button "Надіслати" at bounding box center [450, 405] width 50 height 27
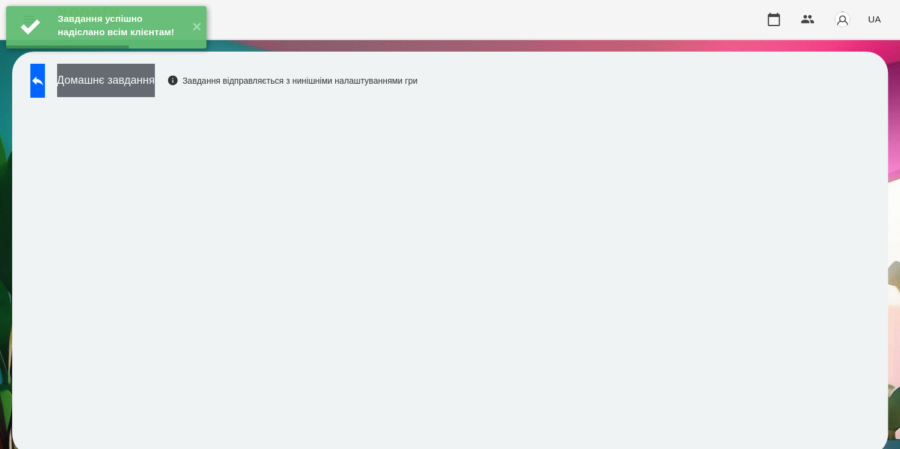
click at [155, 92] on button "Домашнє завдання" at bounding box center [106, 80] width 98 height 33
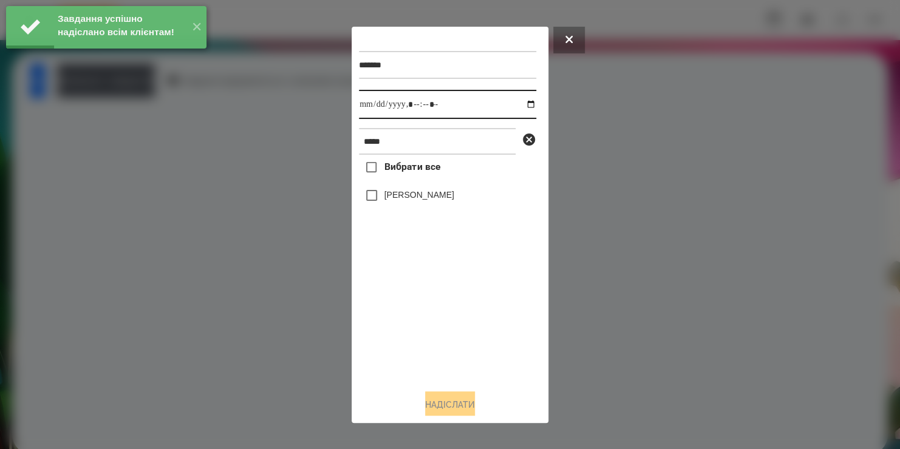
click at [522, 108] on input "datetime-local" at bounding box center [447, 104] width 177 height 29
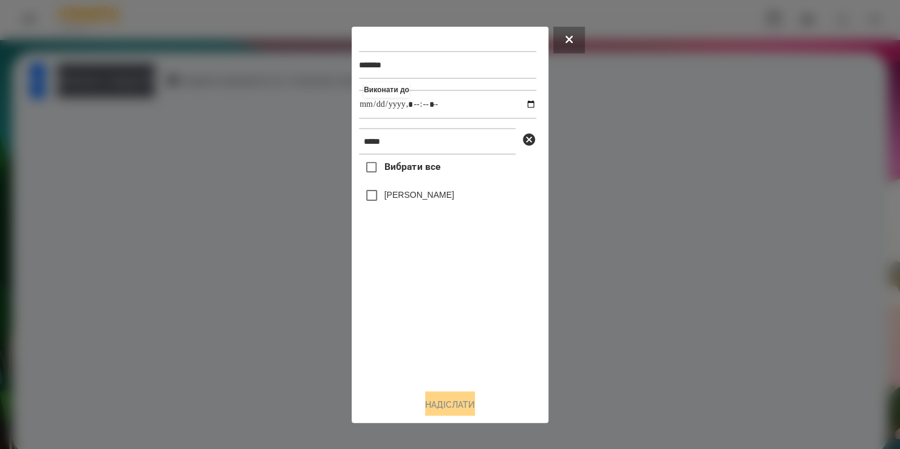
type input "**********"
drag, startPoint x: 452, startPoint y: 316, endPoint x: 430, endPoint y: 200, distance: 118.2
click at [430, 200] on div "Вибрати все Матвій Івченко" at bounding box center [447, 267] width 177 height 225
click at [430, 200] on label "[PERSON_NAME]" at bounding box center [419, 195] width 70 height 12
click at [440, 412] on button "Надіслати" at bounding box center [450, 405] width 50 height 27
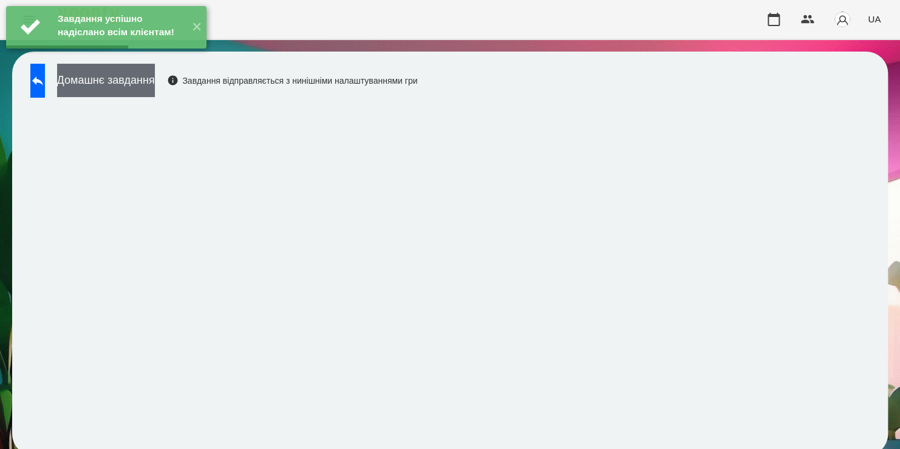
click at [155, 92] on button "Домашнє завдання" at bounding box center [106, 80] width 98 height 33
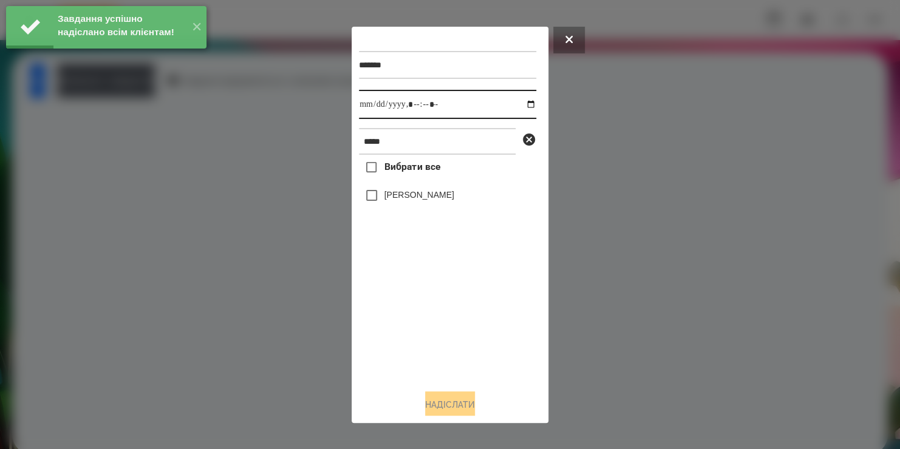
click at [520, 108] on input "datetime-local" at bounding box center [447, 104] width 177 height 29
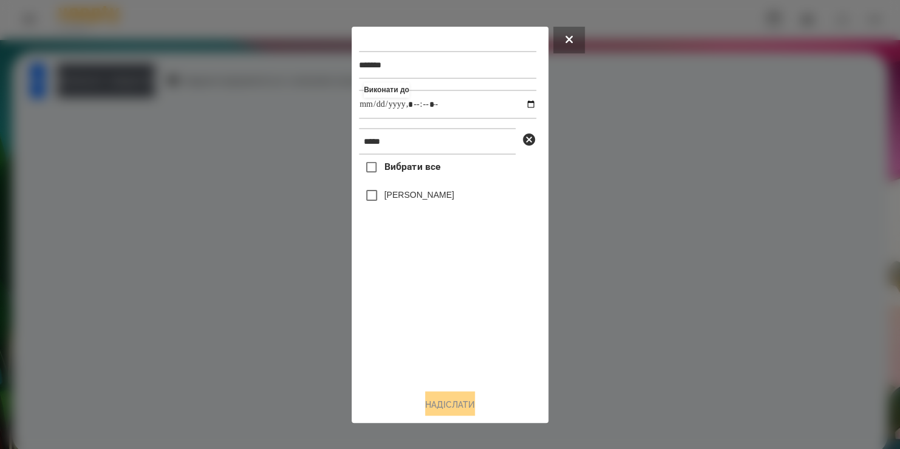
type input "**********"
click at [473, 327] on div "Вибрати все Матвій Івченко" at bounding box center [447, 267] width 177 height 225
click at [404, 197] on label "[PERSON_NAME]" at bounding box center [419, 195] width 70 height 12
click at [432, 409] on button "Надіслати" at bounding box center [450, 405] width 50 height 27
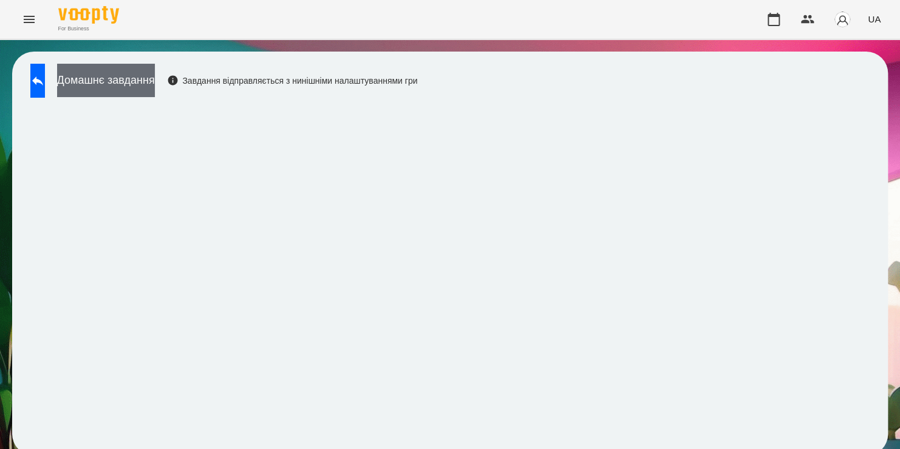
click at [155, 75] on button "Домашнє завдання" at bounding box center [106, 80] width 98 height 33
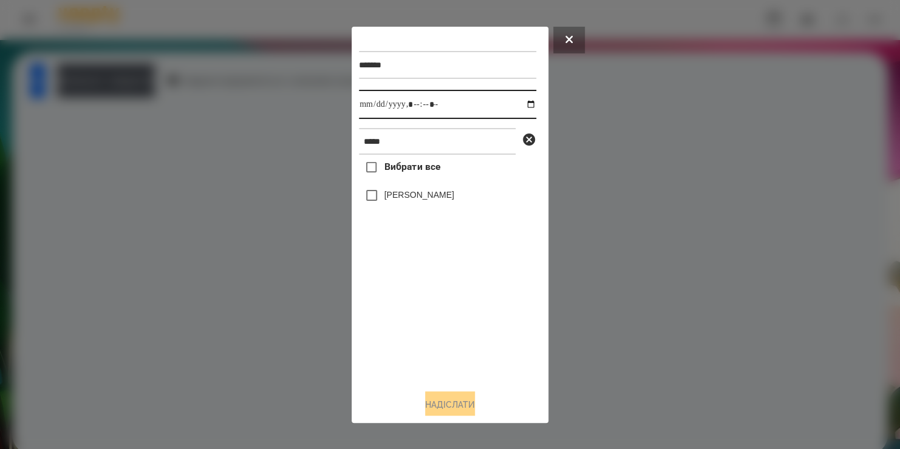
click at [520, 106] on input "datetime-local" at bounding box center [447, 104] width 177 height 29
type input "**********"
drag, startPoint x: 414, startPoint y: 330, endPoint x: 390, endPoint y: 151, distance: 181.3
click at [390, 151] on div "******* Виконати до ***** Вибрати все Матвій Івченко" at bounding box center [450, 207] width 182 height 346
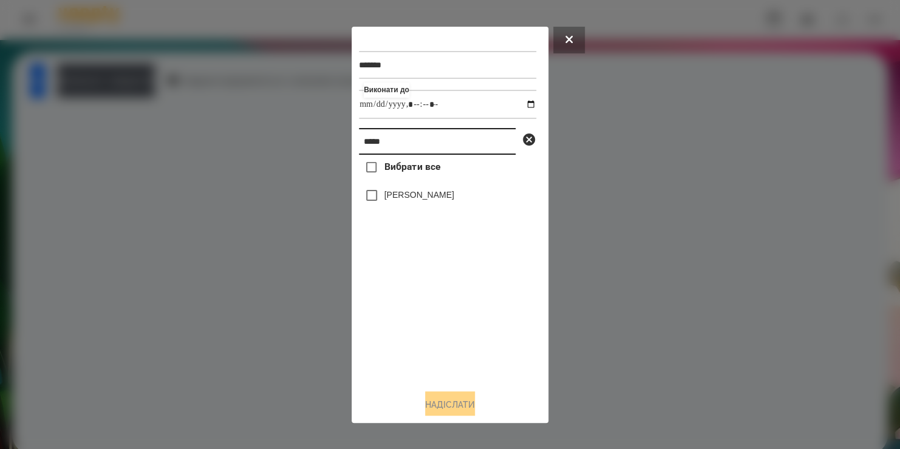
drag, startPoint x: 390, startPoint y: 151, endPoint x: 260, endPoint y: 175, distance: 132.2
click at [260, 175] on div "******* Виконати до ***** Вибрати все Матвій Івченко Надіслати" at bounding box center [450, 224] width 900 height 449
type input "******"
click at [398, 193] on label "Кліманов Лука Сергійович" at bounding box center [419, 195] width 70 height 12
click at [426, 398] on button "Надіслати" at bounding box center [450, 405] width 50 height 27
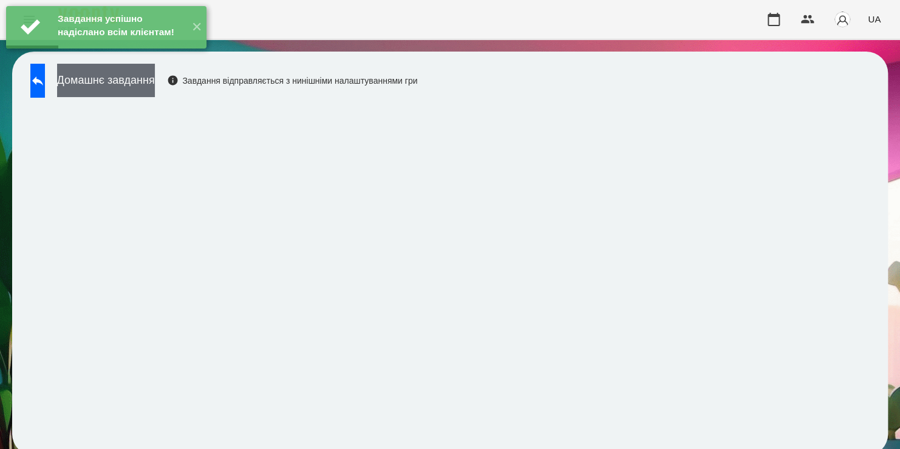
click at [155, 89] on button "Домашнє завдання" at bounding box center [106, 80] width 98 height 33
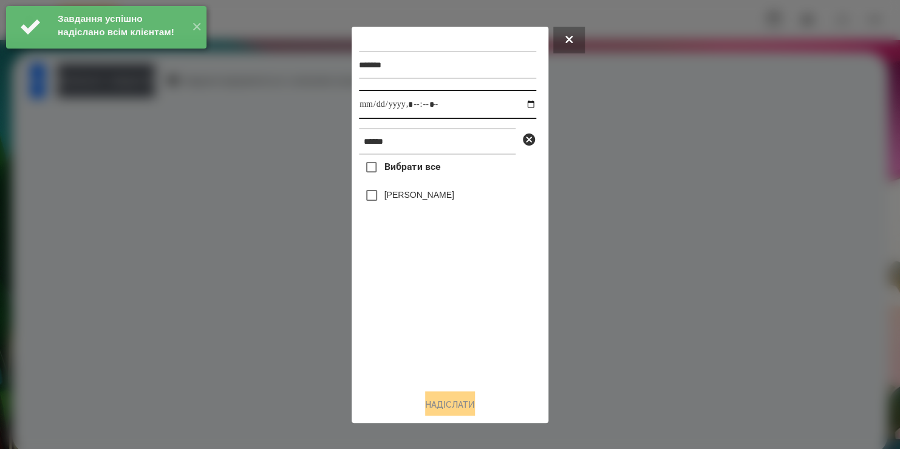
click at [522, 106] on input "datetime-local" at bounding box center [447, 104] width 177 height 29
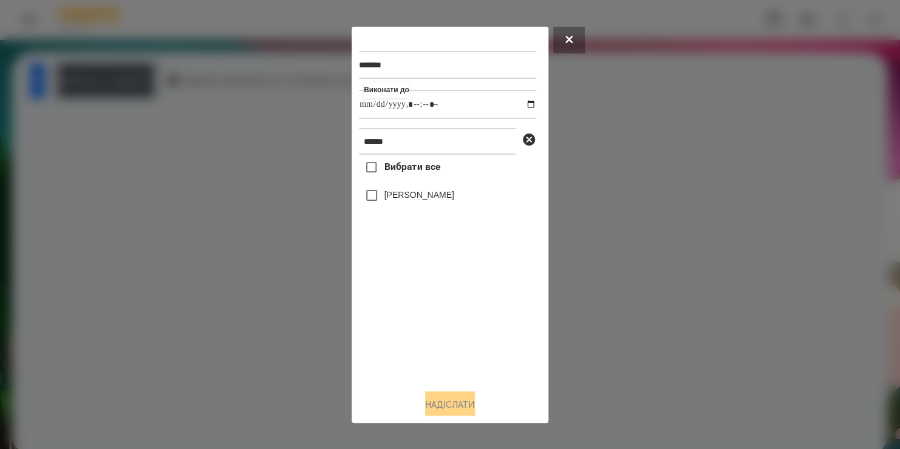
type input "**********"
drag, startPoint x: 440, startPoint y: 318, endPoint x: 418, endPoint y: 199, distance: 121.0
click at [418, 199] on div "Вибрати все Кліманов Лука Сергійович" at bounding box center [447, 267] width 177 height 225
click at [418, 199] on label "Кліманов Лука Сергійович" at bounding box center [419, 195] width 70 height 12
click at [384, 200] on label "Кліманов Лука Сергійович" at bounding box center [419, 195] width 70 height 12
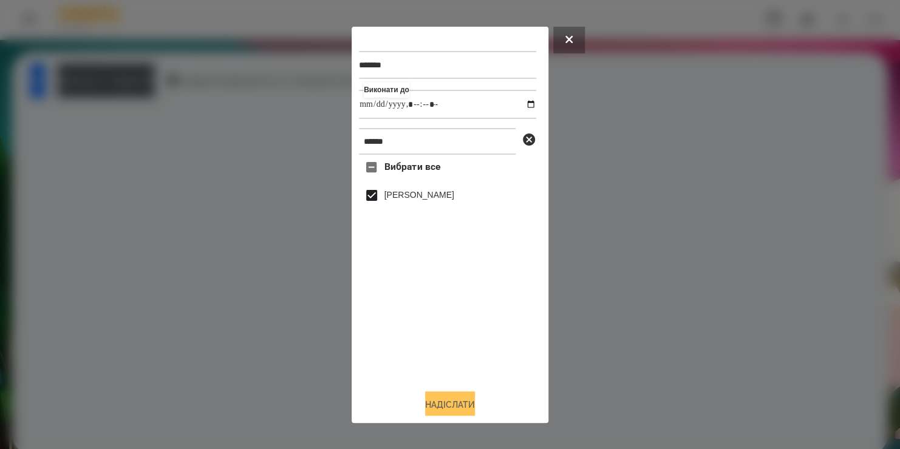
click at [440, 414] on button "Надіслати" at bounding box center [450, 405] width 50 height 27
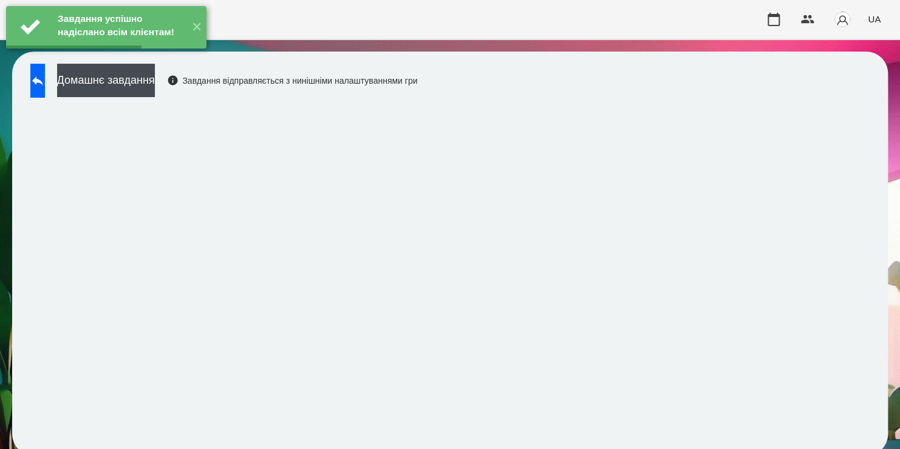
scroll to position [7, 0]
click at [155, 87] on button "Домашнє завдання" at bounding box center [106, 80] width 98 height 33
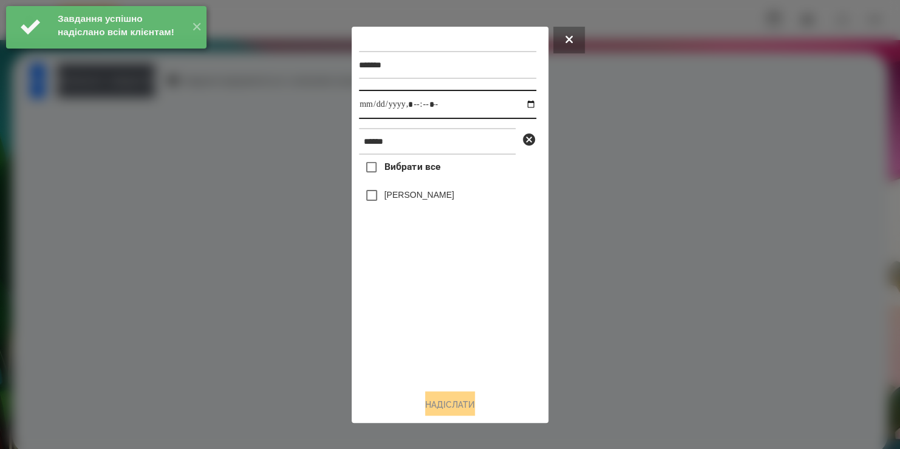
click at [521, 109] on input "datetime-local" at bounding box center [447, 104] width 177 height 29
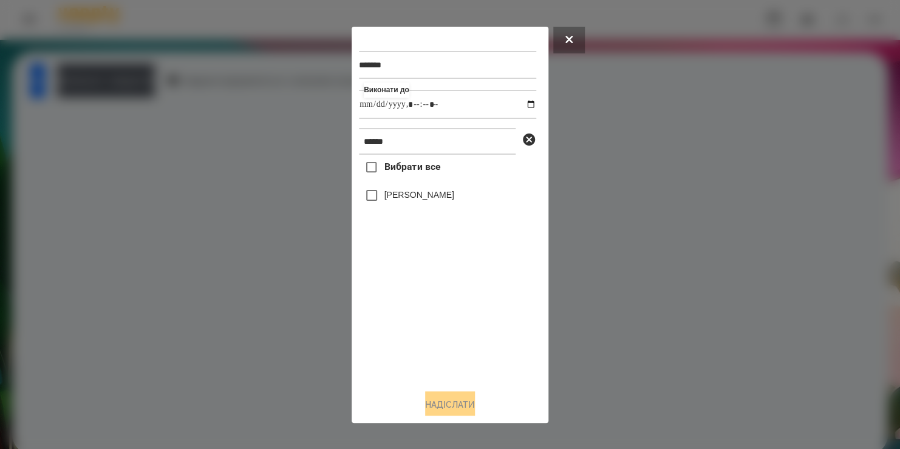
type input "**********"
drag, startPoint x: 449, startPoint y: 327, endPoint x: 394, endPoint y: 199, distance: 139.3
click at [394, 199] on div "Вибрати все Кліманов Лука Сергійович" at bounding box center [447, 267] width 177 height 225
click at [394, 199] on label "Кліманов Лука Сергійович" at bounding box center [419, 195] width 70 height 12
click at [440, 403] on button "Надіслати" at bounding box center [450, 405] width 50 height 27
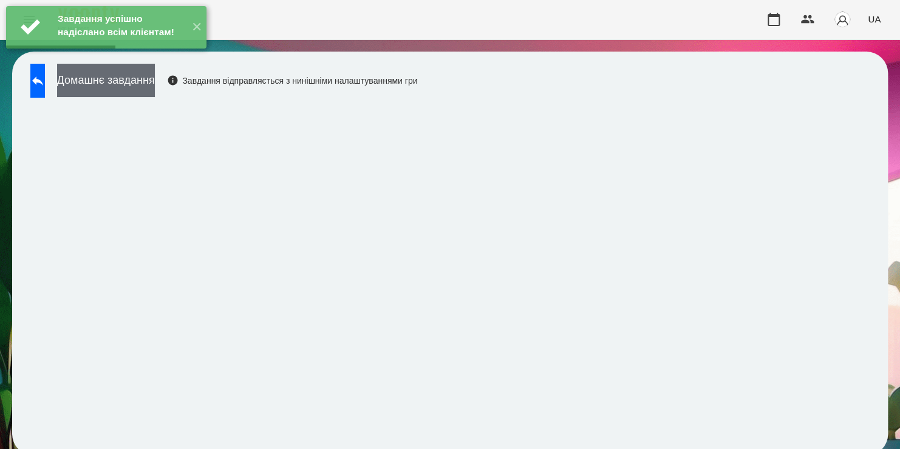
click at [155, 81] on button "Домашнє завдання" at bounding box center [106, 80] width 98 height 33
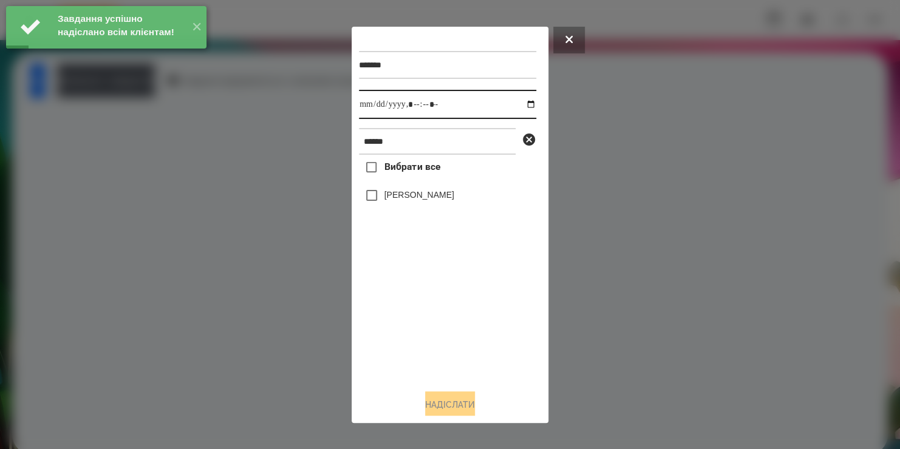
click at [521, 104] on input "datetime-local" at bounding box center [447, 104] width 177 height 29
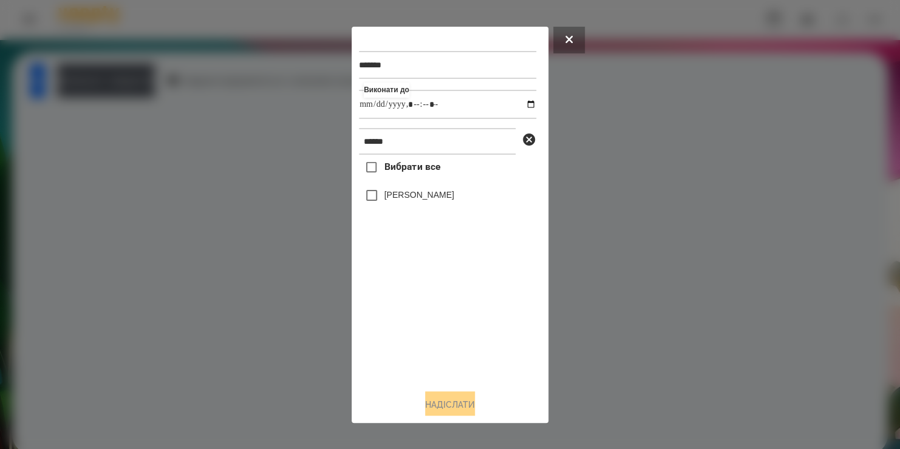
type input "**********"
drag, startPoint x: 452, startPoint y: 335, endPoint x: 416, endPoint y: 202, distance: 138.5
click at [416, 202] on div "Вибрати все Кліманов Лука Сергійович" at bounding box center [447, 267] width 177 height 225
click at [416, 201] on label "Кліманов Лука Сергійович" at bounding box center [419, 195] width 70 height 12
click at [447, 403] on button "Надіслати" at bounding box center [450, 405] width 50 height 27
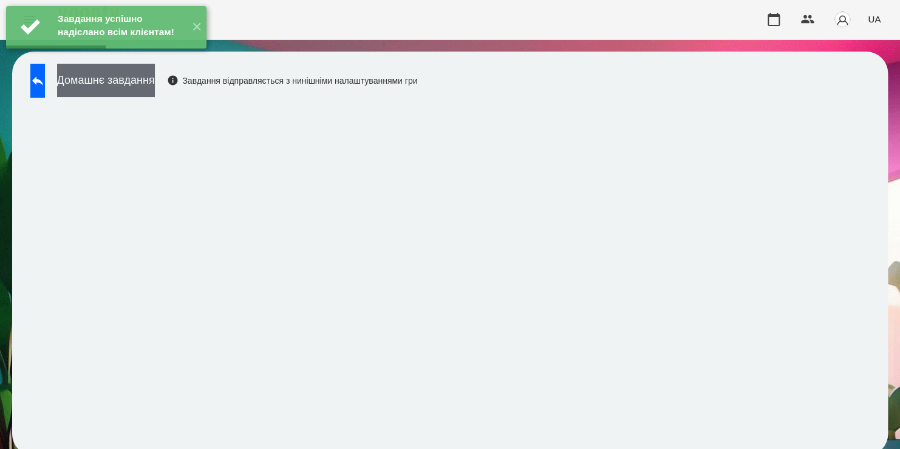
click at [155, 83] on button "Домашнє завдання" at bounding box center [106, 80] width 98 height 33
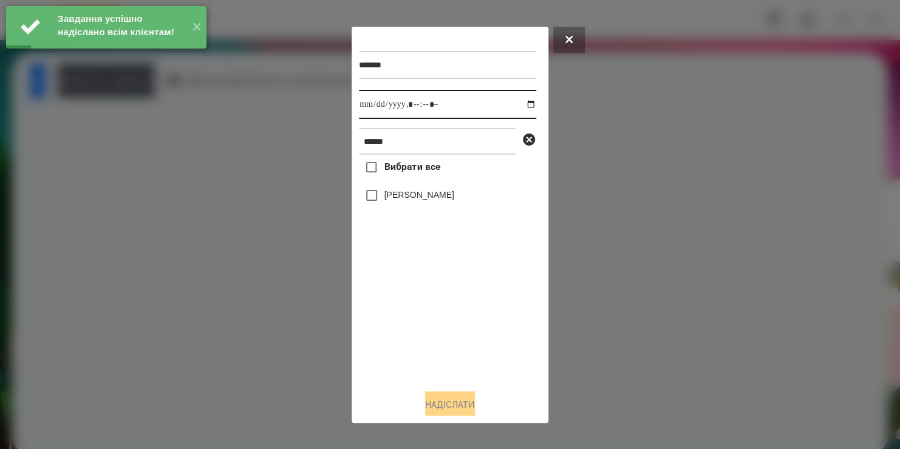
click at [527, 104] on input "datetime-local" at bounding box center [447, 104] width 177 height 29
click at [518, 106] on input "datetime-local" at bounding box center [447, 104] width 177 height 29
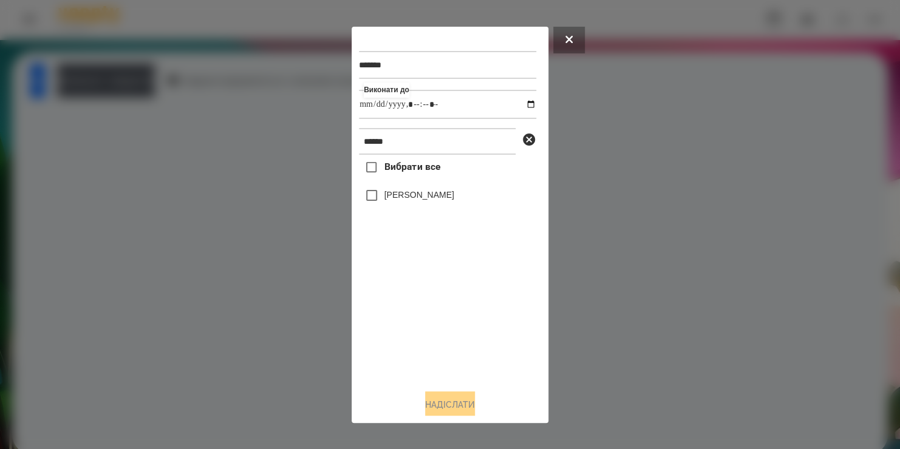
type input "**********"
drag, startPoint x: 460, startPoint y: 332, endPoint x: 420, endPoint y: 197, distance: 140.7
click at [420, 197] on div "Вибрати все Кліманов Лука Сергійович" at bounding box center [447, 267] width 177 height 225
click at [420, 197] on label "Кліманов Лука Сергійович" at bounding box center [419, 195] width 70 height 12
click at [429, 402] on button "Надіслати" at bounding box center [450, 405] width 50 height 27
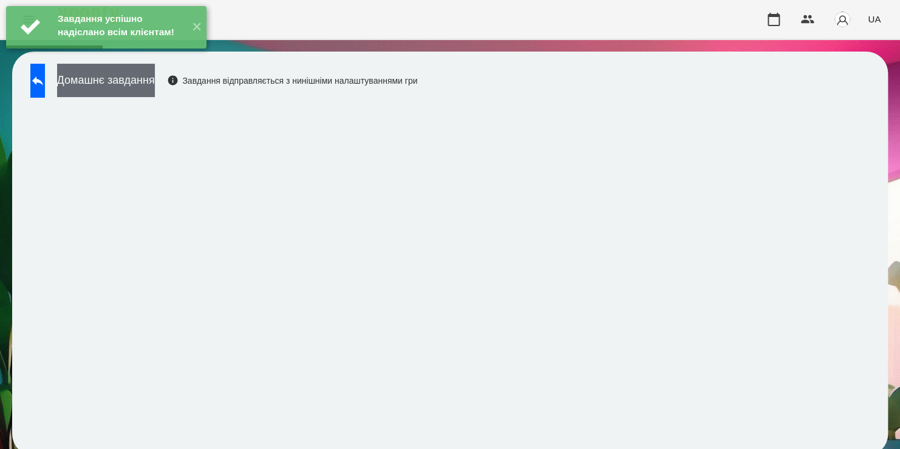
click at [155, 85] on button "Домашнє завдання" at bounding box center [106, 80] width 98 height 33
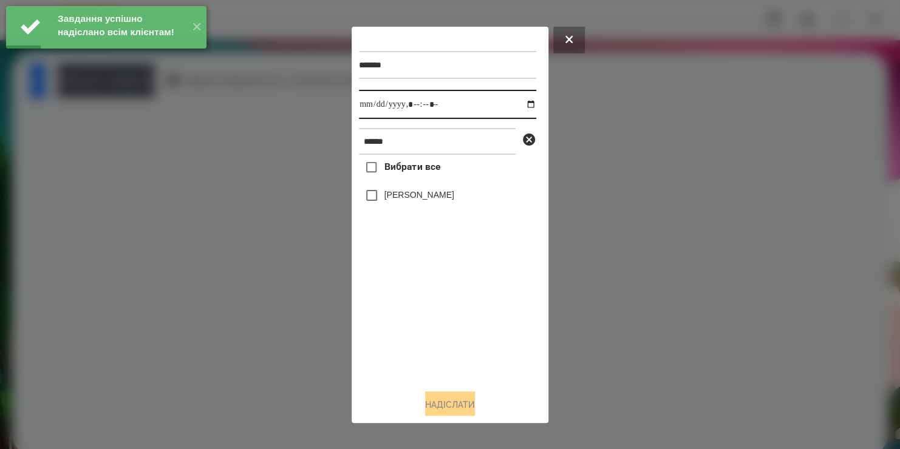
click at [521, 109] on input "datetime-local" at bounding box center [447, 104] width 177 height 29
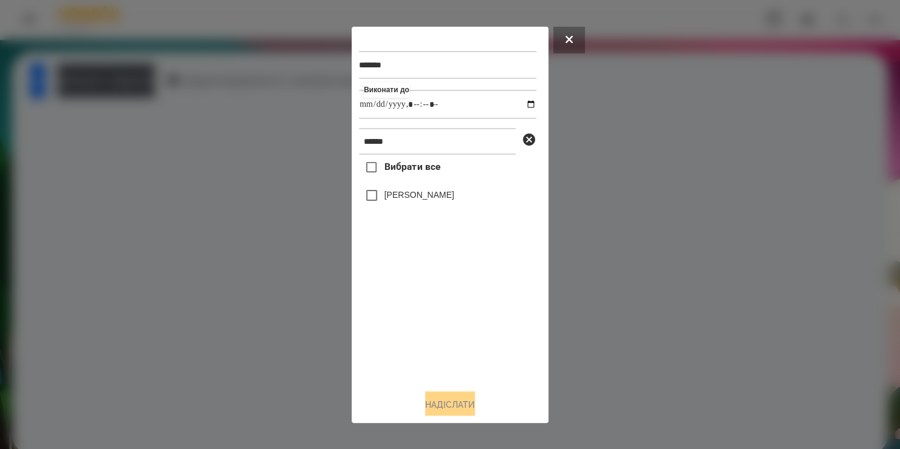
type input "**********"
drag, startPoint x: 400, startPoint y: 321, endPoint x: 394, endPoint y: 202, distance: 119.2
click at [394, 202] on div "Вибрати все Кліманов Лука Сергійович" at bounding box center [447, 267] width 177 height 225
click at [394, 201] on label "Кліманов Лука Сергійович" at bounding box center [419, 195] width 70 height 12
click at [428, 396] on button "Надіслати" at bounding box center [450, 405] width 50 height 27
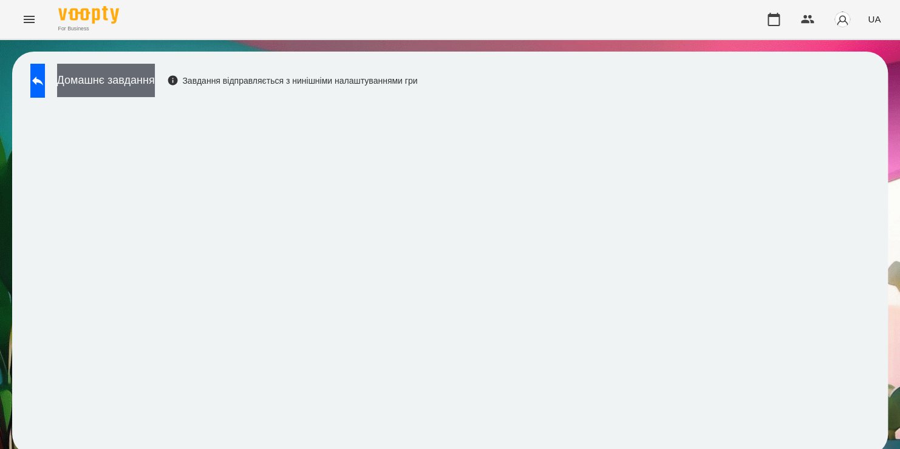
click at [155, 81] on button "Домашнє завдання" at bounding box center [106, 80] width 98 height 33
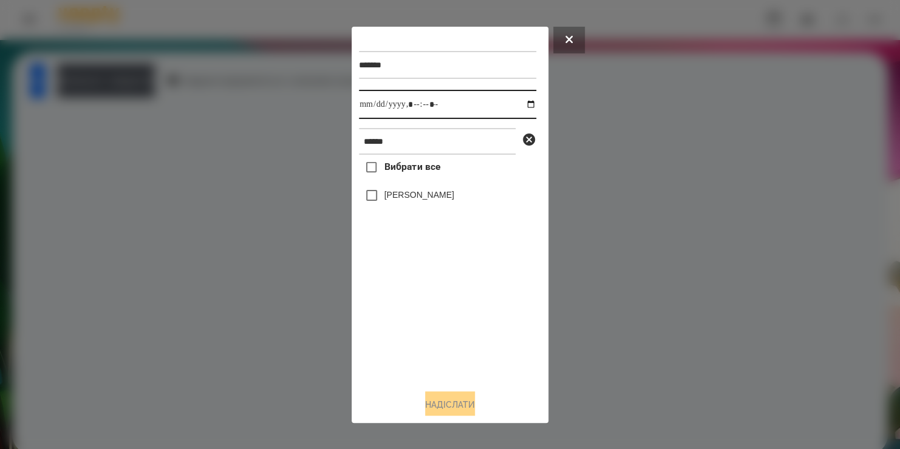
click at [525, 108] on input "datetime-local" at bounding box center [447, 104] width 177 height 29
type input "**********"
drag, startPoint x: 477, startPoint y: 340, endPoint x: 419, endPoint y: 143, distance: 205.2
click at [419, 143] on div "******* Виконати до ****** Вибрати все Кліманов Лука Сергійович" at bounding box center [450, 207] width 182 height 346
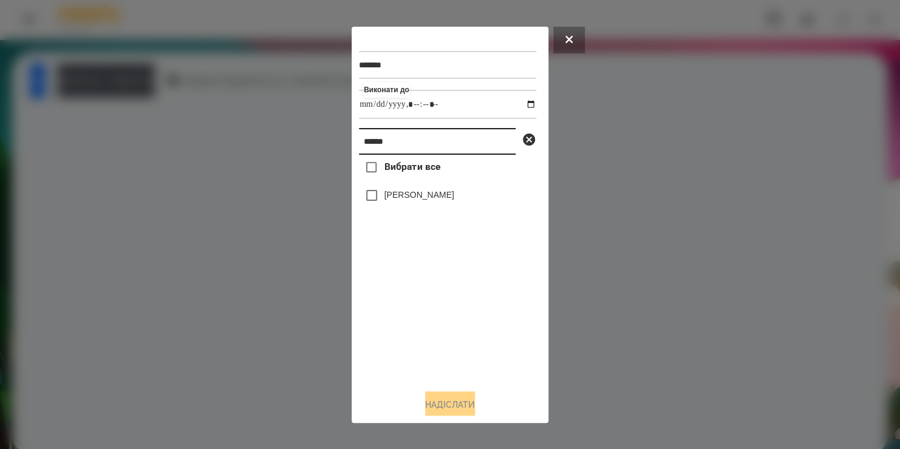
drag, startPoint x: 419, startPoint y: 143, endPoint x: 204, endPoint y: 197, distance: 221.5
click at [204, 197] on div "******* Виконати до ****** Вибрати все Кліманов Лука Сергійович Надіслати" at bounding box center [450, 224] width 900 height 449
type input "*********"
click at [398, 219] on label "[PERSON_NAME]" at bounding box center [419, 220] width 70 height 12
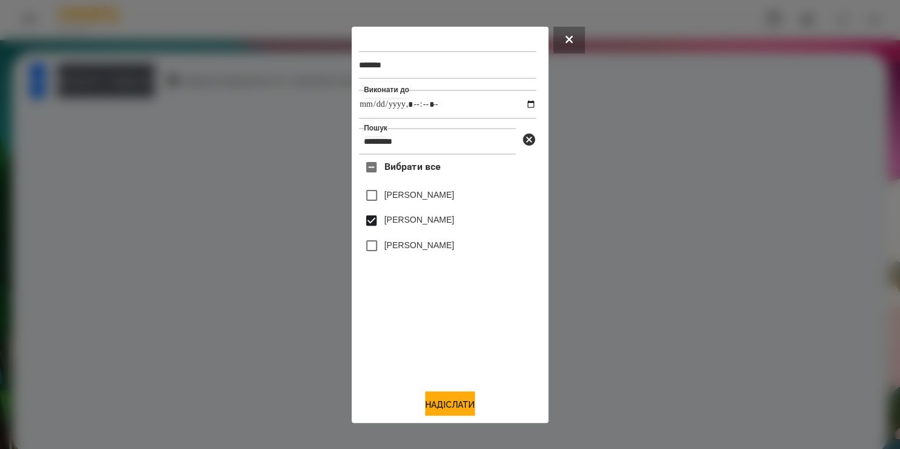
click at [431, 394] on div "******* Виконати до Пошук ********* Вибрати все Матвій Матвійчук Матвійчук Ніко…" at bounding box center [450, 225] width 182 height 382
click at [432, 400] on button "Надіслати" at bounding box center [450, 405] width 50 height 27
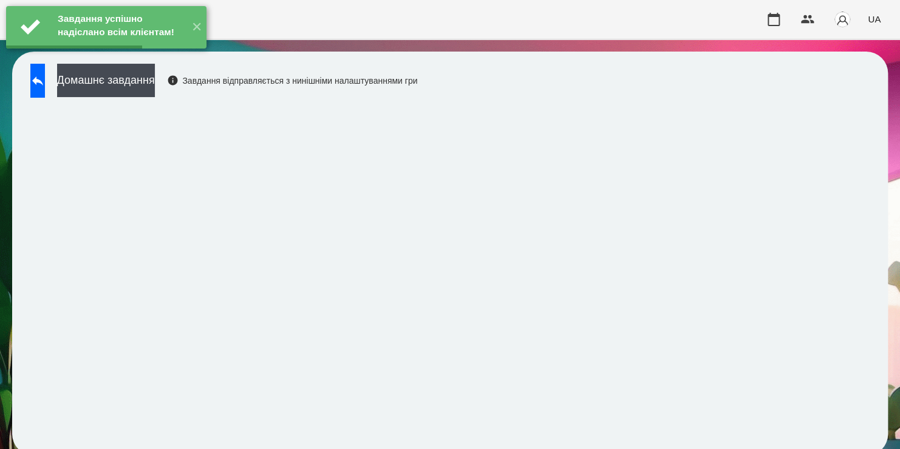
click at [178, 55] on div "Завдання успішно надіслано всім клієнтам! ✕" at bounding box center [106, 27] width 213 height 55
click at [155, 84] on button "Домашнє завдання" at bounding box center [106, 80] width 98 height 33
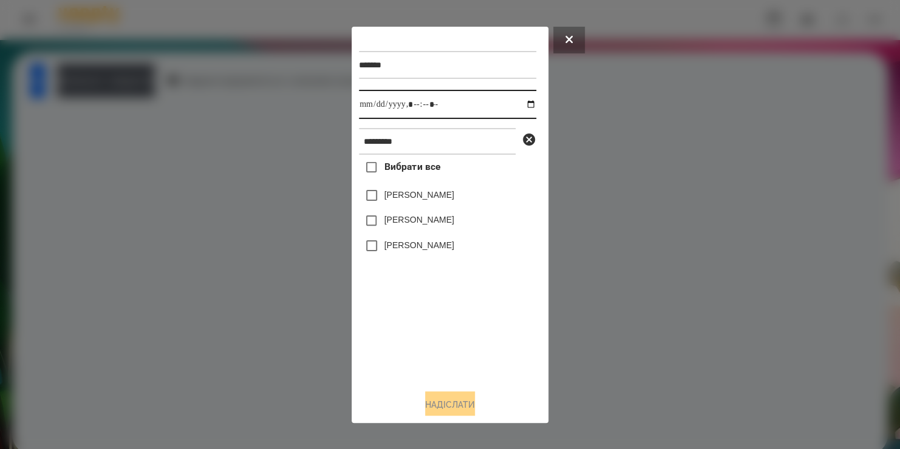
click at [518, 108] on input "datetime-local" at bounding box center [447, 104] width 177 height 29
type input "**********"
click at [406, 339] on div "Вибрати все Матвій Матвійчук Матвійчук Ніколь Матвійчук Марко" at bounding box center [447, 267] width 177 height 225
click at [403, 224] on label "[PERSON_NAME]" at bounding box center [419, 220] width 70 height 12
click at [433, 400] on button "Надіслати" at bounding box center [450, 405] width 50 height 27
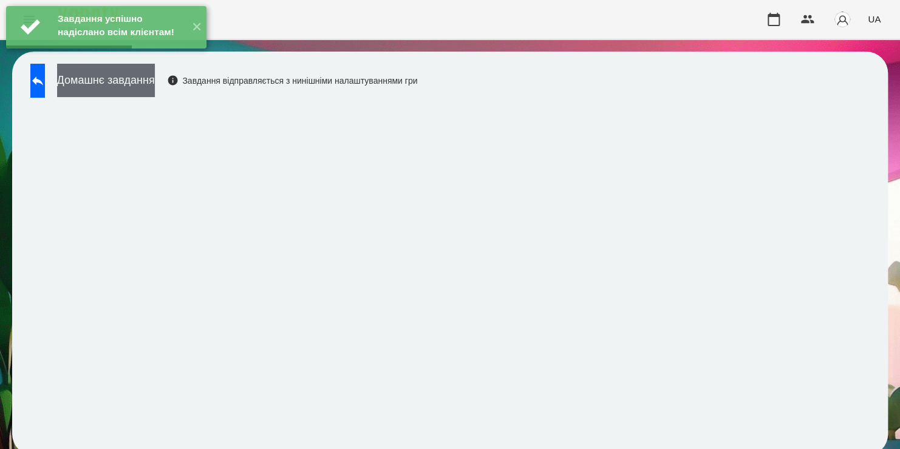
click at [155, 78] on button "Домашнє завдання" at bounding box center [106, 80] width 98 height 33
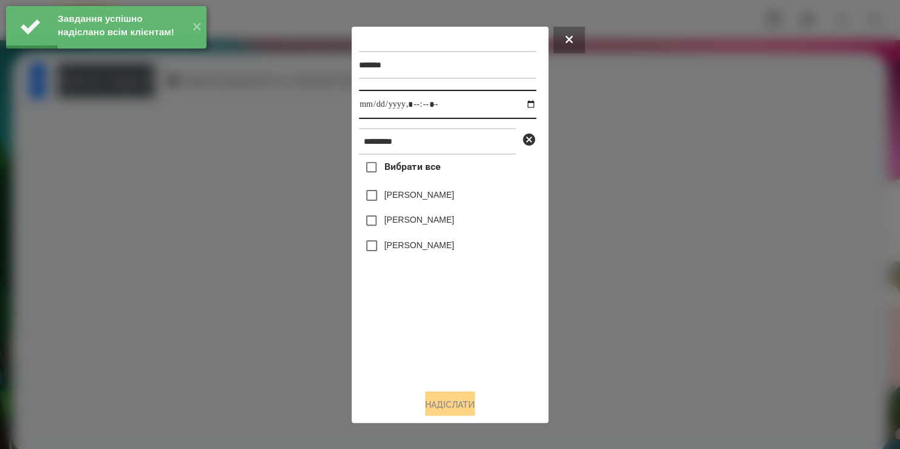
click at [520, 102] on input "datetime-local" at bounding box center [447, 104] width 177 height 29
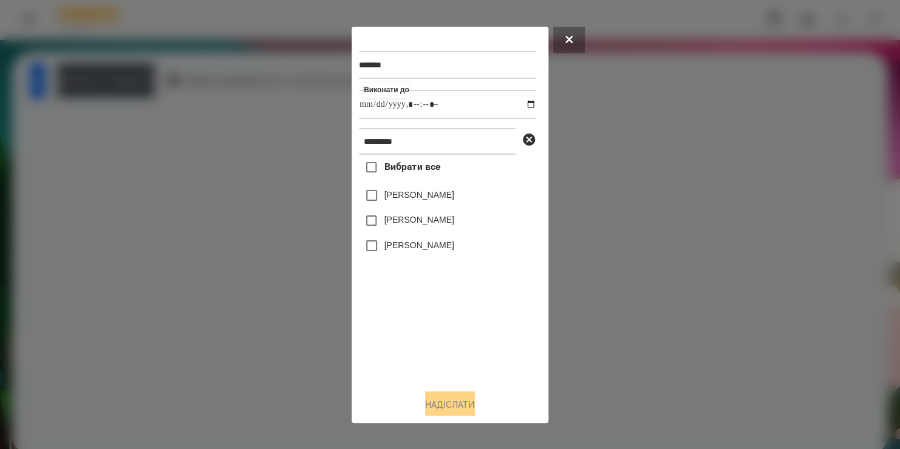
type input "**********"
drag, startPoint x: 433, startPoint y: 315, endPoint x: 409, endPoint y: 214, distance: 103.1
click at [409, 214] on div "Вибрати все Матвій Матвійчук Матвійчук Ніколь Матвійчук Марко" at bounding box center [447, 267] width 177 height 225
drag, startPoint x: 409, startPoint y: 214, endPoint x: 408, endPoint y: 222, distance: 7.9
click at [408, 222] on label "[PERSON_NAME]" at bounding box center [419, 220] width 70 height 12
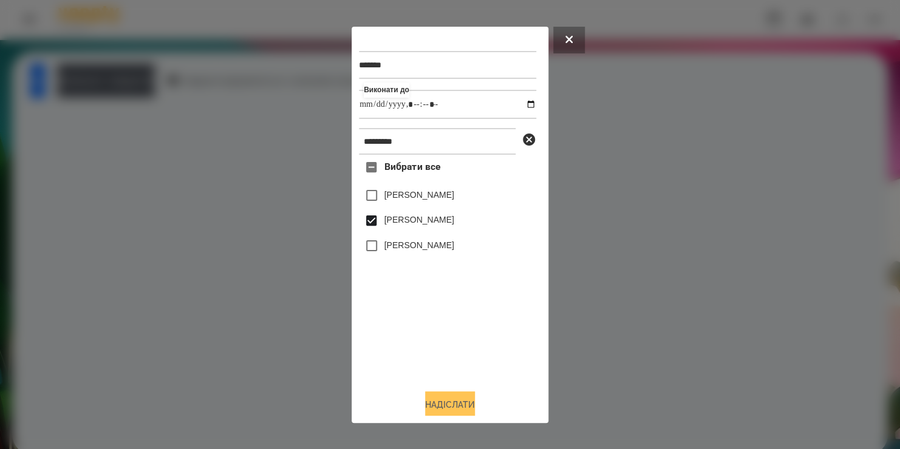
click at [440, 408] on button "Надіслати" at bounding box center [450, 405] width 50 height 27
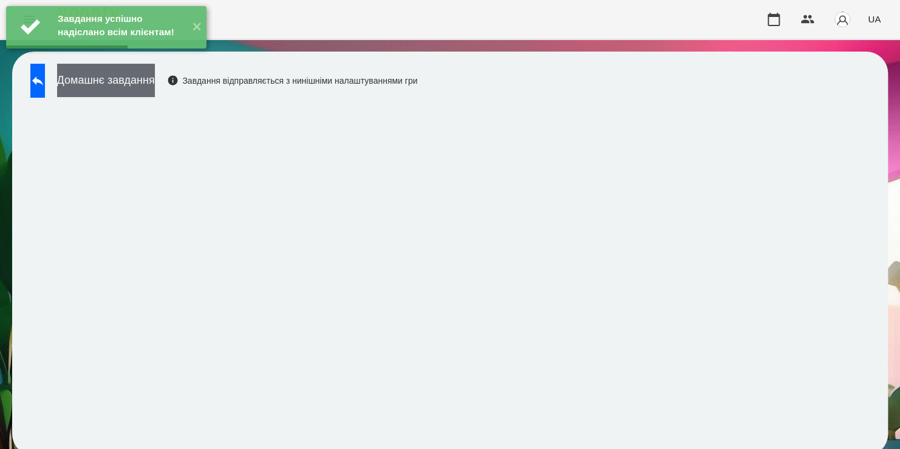
click at [155, 89] on button "Домашнє завдання" at bounding box center [106, 80] width 98 height 33
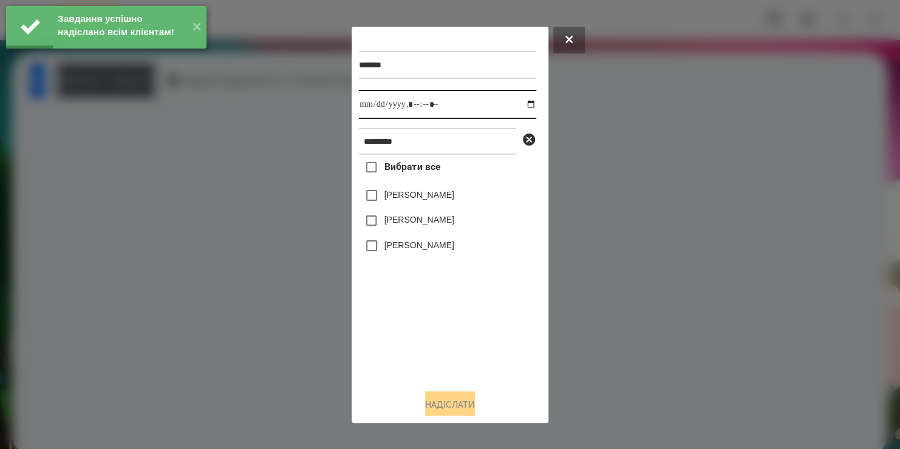
click at [525, 107] on input "datetime-local" at bounding box center [447, 104] width 177 height 29
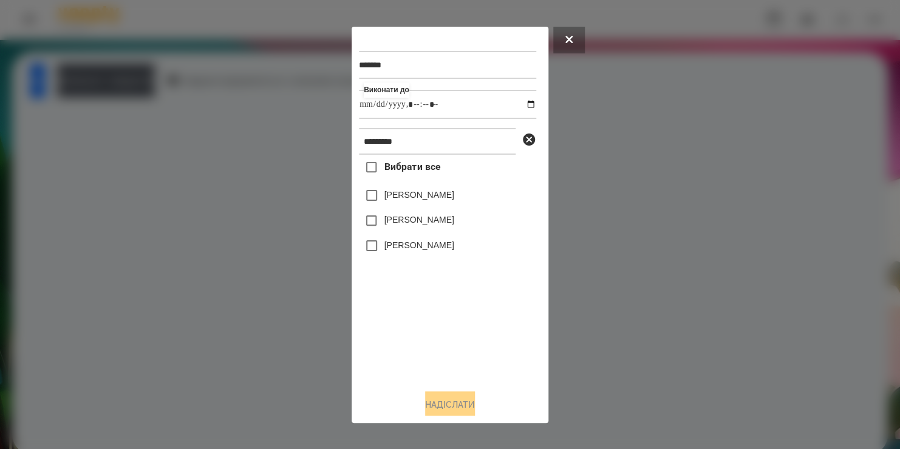
type input "**********"
click at [433, 315] on div "Вибрати все Матвій Матвійчук Матвійчук Ніколь Матвійчук Марко" at bounding box center [447, 267] width 177 height 225
click at [409, 231] on div "[PERSON_NAME]" at bounding box center [447, 221] width 177 height 26
click at [406, 220] on label "[PERSON_NAME]" at bounding box center [419, 220] width 70 height 12
click at [436, 403] on button "Надіслати" at bounding box center [450, 405] width 50 height 27
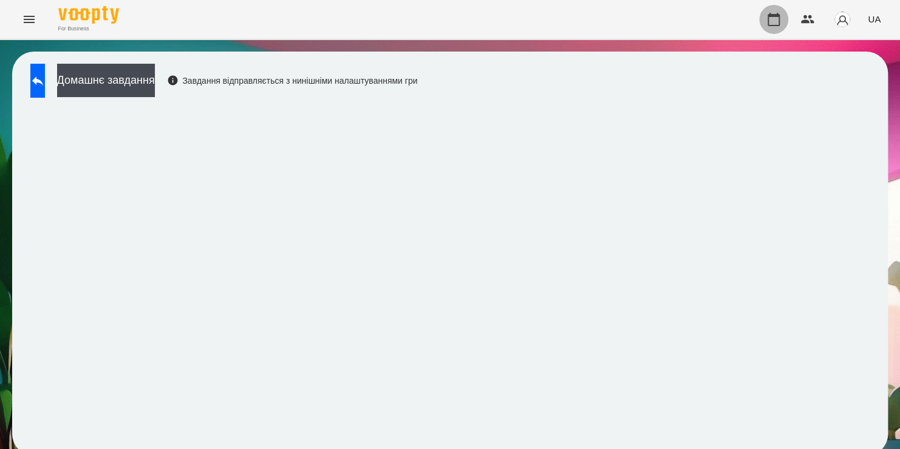
click at [767, 27] on button "button" at bounding box center [773, 19] width 29 height 29
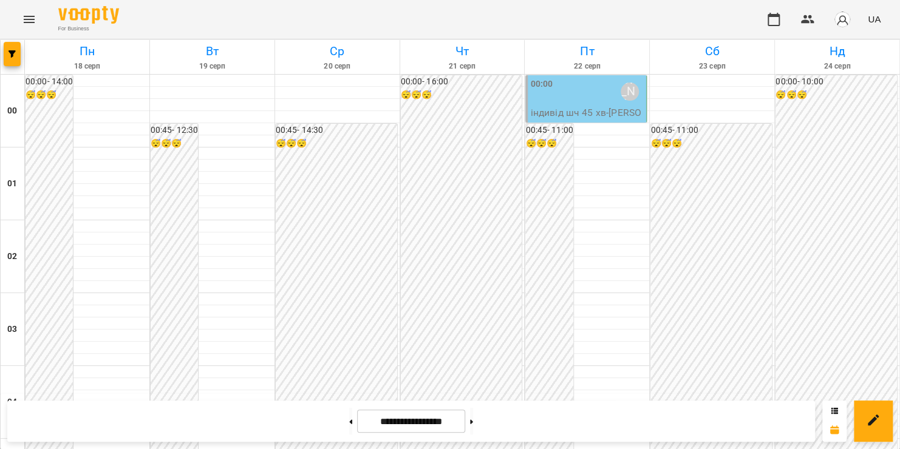
scroll to position [1377, 0]
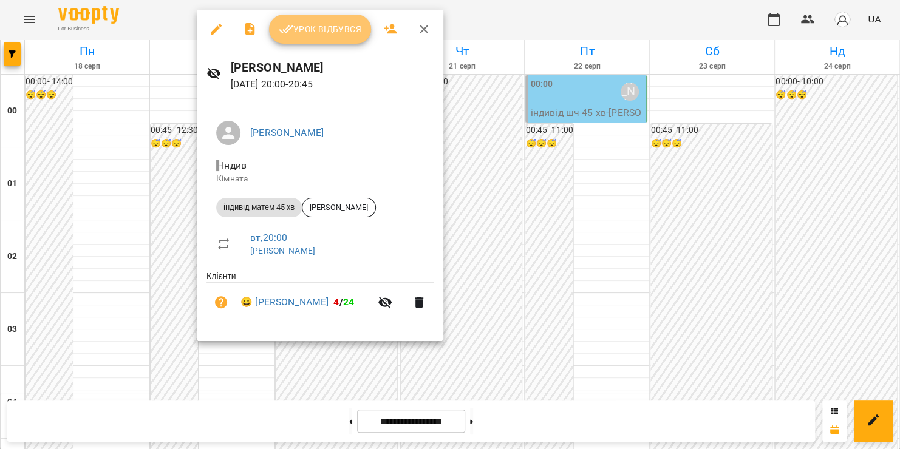
click at [326, 39] on button "Урок відбувся" at bounding box center [320, 29] width 102 height 29
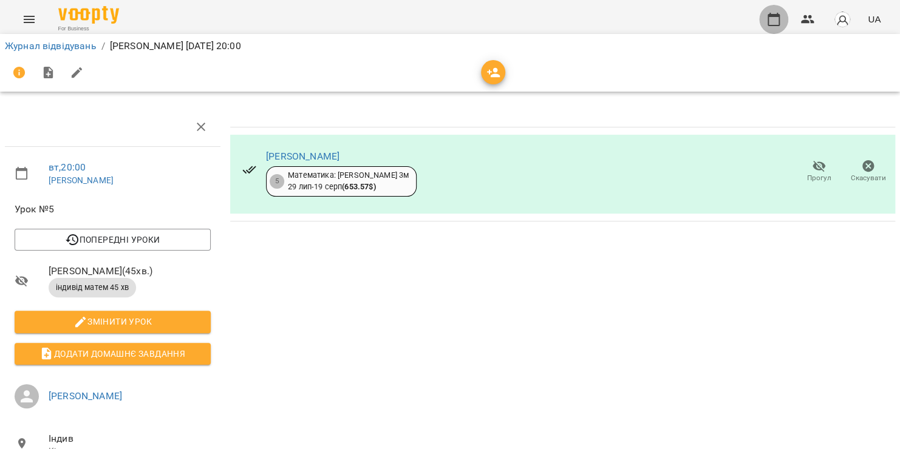
click at [774, 19] on icon "button" at bounding box center [773, 19] width 15 height 15
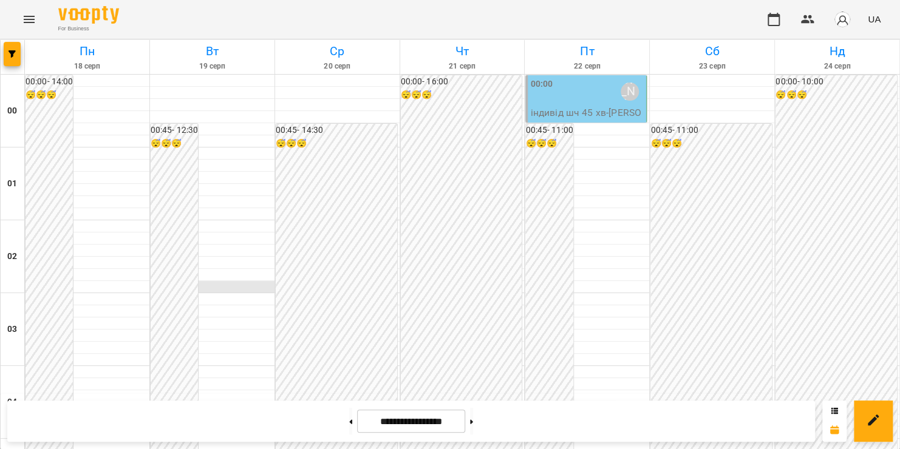
scroll to position [1428, 0]
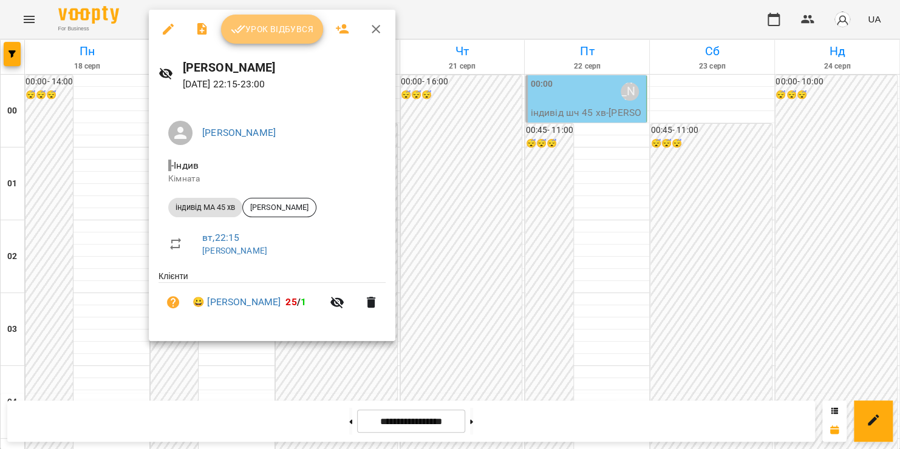
click at [296, 27] on span "Урок відбувся" at bounding box center [272, 29] width 83 height 15
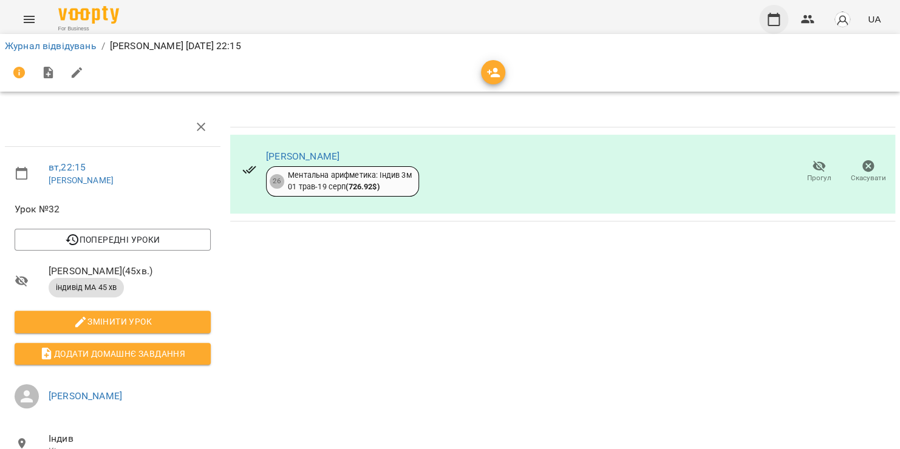
click at [773, 26] on icon "button" at bounding box center [774, 19] width 12 height 13
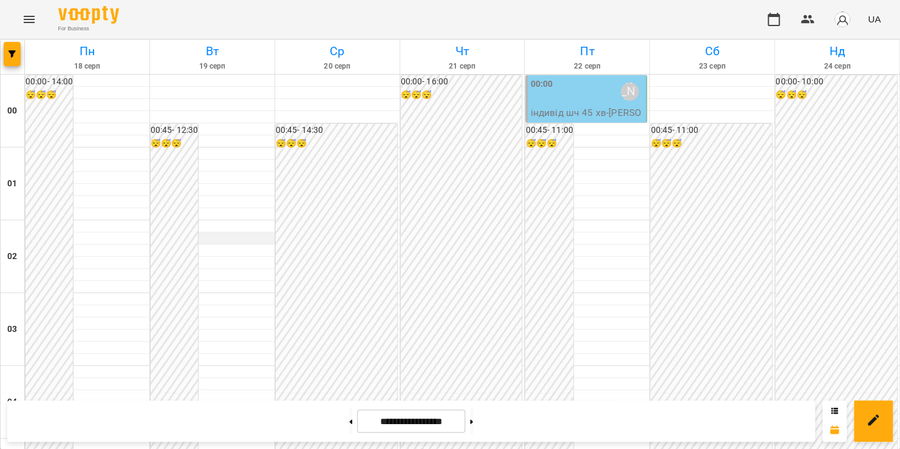
scroll to position [1428, 0]
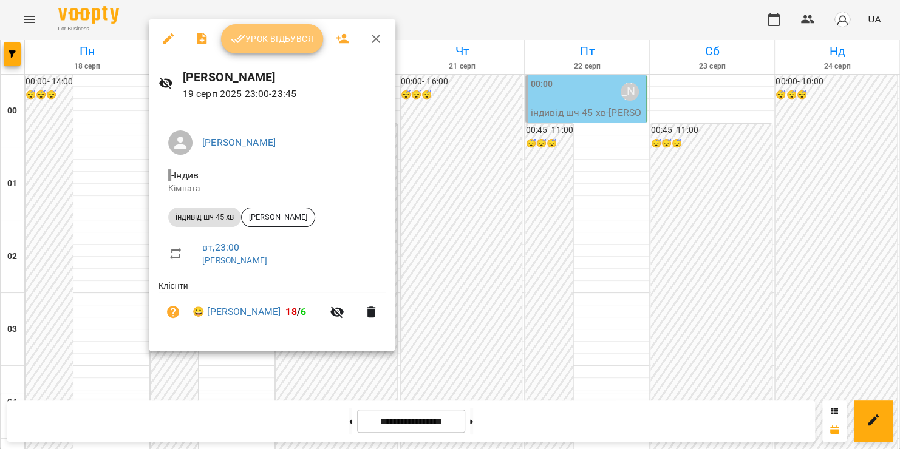
click at [276, 44] on span "Урок відбувся" at bounding box center [272, 39] width 83 height 15
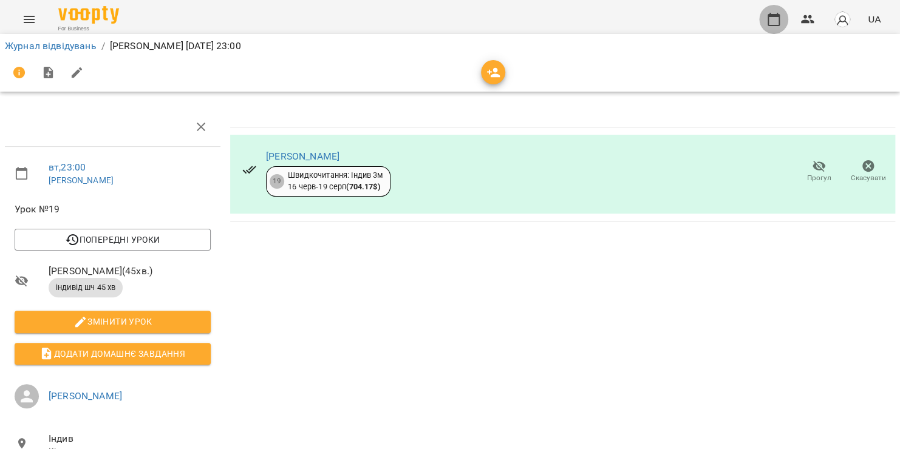
click at [771, 20] on icon "button" at bounding box center [773, 19] width 15 height 15
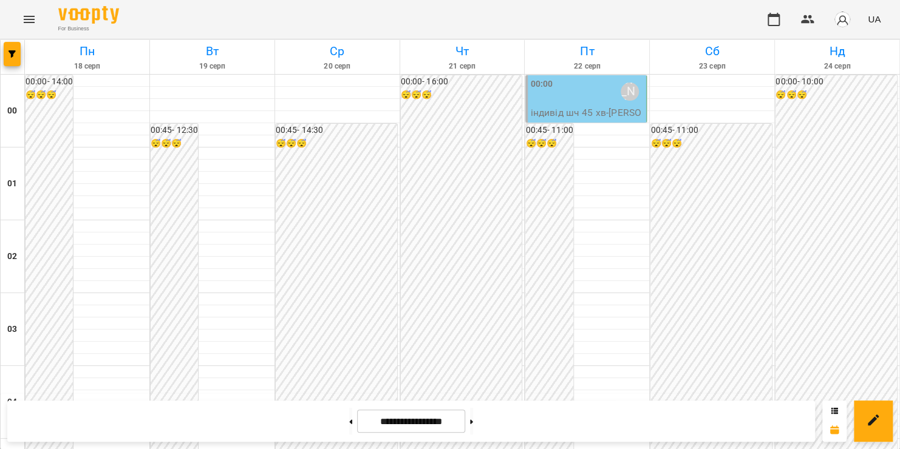
scroll to position [969, 0]
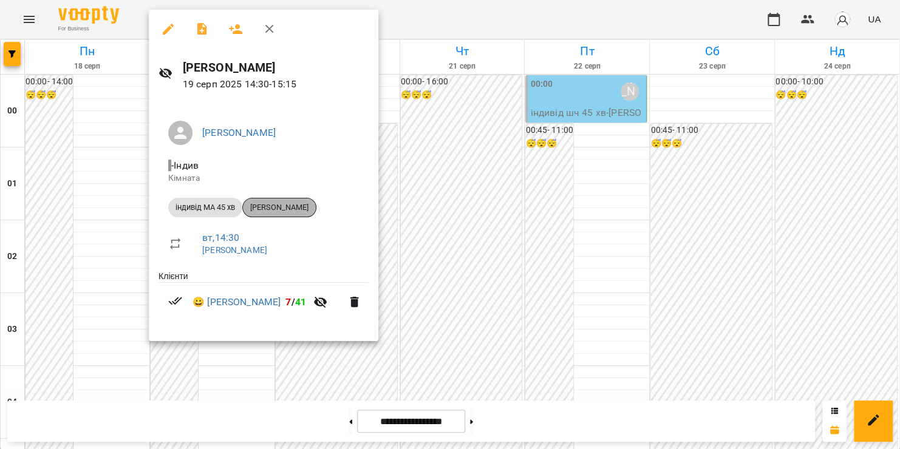
click at [302, 210] on span "[PERSON_NAME]" at bounding box center [279, 207] width 73 height 11
